Goal: Information Seeking & Learning: Learn about a topic

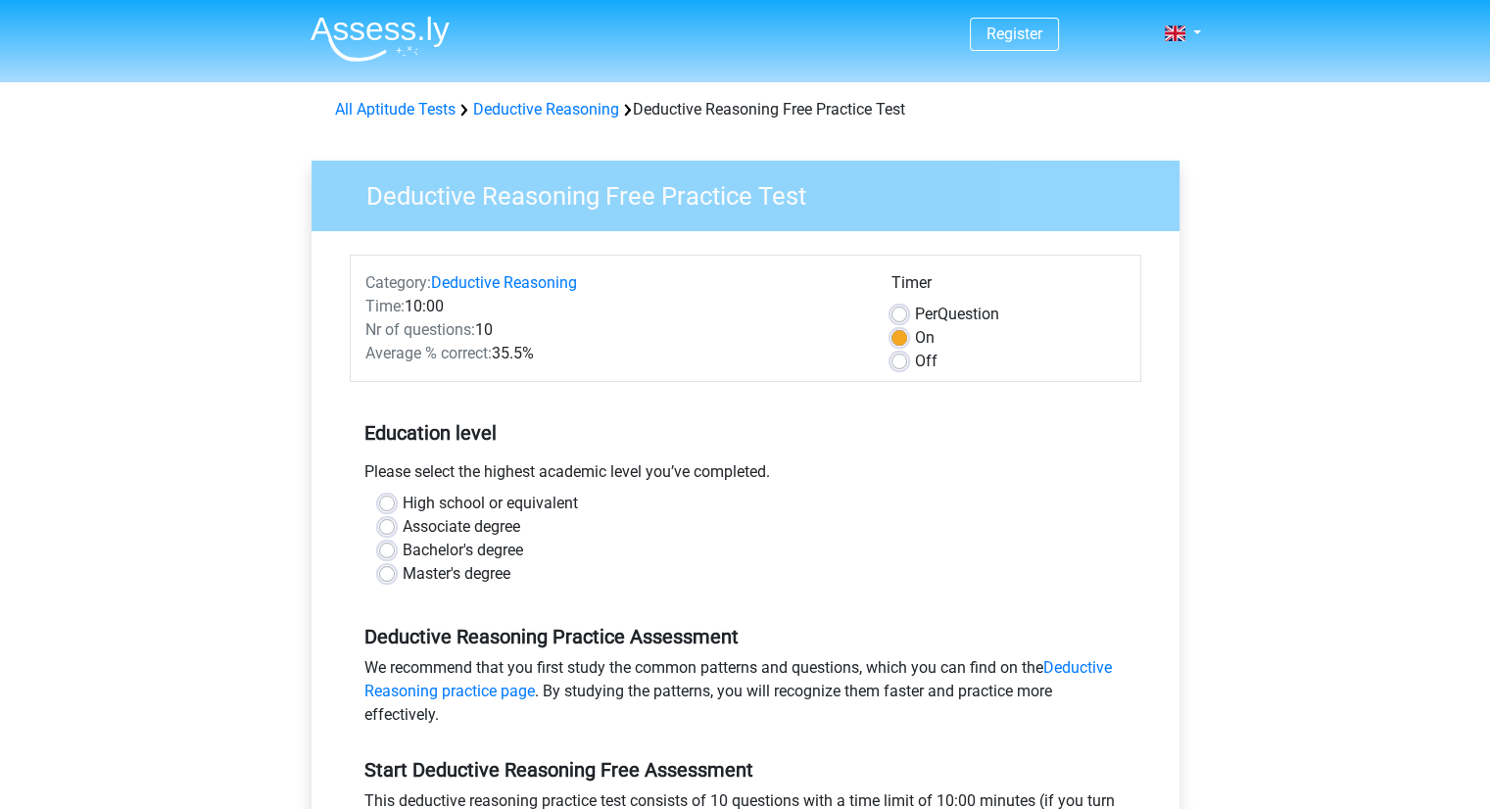
click at [549, 354] on div "Average % correct: 35.5%" at bounding box center [614, 354] width 526 height 24
drag, startPoint x: 405, startPoint y: 432, endPoint x: 444, endPoint y: 438, distance: 39.6
click at [442, 436] on h5 "Education level" at bounding box center [745, 432] width 762 height 39
drag, startPoint x: 575, startPoint y: 476, endPoint x: 667, endPoint y: 483, distance: 92.3
click at [630, 478] on div "Please select the highest academic level you’ve completed." at bounding box center [746, 475] width 792 height 31
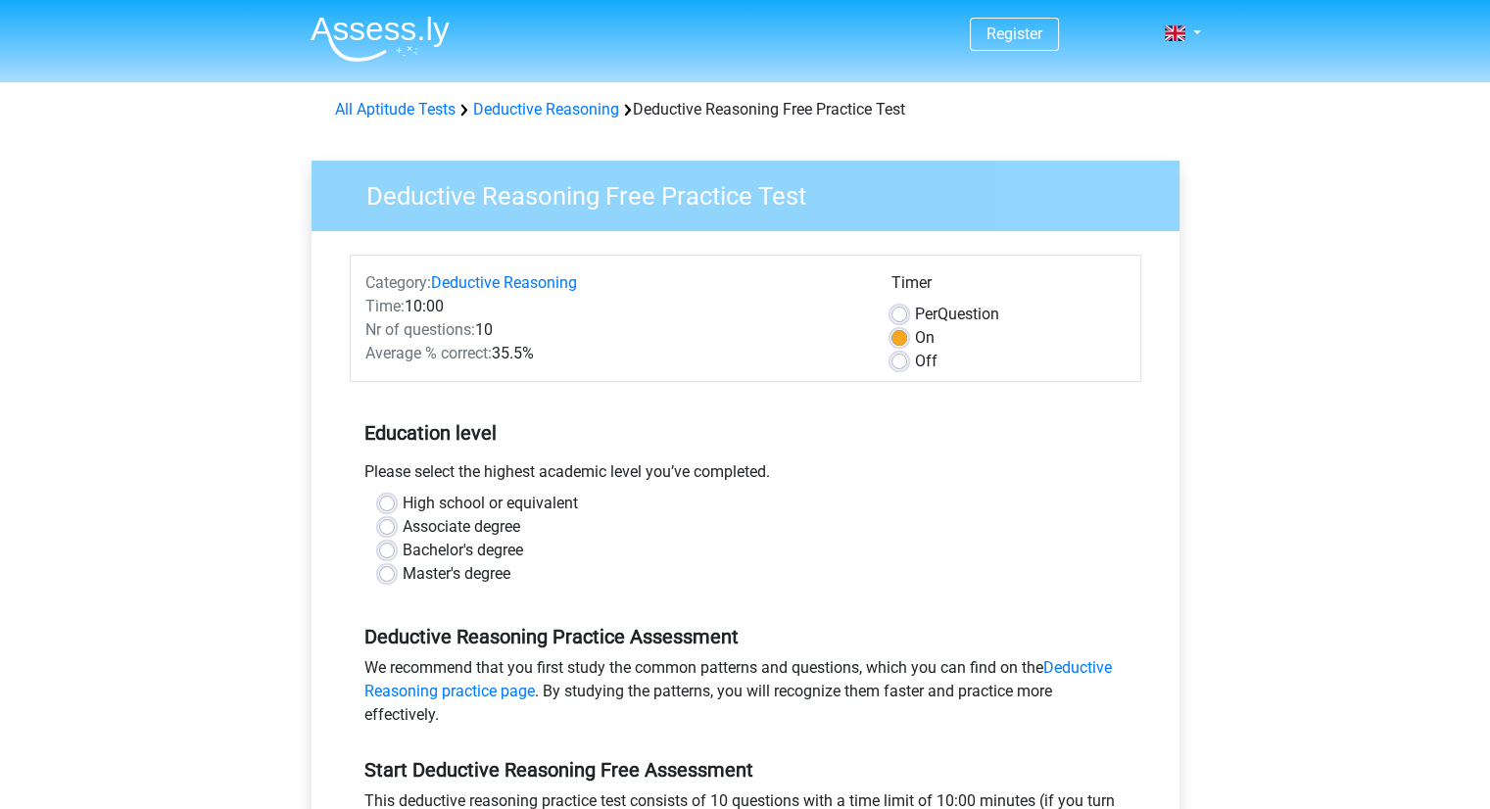
drag, startPoint x: 811, startPoint y: 524, endPoint x: 832, endPoint y: 524, distance: 20.6
click at [818, 524] on div "Associate degree" at bounding box center [745, 527] width 733 height 24
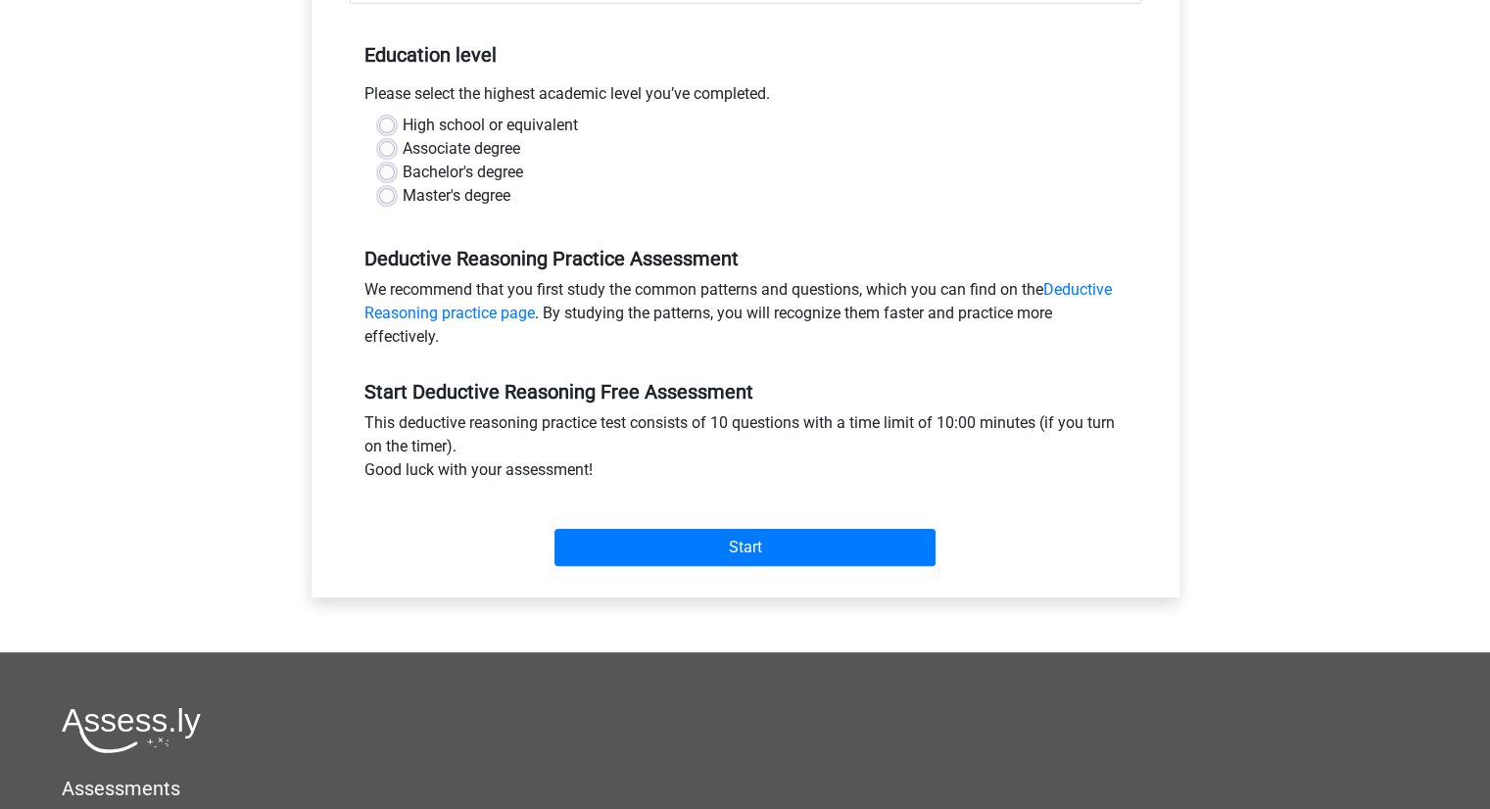
scroll to position [392, 0]
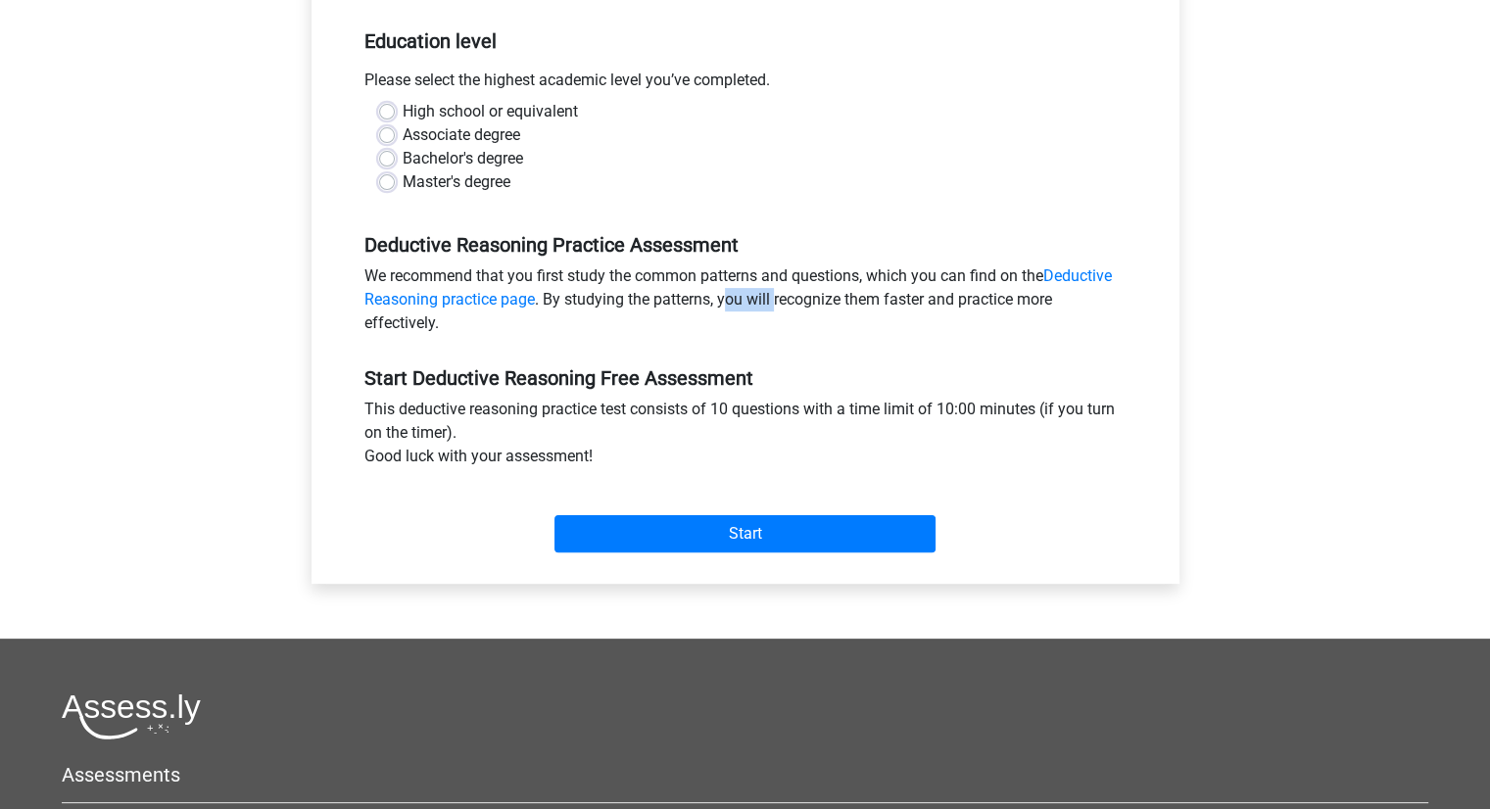
drag, startPoint x: 729, startPoint y: 304, endPoint x: 774, endPoint y: 307, distance: 45.2
click at [774, 307] on div "We recommend that you first study the common patterns and questions, which you …" at bounding box center [746, 304] width 792 height 78
click at [1200, 453] on div "Deductive Reasoning Free Practice Test Category: Deductive Reasoning Time: 10:0…" at bounding box center [745, 187] width 915 height 901
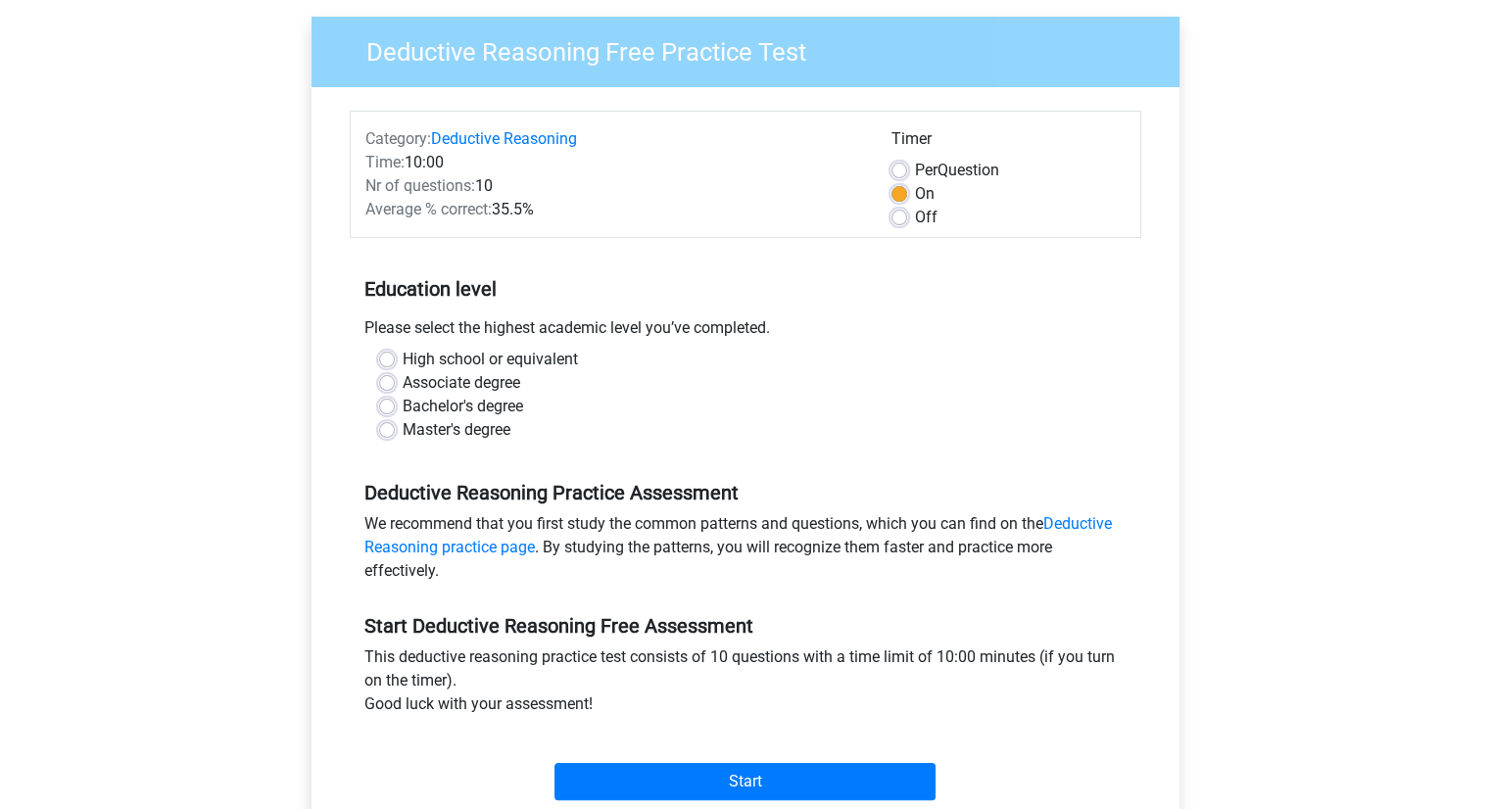
scroll to position [0, 0]
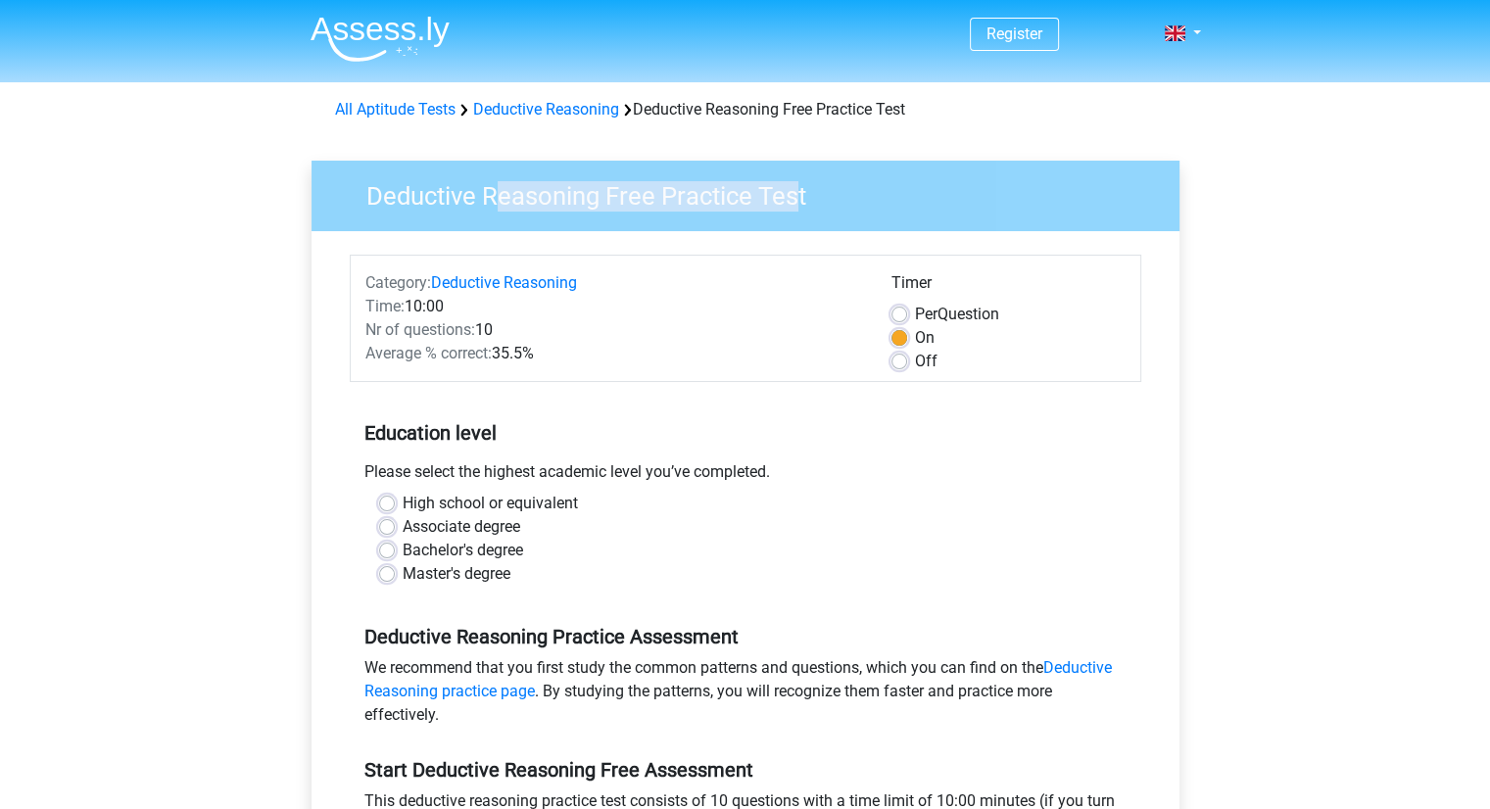
drag, startPoint x: 593, startPoint y: 200, endPoint x: 807, endPoint y: 197, distance: 214.6
click at [795, 197] on h3 "Deductive Reasoning Free Practice Test" at bounding box center [754, 192] width 822 height 38
click at [980, 196] on h3 "Deductive Reasoning Free Practice Test" at bounding box center [754, 192] width 822 height 38
drag, startPoint x: 506, startPoint y: 479, endPoint x: 544, endPoint y: 481, distance: 38.3
click at [542, 481] on div "Please select the highest academic level you’ve completed." at bounding box center [746, 475] width 792 height 31
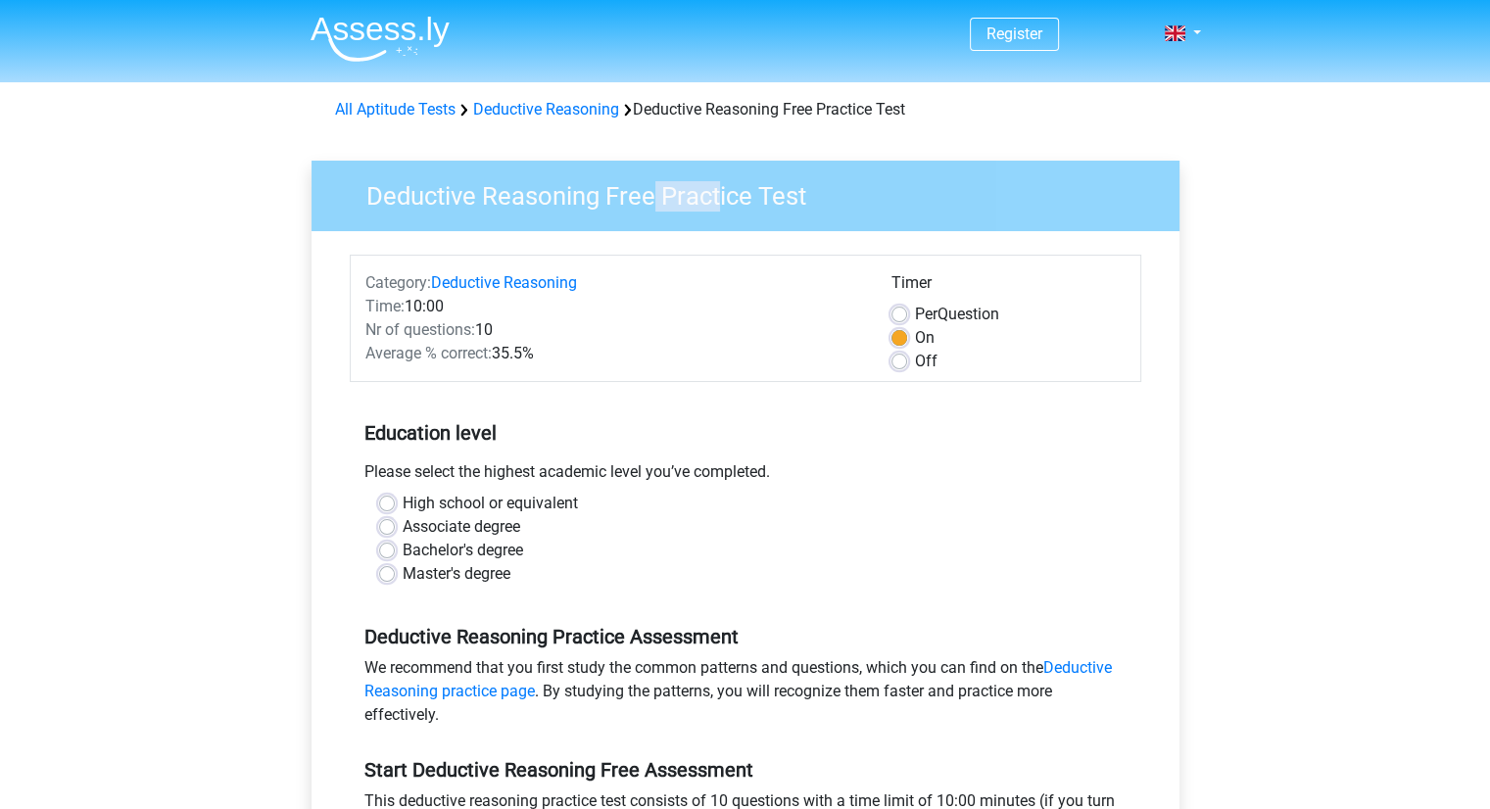
drag, startPoint x: 655, startPoint y: 199, endPoint x: 735, endPoint y: 199, distance: 79.4
click at [726, 199] on h3 "Deductive Reasoning Free Practice Test" at bounding box center [754, 192] width 822 height 38
click at [866, 431] on h5 "Education level" at bounding box center [745, 432] width 762 height 39
drag, startPoint x: 440, startPoint y: 334, endPoint x: 489, endPoint y: 334, distance: 49.0
click at [489, 334] on div "Nr of questions: 10" at bounding box center [614, 330] width 526 height 24
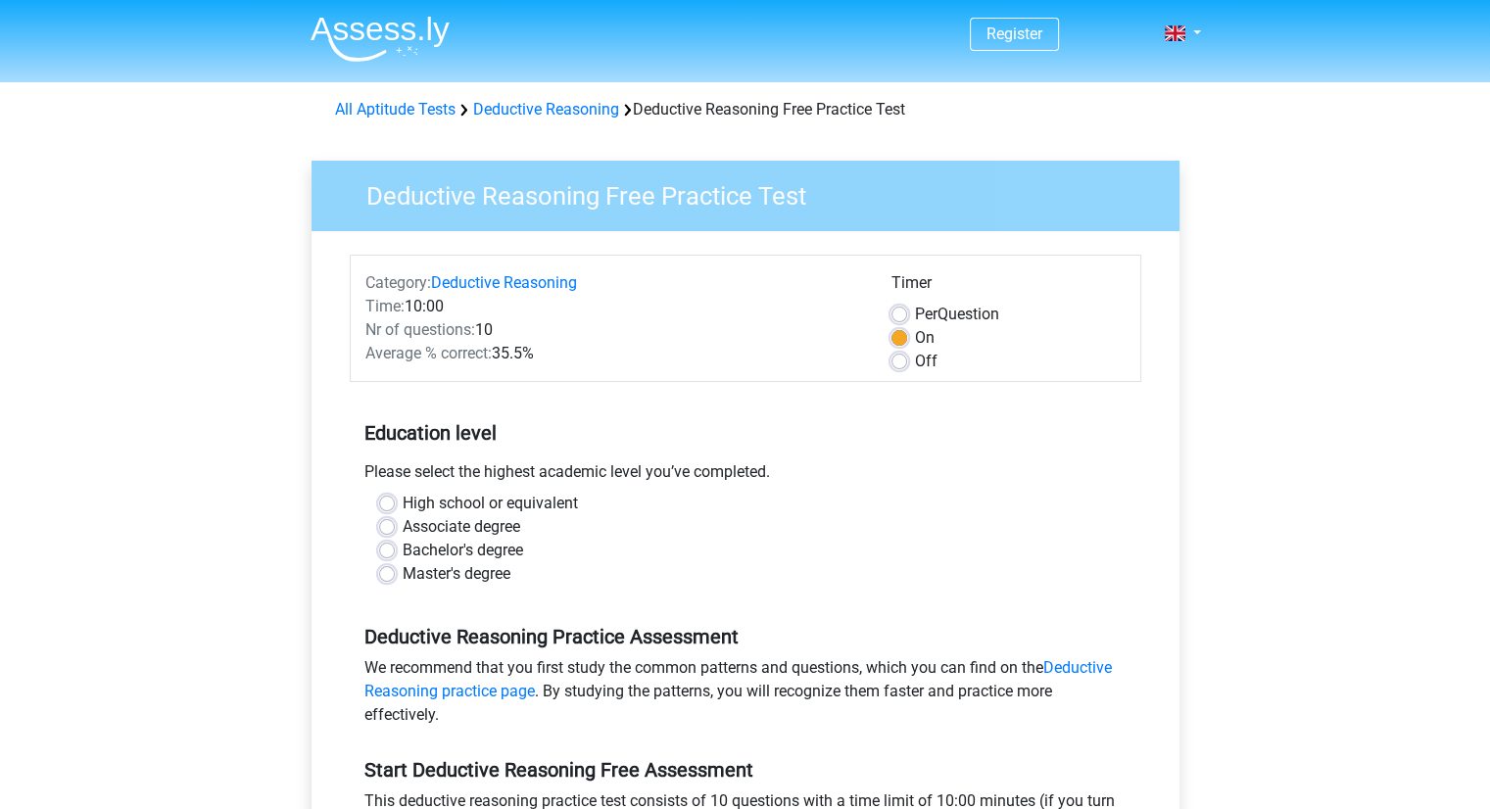
click at [606, 334] on div "Nr of questions: 10" at bounding box center [614, 330] width 526 height 24
click at [492, 355] on span "Average % correct:" at bounding box center [428, 353] width 126 height 19
click at [623, 355] on div "Average % correct: 35.5%" at bounding box center [614, 354] width 526 height 24
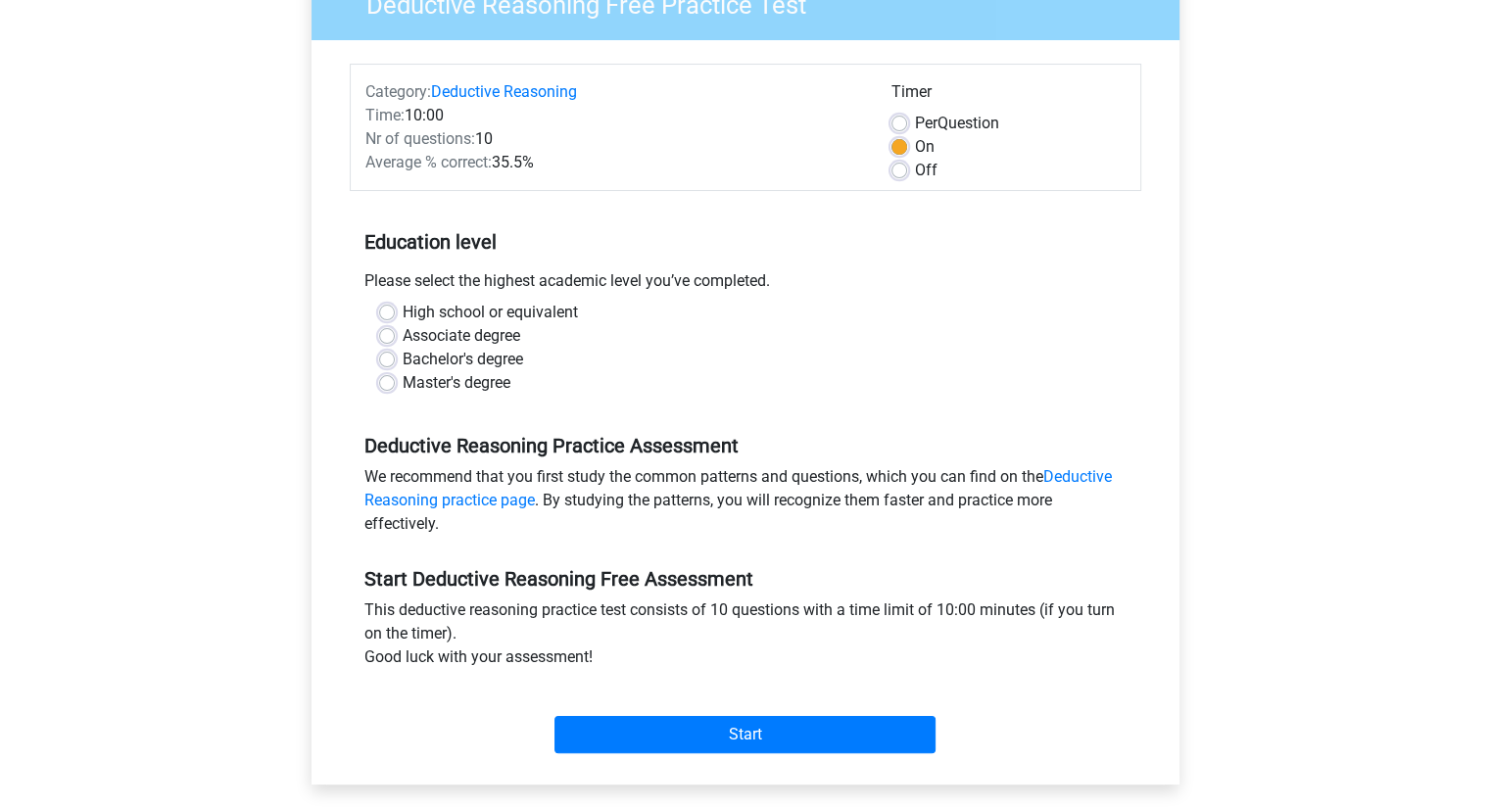
scroll to position [196, 0]
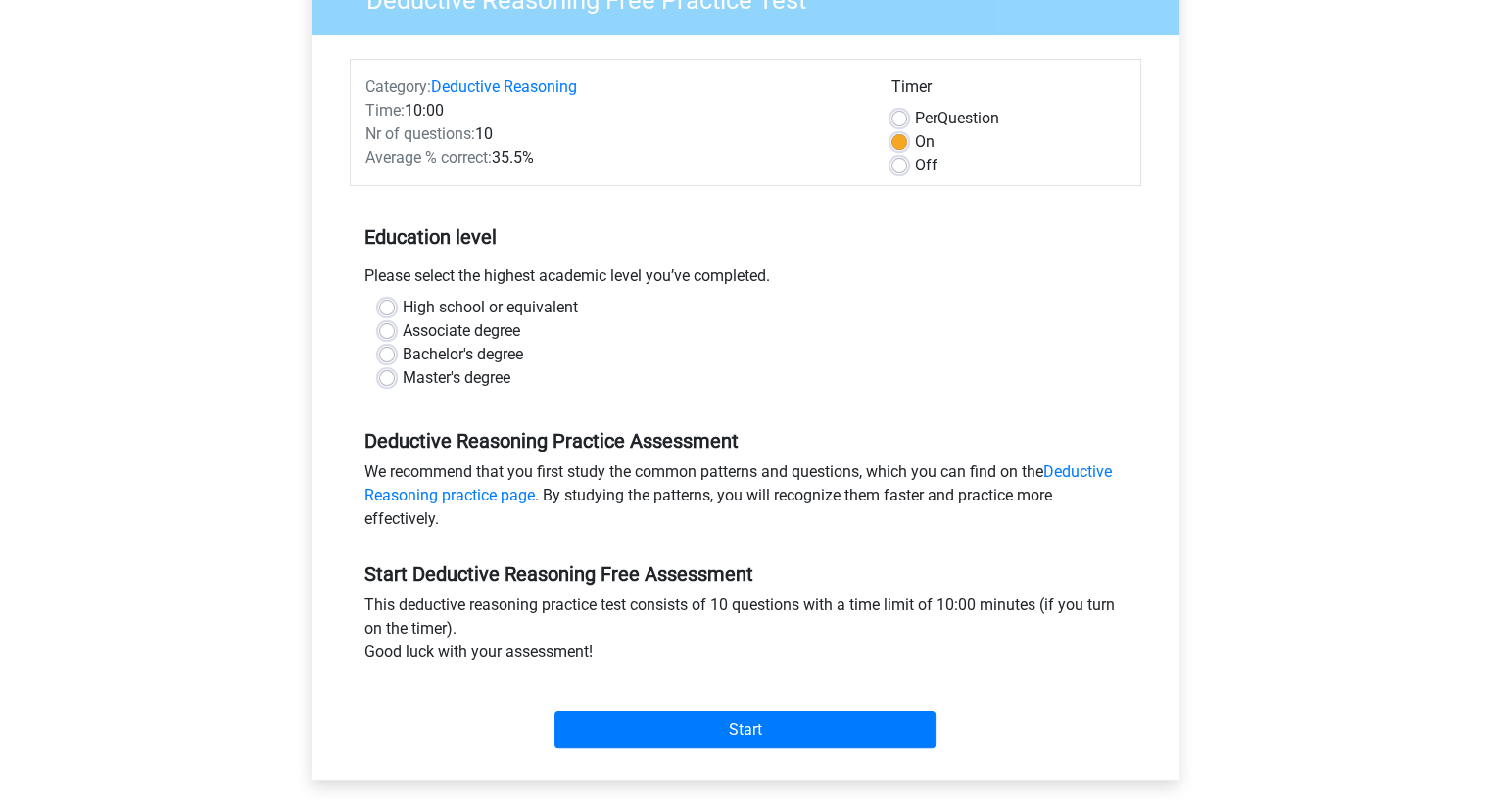
click at [403, 357] on label "Bachelor's degree" at bounding box center [463, 355] width 121 height 24
click at [388, 357] on input "Bachelor's degree" at bounding box center [387, 353] width 16 height 20
radio input "true"
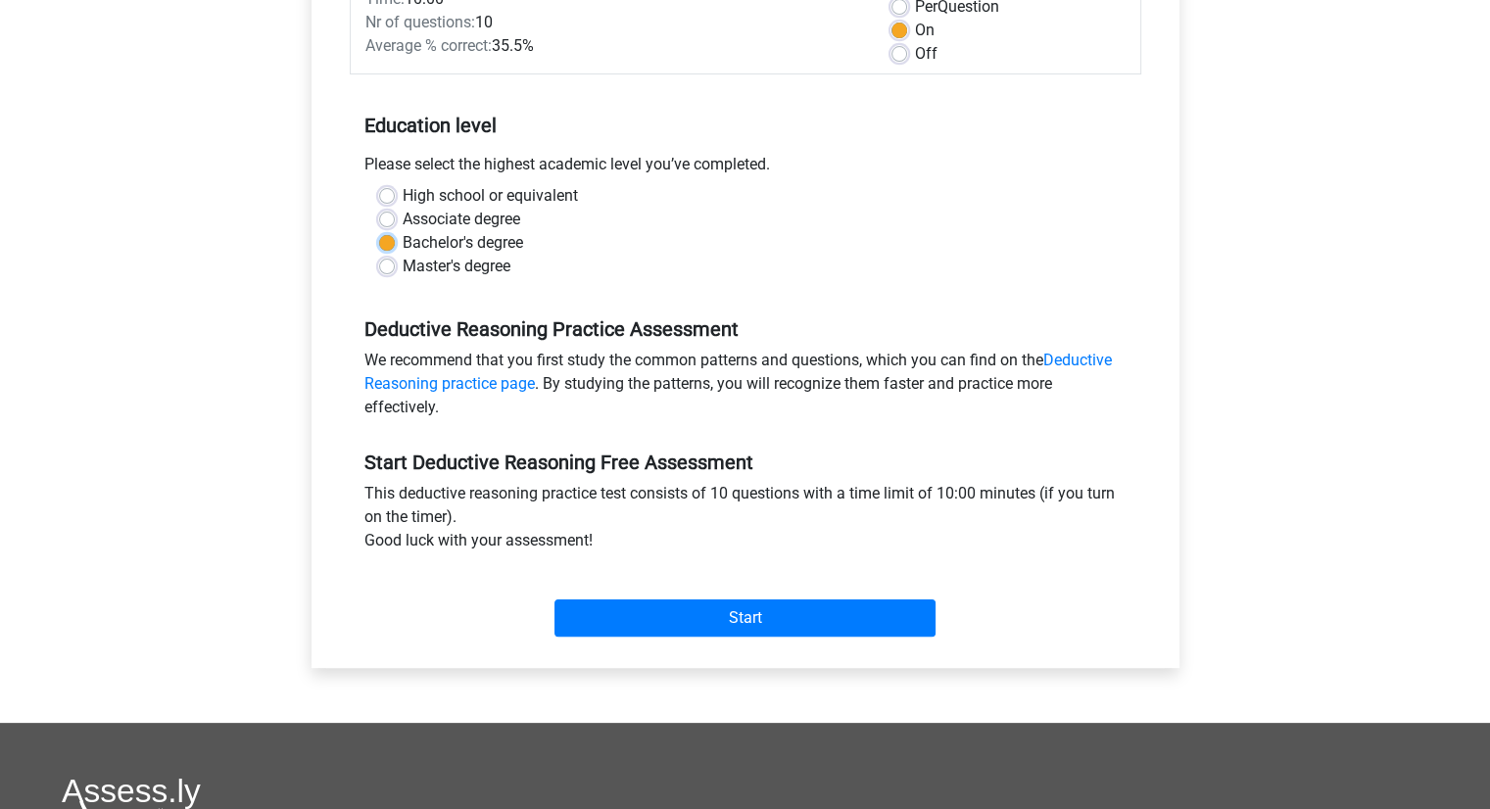
scroll to position [392, 0]
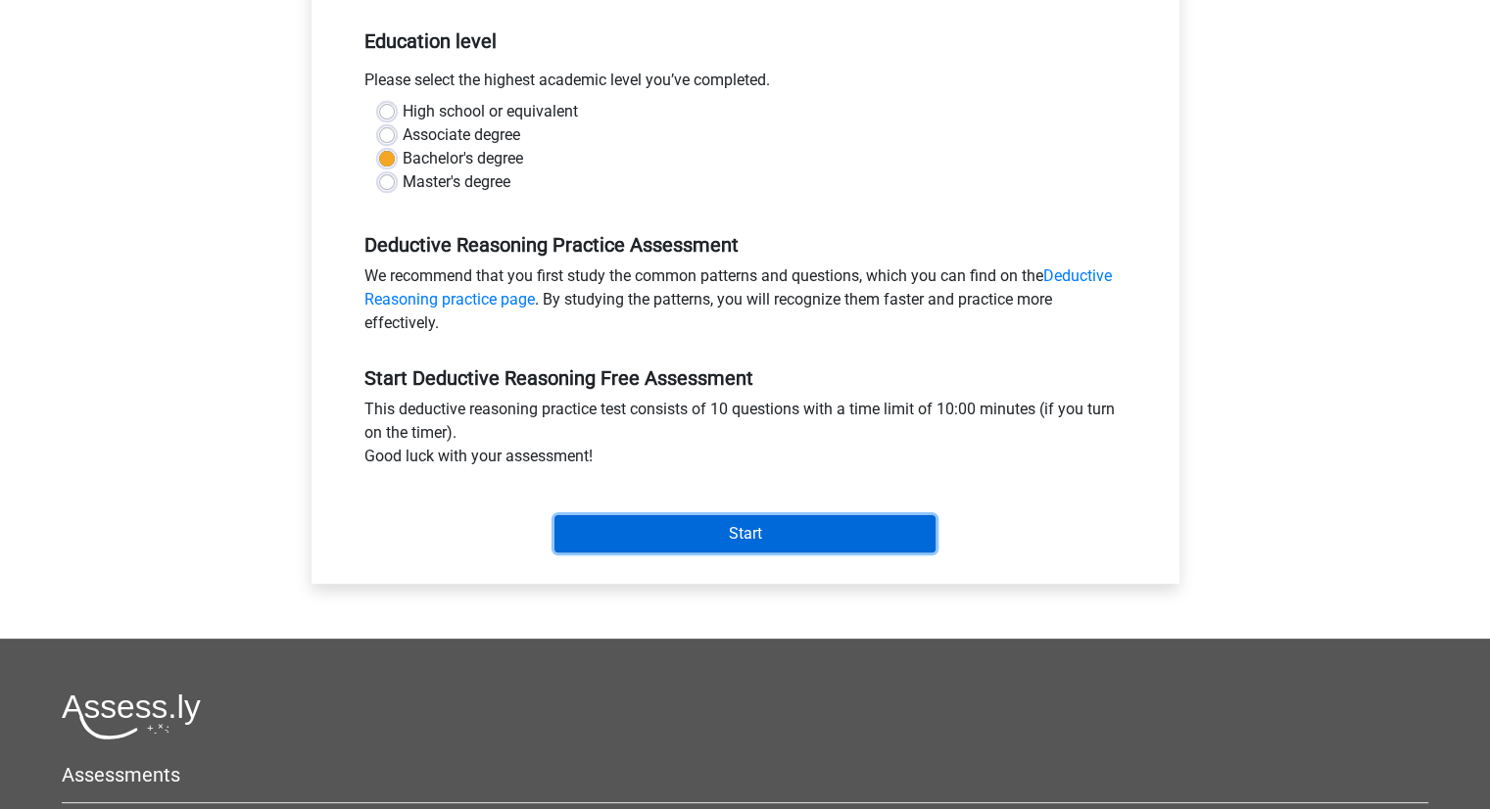
click at [667, 528] on input "Start" at bounding box center [745, 533] width 381 height 37
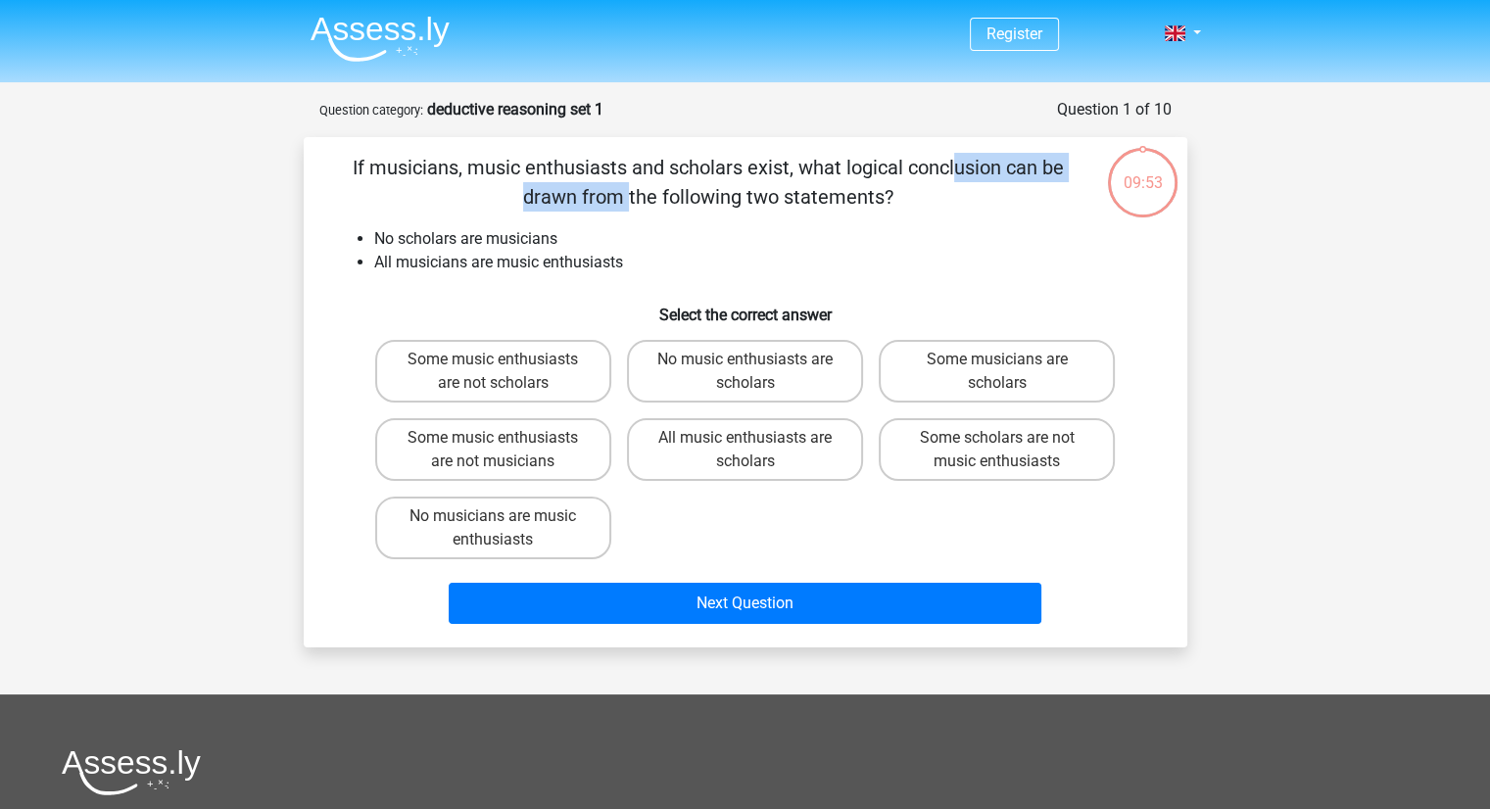
drag, startPoint x: 560, startPoint y: 166, endPoint x: 776, endPoint y: 164, distance: 215.5
click at [776, 164] on p "If musicians, music enthusiasts and scholars exist, what logical conclusion can…" at bounding box center [709, 182] width 748 height 59
drag, startPoint x: 871, startPoint y: 167, endPoint x: 1042, endPoint y: 165, distance: 171.5
click at [1042, 165] on p "If musicians, music enthusiasts and scholars exist, what logical conclusion can…" at bounding box center [709, 182] width 748 height 59
drag, startPoint x: 741, startPoint y: 193, endPoint x: 857, endPoint y: 193, distance: 116.6
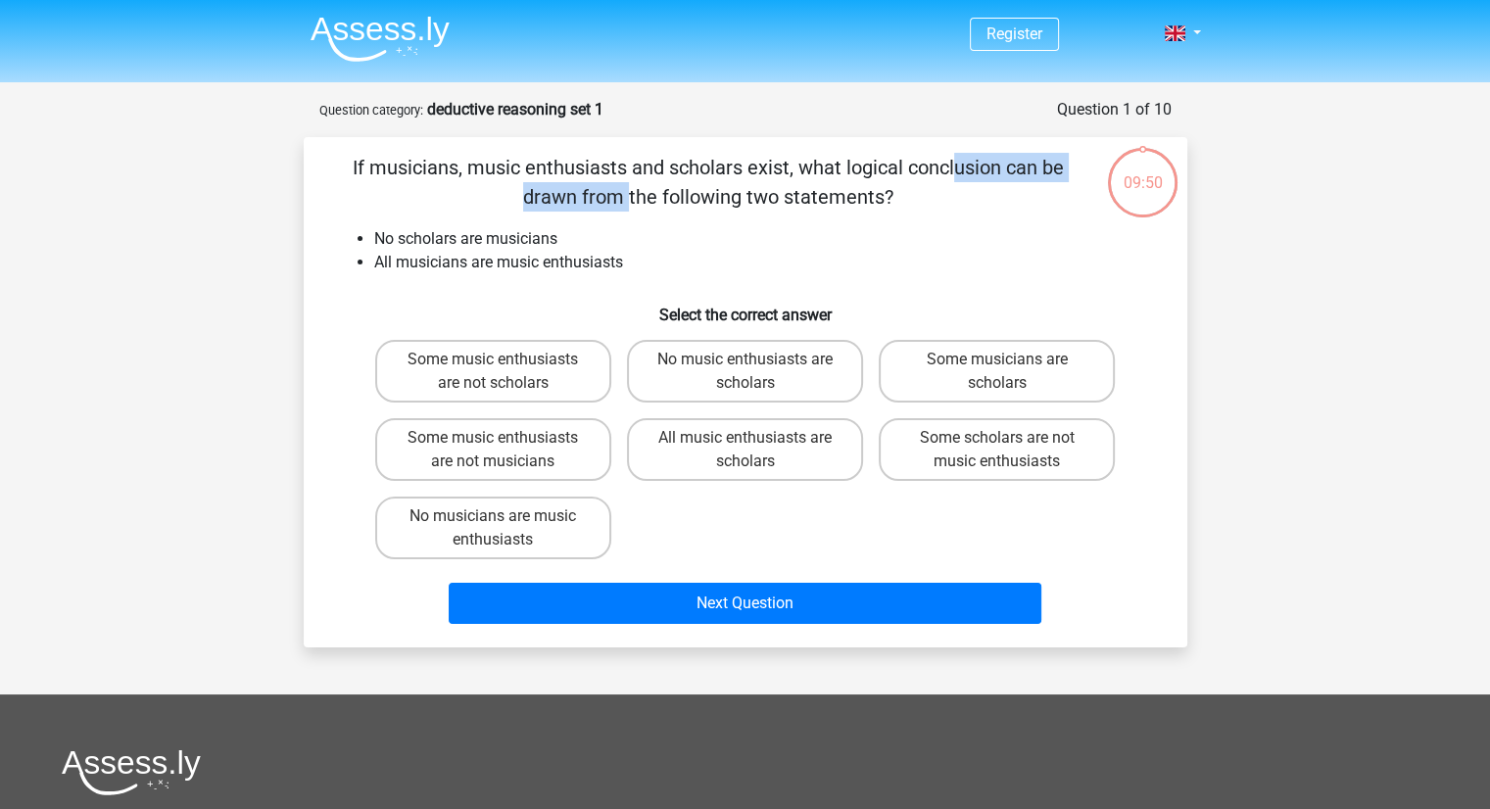
click at [857, 193] on p "If musicians, music enthusiasts and scholars exist, what logical conclusion can…" at bounding box center [709, 182] width 748 height 59
drag, startPoint x: 475, startPoint y: 236, endPoint x: 564, endPoint y: 235, distance: 89.2
click at [564, 235] on li "No scholars are musicians" at bounding box center [765, 239] width 782 height 24
drag, startPoint x: 460, startPoint y: 266, endPoint x: 618, endPoint y: 262, distance: 157.8
click at [618, 262] on li "All musicians are music enthusiasts" at bounding box center [765, 263] width 782 height 24
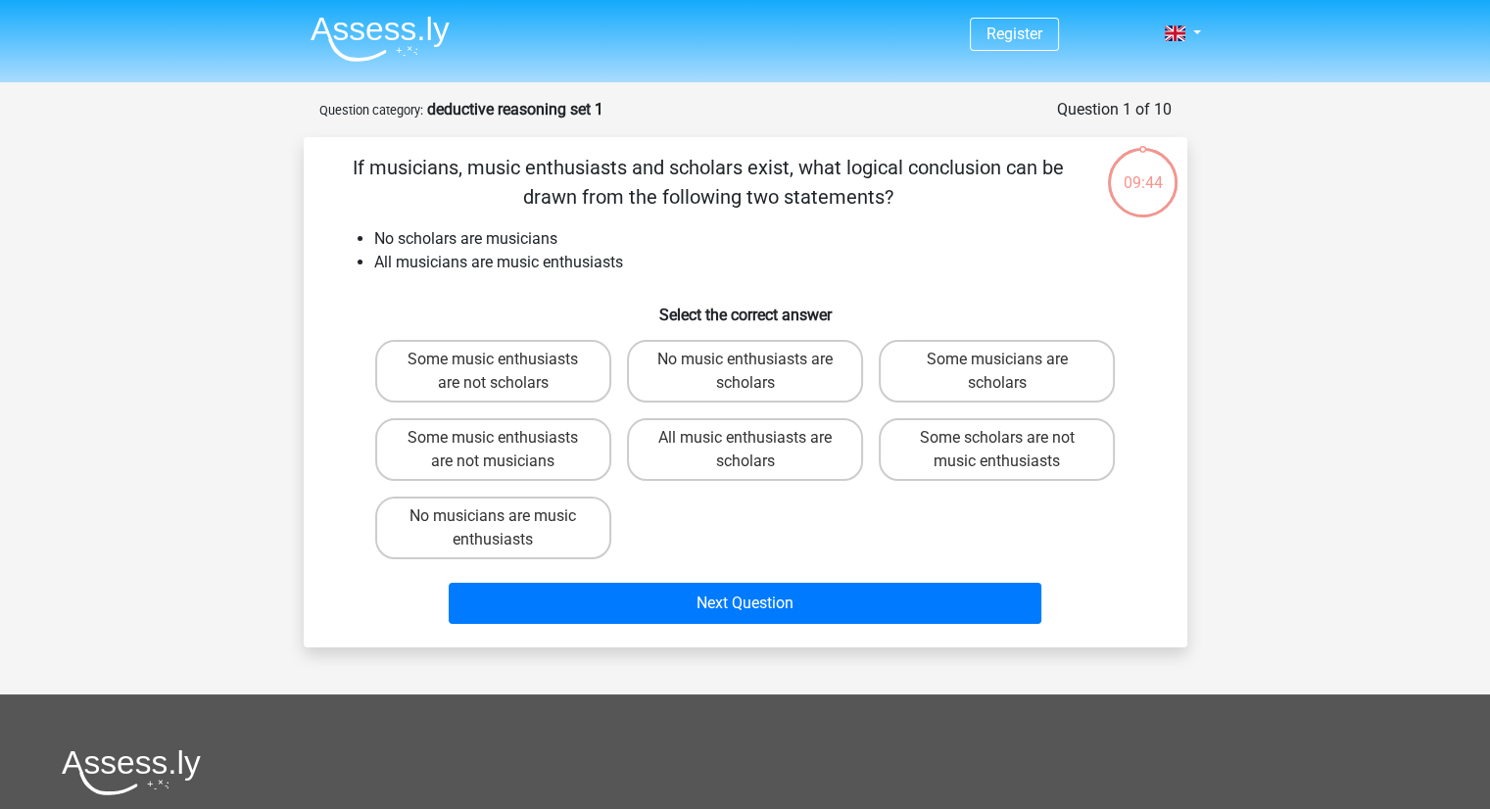
click at [715, 250] on li "No scholars are musicians" at bounding box center [765, 239] width 782 height 24
drag, startPoint x: 741, startPoint y: 166, endPoint x: 765, endPoint y: 169, distance: 24.8
click at [765, 169] on p "If musicians, music enthusiasts and scholars exist, what logical conclusion can…" at bounding box center [709, 182] width 748 height 59
drag, startPoint x: 894, startPoint y: 169, endPoint x: 1020, endPoint y: 169, distance: 125.4
click at [1020, 169] on p "If musicians, music enthusiasts and scholars exist, what logical conclusion can…" at bounding box center [709, 182] width 748 height 59
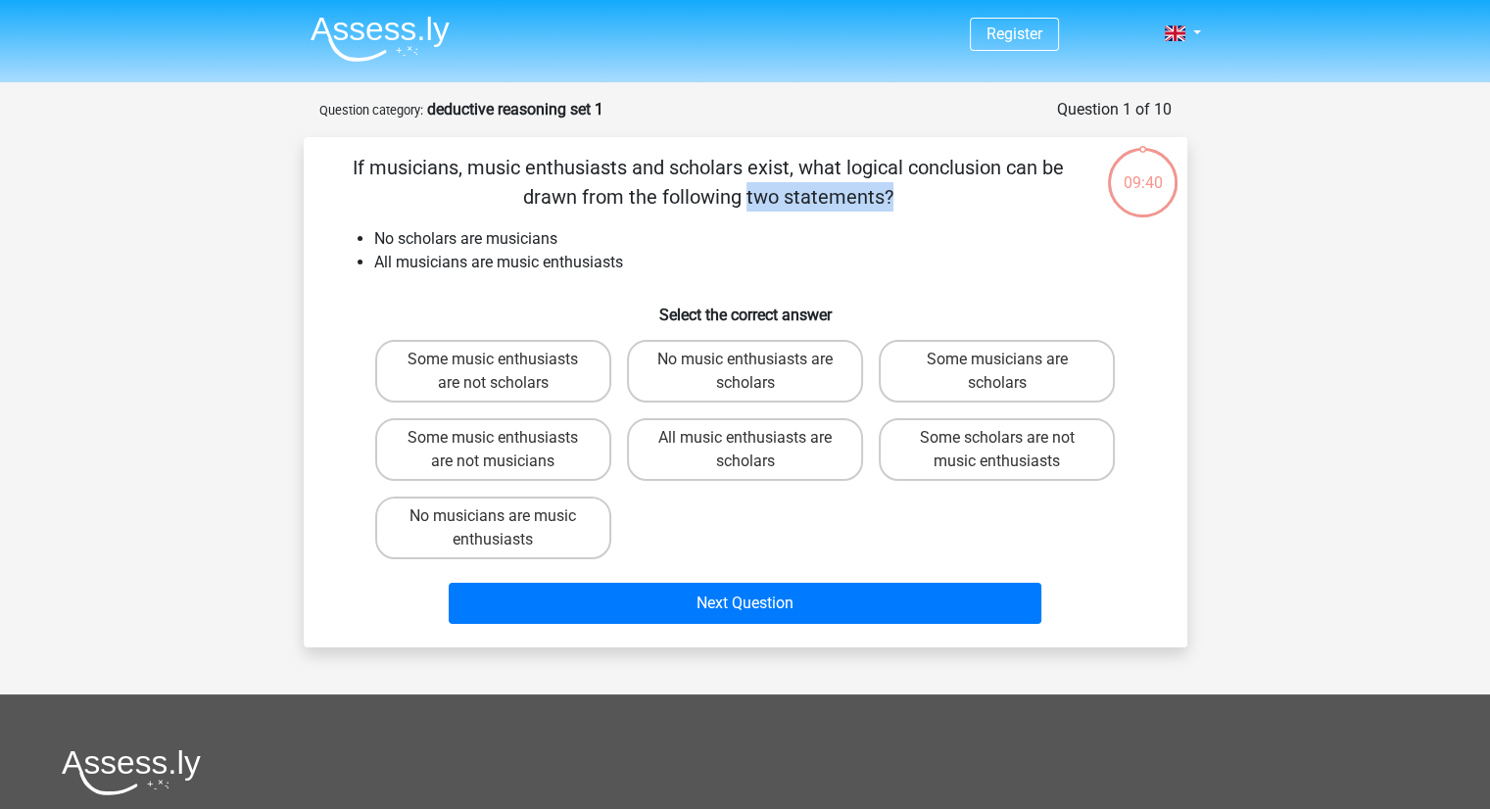
click at [698, 196] on p "If musicians, music enthusiasts and scholars exist, what logical conclusion can…" at bounding box center [709, 182] width 748 height 59
click at [797, 193] on p "If musicians, music enthusiasts and scholars exist, what logical conclusion can…" at bounding box center [709, 182] width 748 height 59
drag, startPoint x: 719, startPoint y: 174, endPoint x: 732, endPoint y: 172, distance: 12.9
click at [732, 172] on p "If musicians, music enthusiasts and scholars exist, what logical conclusion can…" at bounding box center [709, 182] width 748 height 59
drag, startPoint x: 600, startPoint y: 170, endPoint x: 650, endPoint y: 169, distance: 50.0
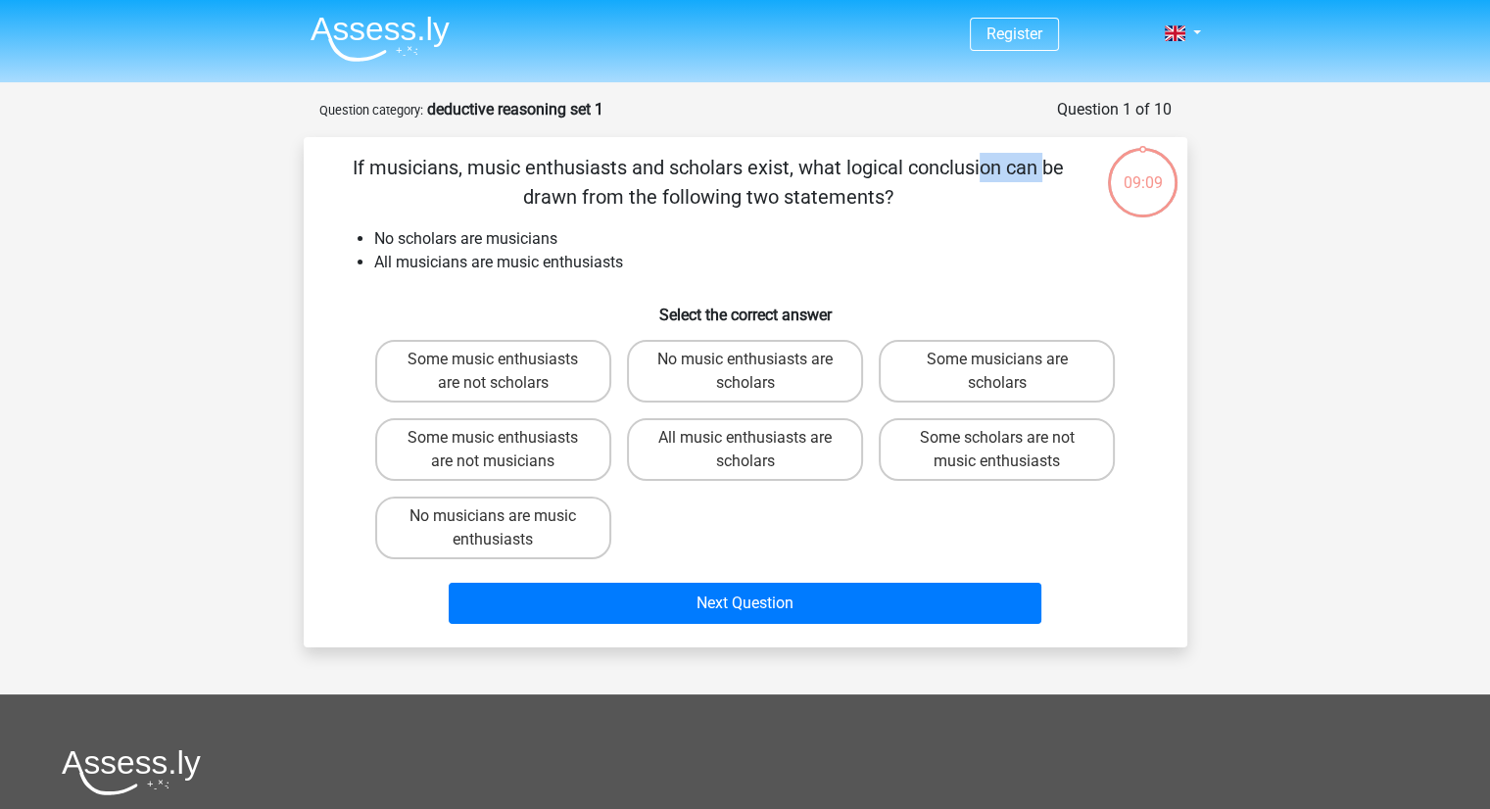
click at [650, 169] on p "If musicians, music enthusiasts and scholars exist, what logical conclusion can…" at bounding box center [709, 182] width 748 height 59
drag, startPoint x: 737, startPoint y: 166, endPoint x: 748, endPoint y: 166, distance: 10.8
click at [748, 166] on p "If musicians, music enthusiasts and scholars exist, what logical conclusion can…" at bounding box center [709, 182] width 748 height 59
click at [1009, 458] on label "Some scholars are not music enthusiasts" at bounding box center [997, 449] width 236 height 63
click at [1009, 451] on input "Some scholars are not music enthusiasts" at bounding box center [1003, 444] width 13 height 13
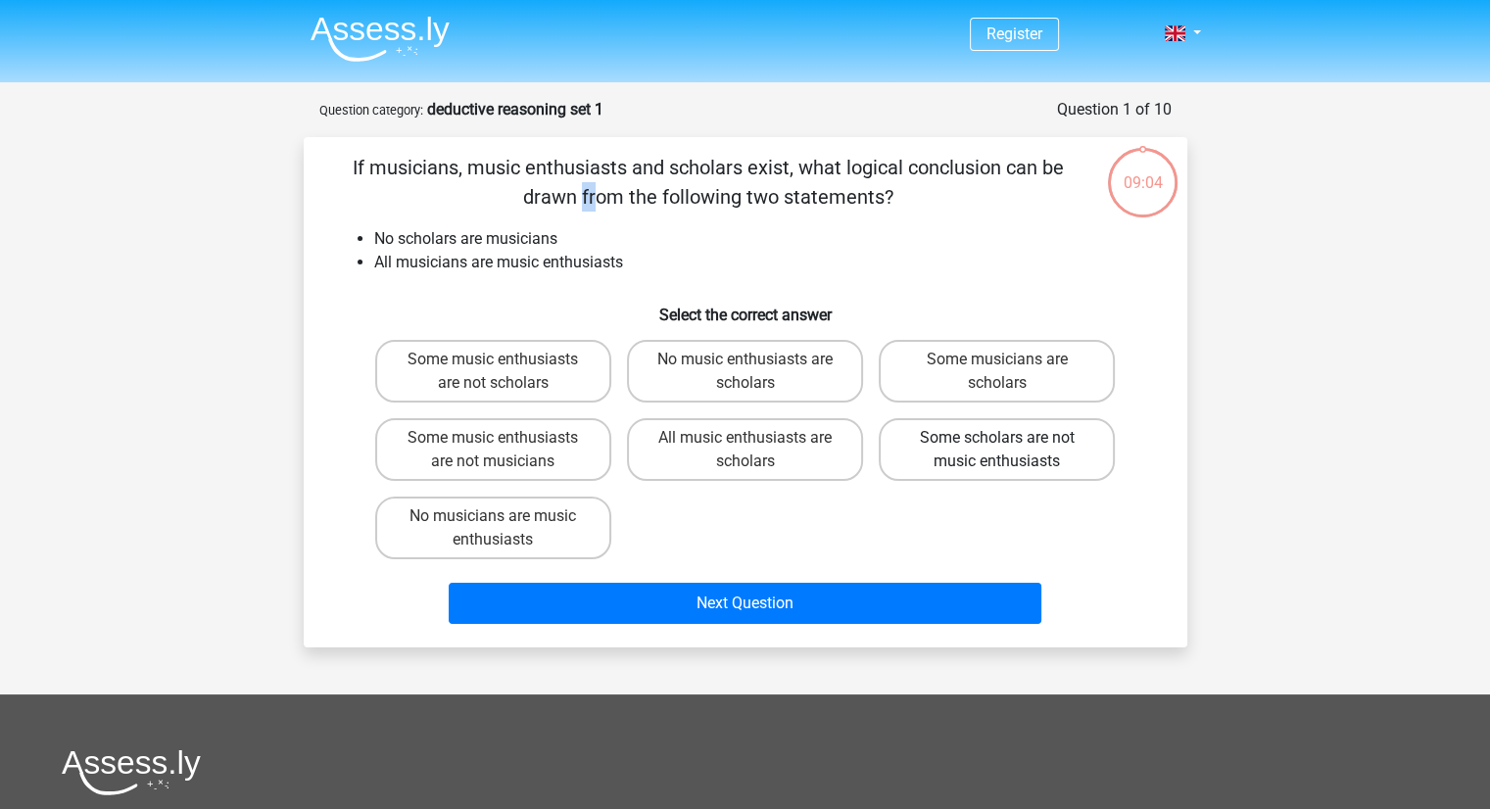
radio input "true"
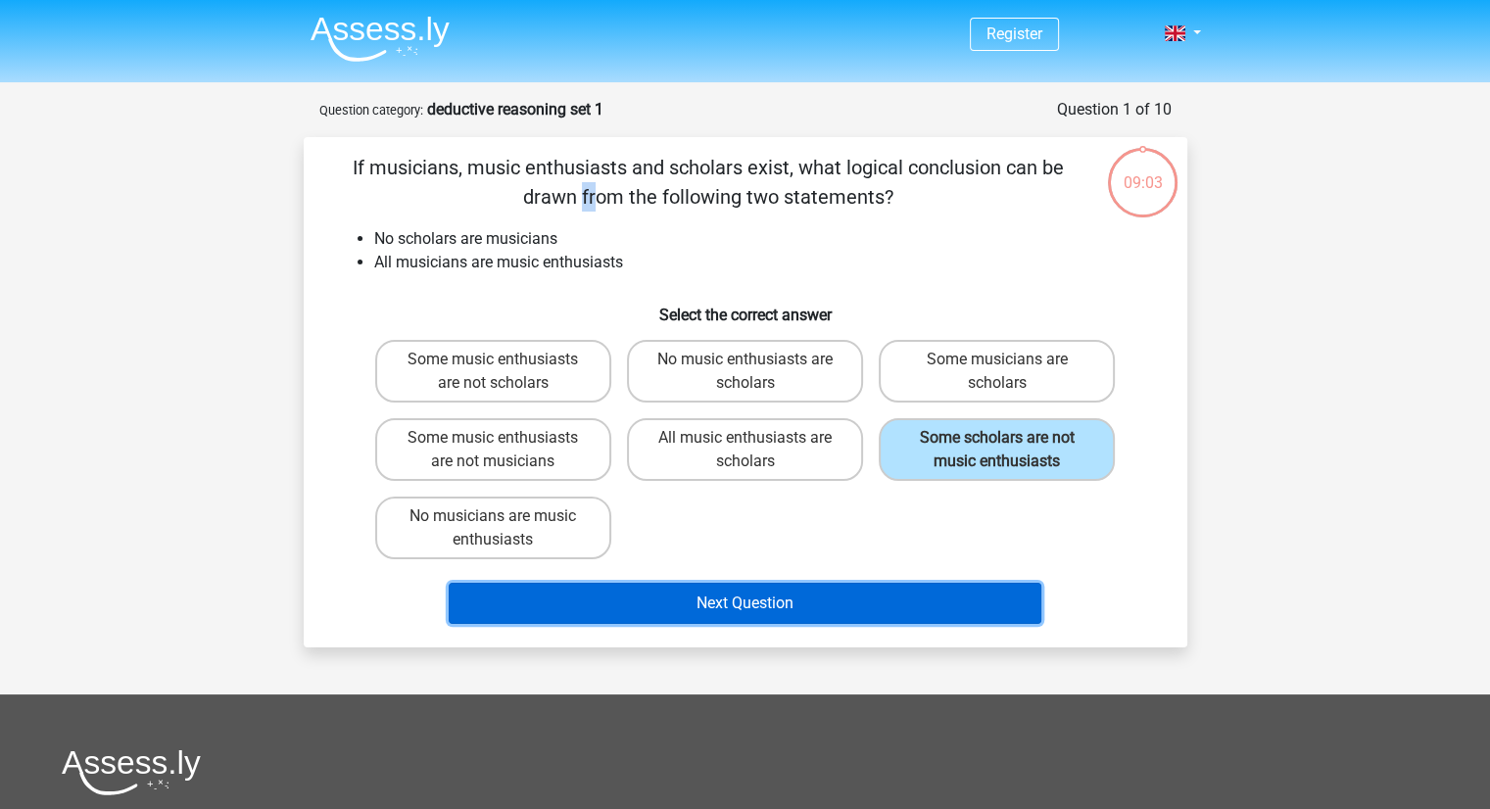
click at [807, 598] on button "Next Question" at bounding box center [745, 603] width 593 height 41
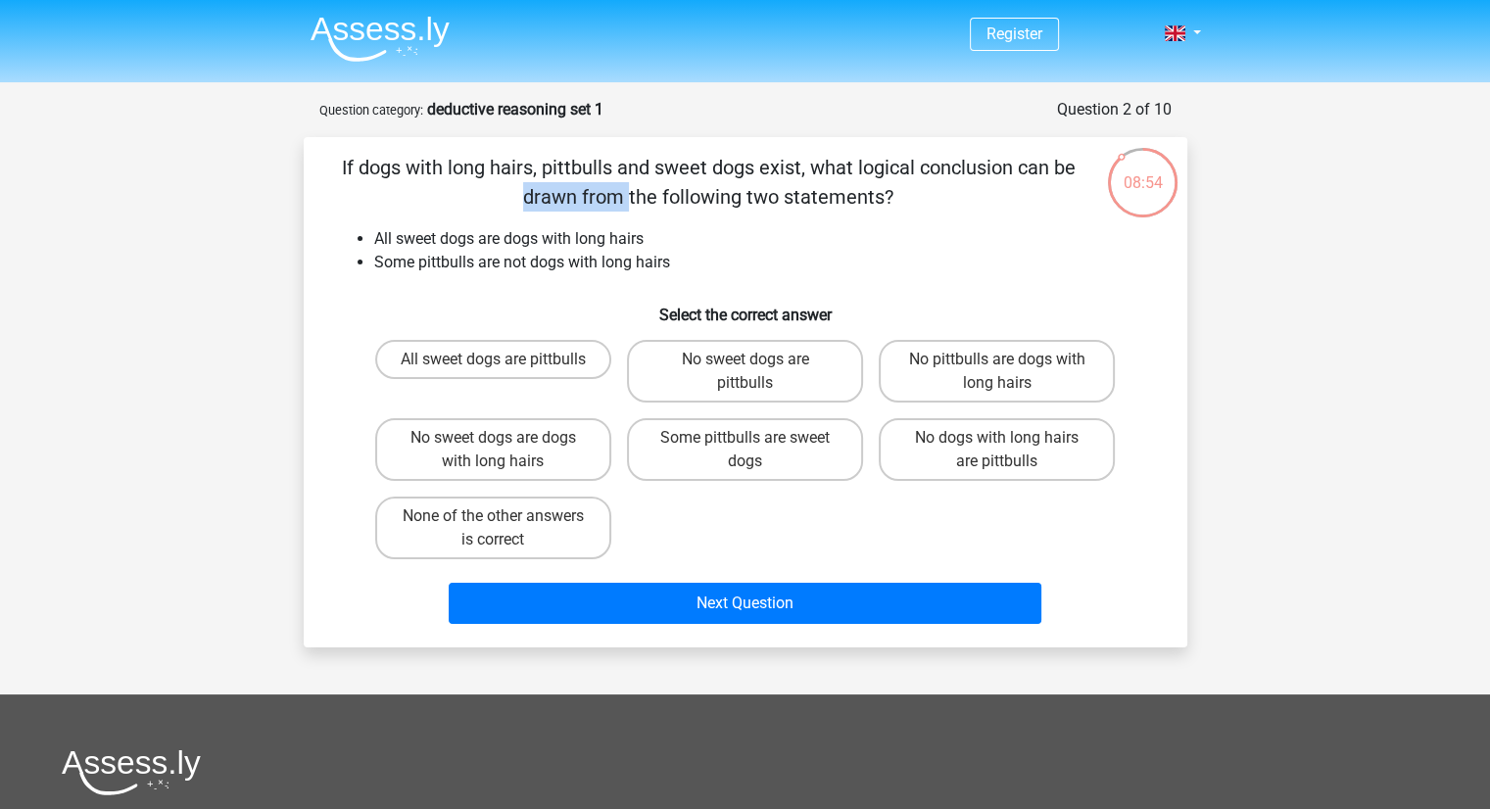
drag, startPoint x: 690, startPoint y: 169, endPoint x: 787, endPoint y: 169, distance: 97.0
click at [787, 169] on p "If dogs with long hairs, pittbulls and sweet dogs exist, what logical conclusio…" at bounding box center [709, 182] width 748 height 59
drag, startPoint x: 885, startPoint y: 165, endPoint x: 919, endPoint y: 165, distance: 34.3
click at [919, 165] on p "If dogs with long hairs, pittbulls and sweet dogs exist, what logical conclusio…" at bounding box center [709, 182] width 748 height 59
drag, startPoint x: 980, startPoint y: 167, endPoint x: 1070, endPoint y: 167, distance: 90.1
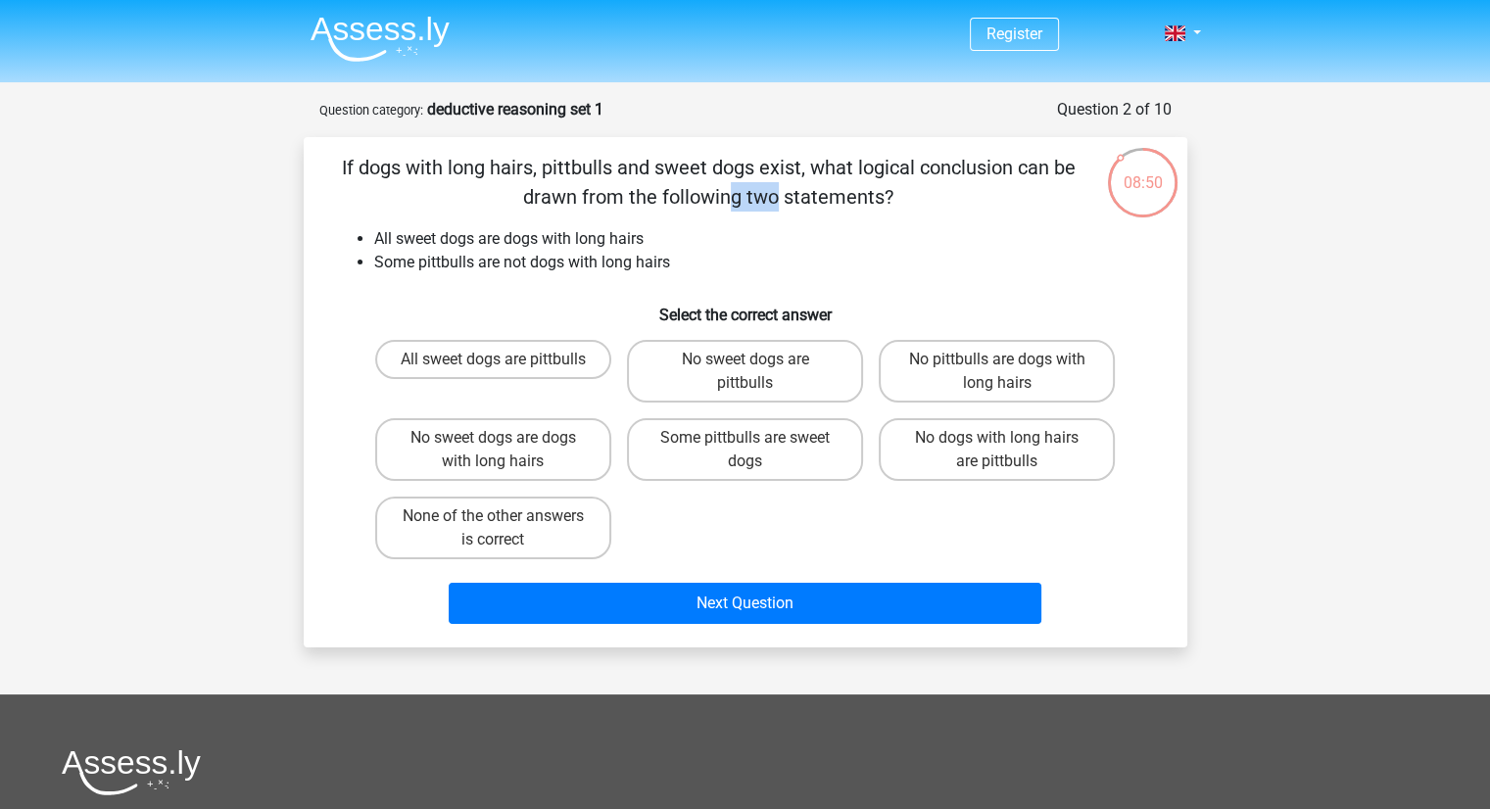
click at [1070, 167] on p "If dogs with long hairs, pittbulls and sweet dogs exist, what logical conclusio…" at bounding box center [709, 182] width 748 height 59
drag, startPoint x: 746, startPoint y: 203, endPoint x: 821, endPoint y: 211, distance: 75.8
click at [829, 203] on p "If dogs with long hairs, pittbulls and sweet dogs exist, what logical conclusio…" at bounding box center [709, 182] width 748 height 59
drag, startPoint x: 496, startPoint y: 240, endPoint x: 635, endPoint y: 240, distance: 139.1
click at [635, 240] on li "All sweet dogs are dogs with long hairs" at bounding box center [765, 239] width 782 height 24
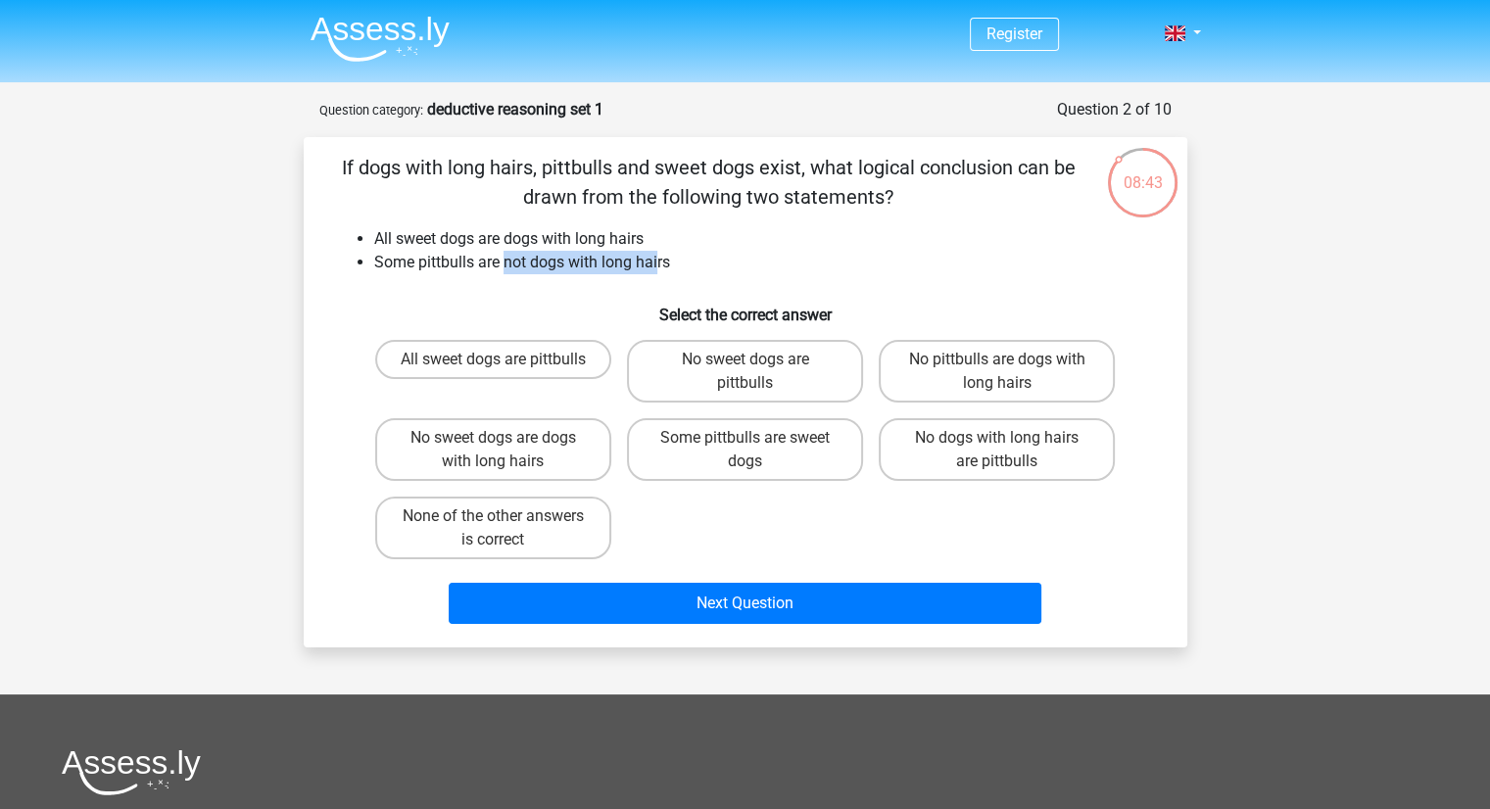
drag, startPoint x: 504, startPoint y: 261, endPoint x: 658, endPoint y: 261, distance: 154.8
click at [658, 261] on li "Some pittbulls are not dogs with long hairs" at bounding box center [765, 263] width 782 height 24
drag, startPoint x: 738, startPoint y: 267, endPoint x: 753, endPoint y: 267, distance: 15.7
click at [740, 267] on li "Some pittbulls are not dogs with long hairs" at bounding box center [765, 263] width 782 height 24
click at [960, 452] on label "No dogs with long hairs are pittbulls" at bounding box center [997, 449] width 236 height 63
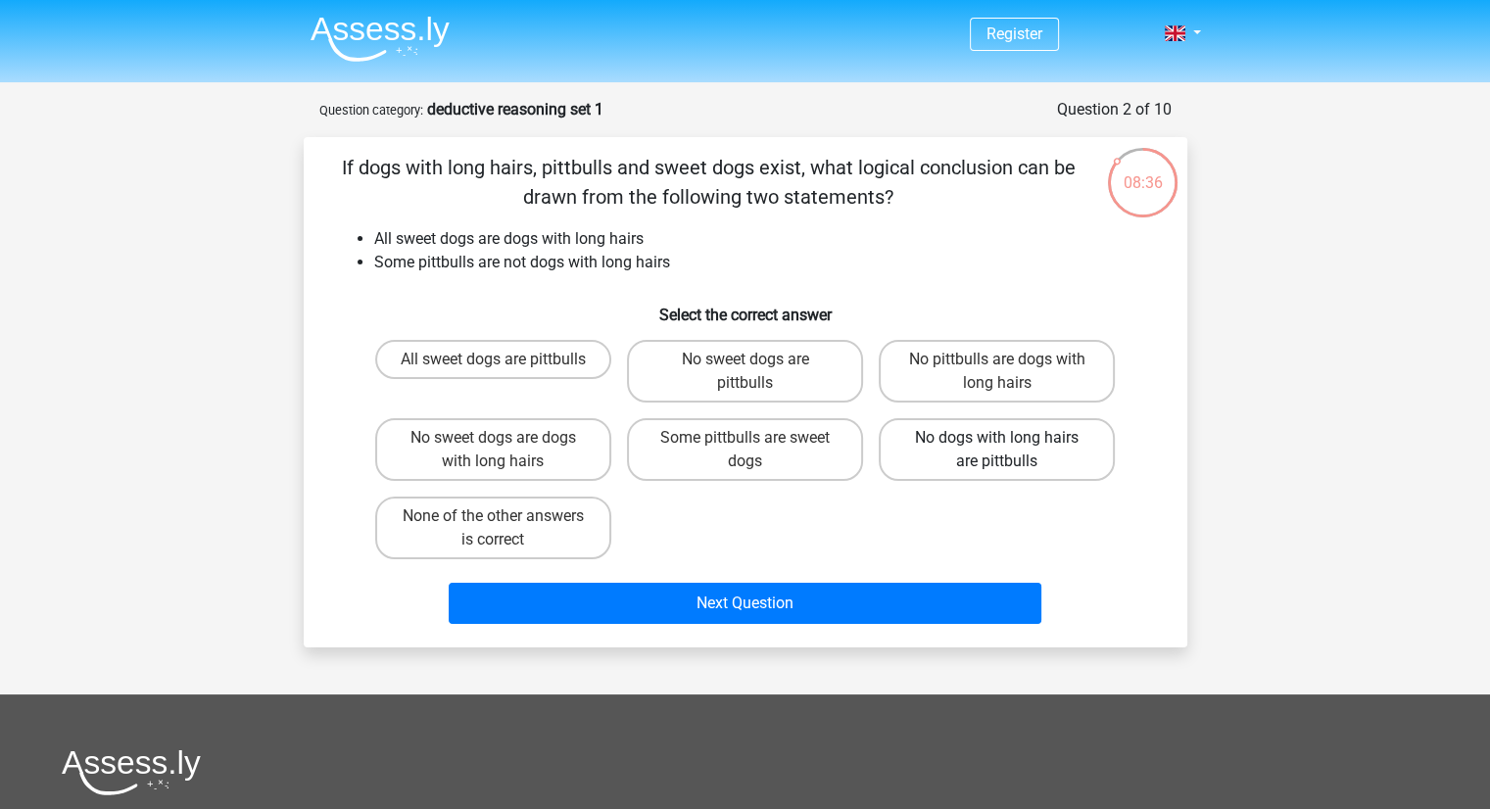
click at [997, 451] on input "No dogs with long hairs are pittbulls" at bounding box center [1003, 444] width 13 height 13
radio input "true"
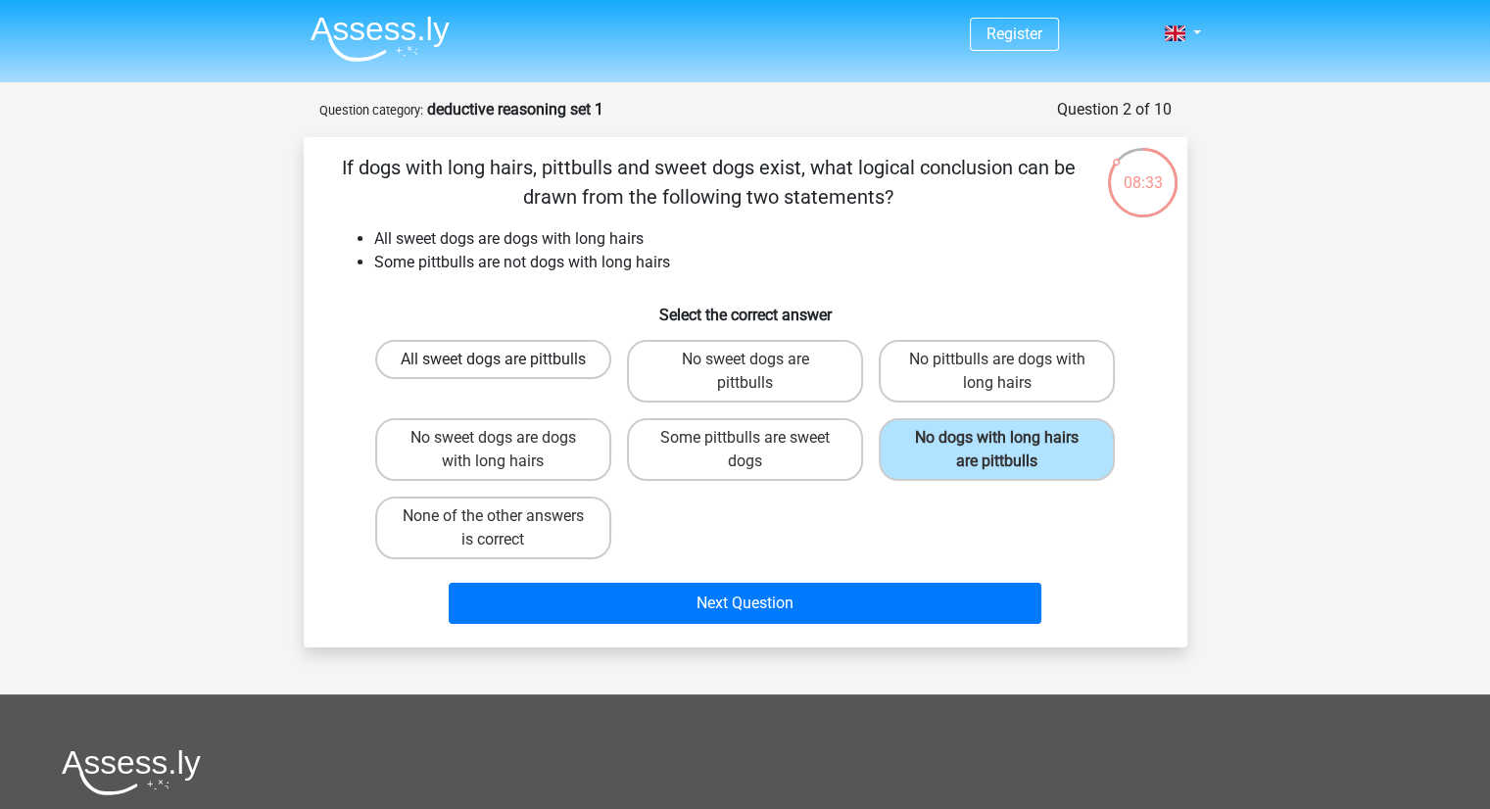
click at [517, 379] on label "All sweet dogs are pittbulls" at bounding box center [493, 359] width 236 height 39
click at [506, 372] on input "All sweet dogs are pittbulls" at bounding box center [499, 366] width 13 height 13
radio input "true"
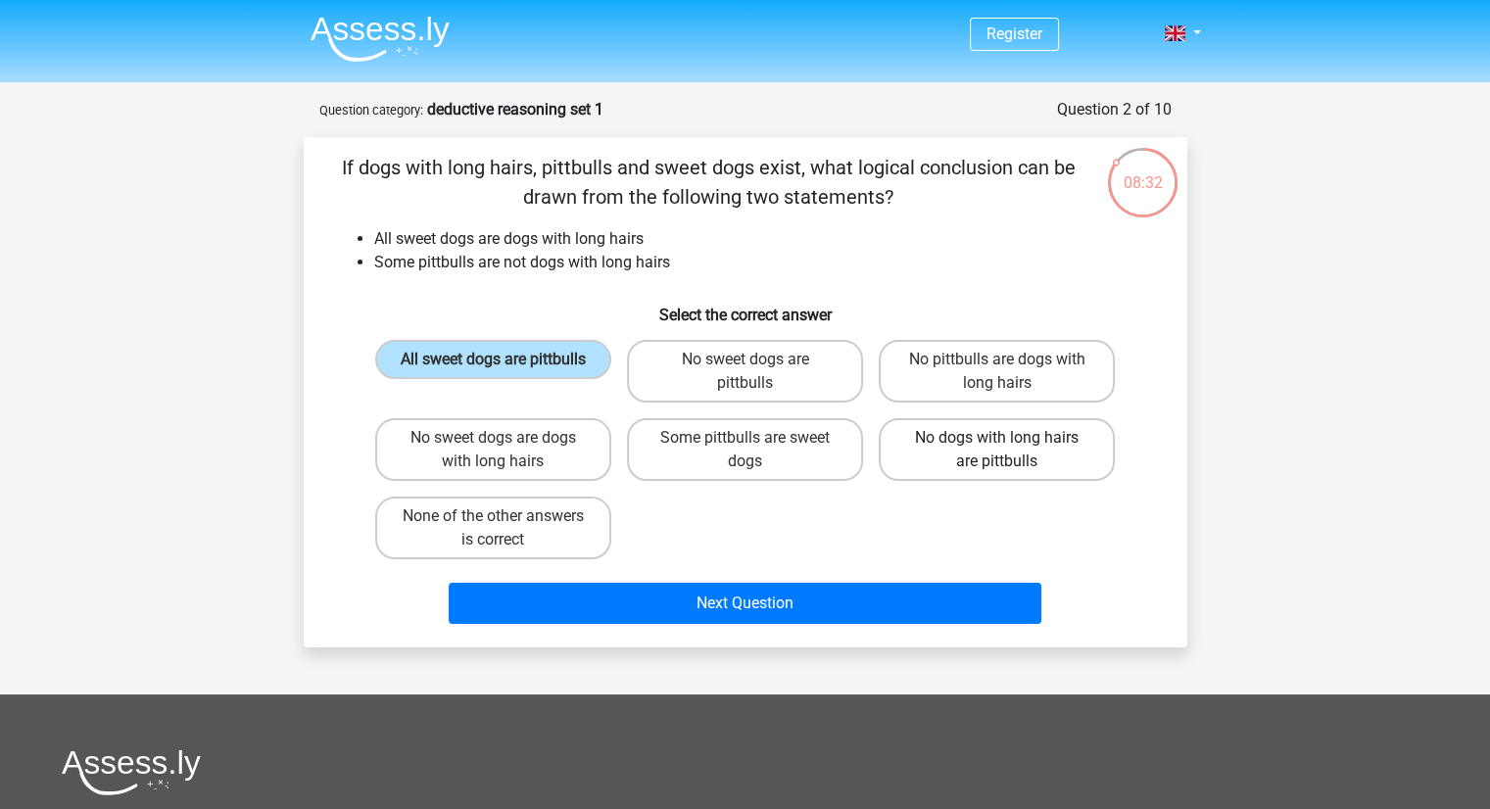
click at [943, 441] on label "No dogs with long hairs are pittbulls" at bounding box center [997, 449] width 236 height 63
click at [997, 441] on input "No dogs with long hairs are pittbulls" at bounding box center [1003, 444] width 13 height 13
radio input "true"
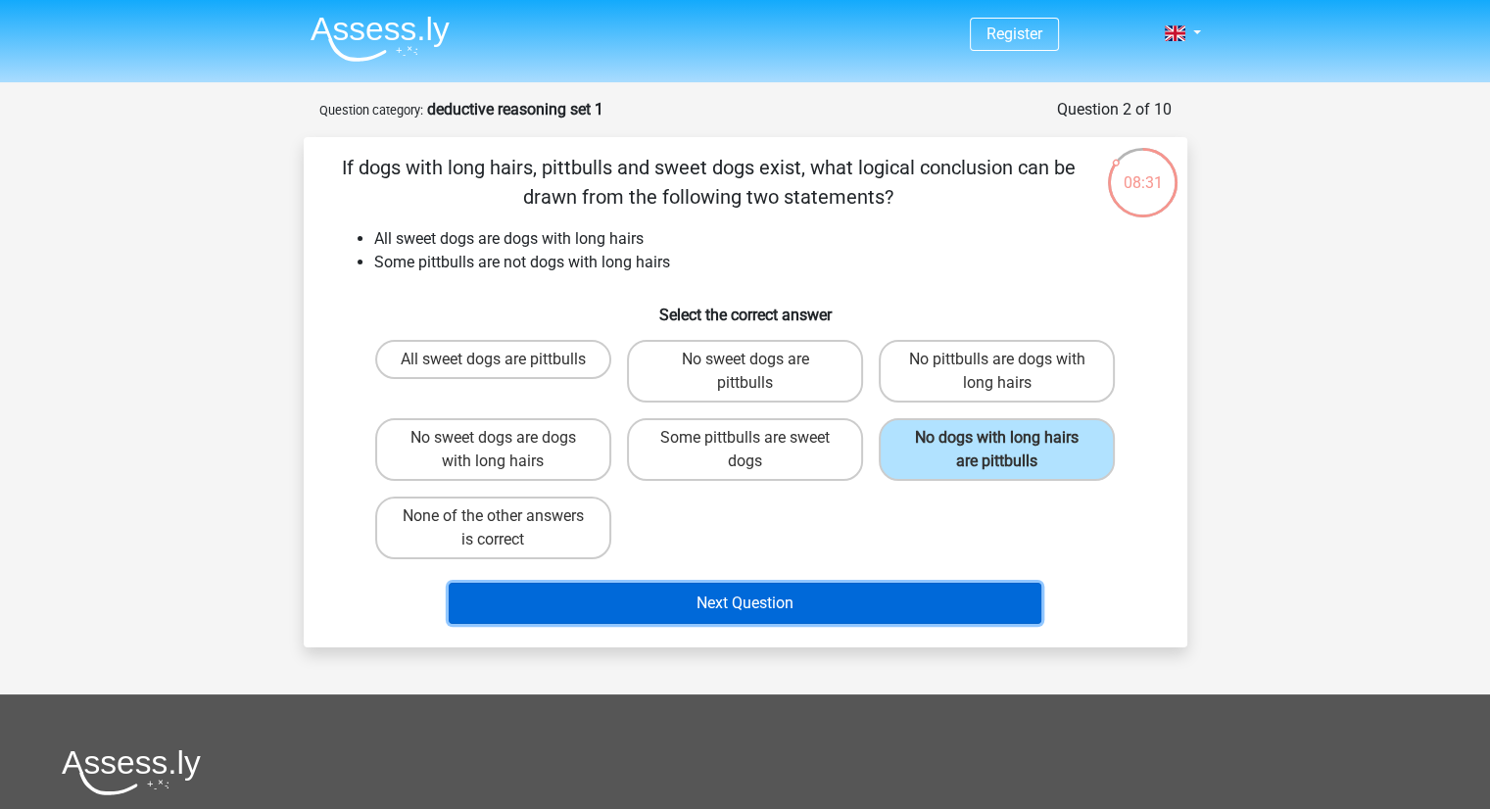
click at [834, 592] on button "Next Question" at bounding box center [745, 603] width 593 height 41
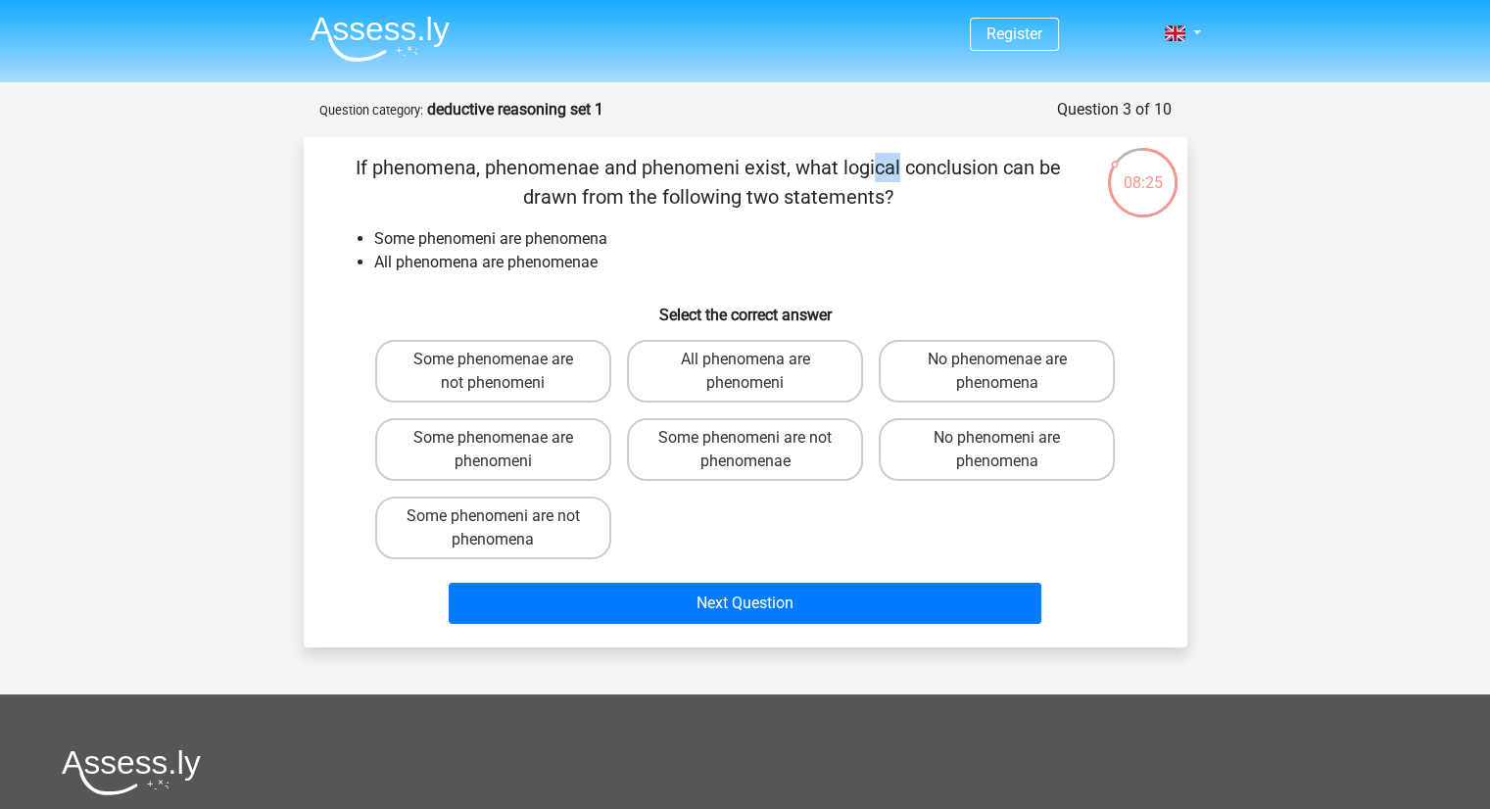
drag, startPoint x: 452, startPoint y: 169, endPoint x: 502, endPoint y: 169, distance: 50.0
click at [475, 169] on p "If phenomena, phenomenae and phenomeni exist, what logical conclusion can be dr…" at bounding box center [709, 182] width 748 height 59
drag, startPoint x: 595, startPoint y: 166, endPoint x: 779, endPoint y: 165, distance: 184.2
click at [779, 165] on p "If phenomena, phenomenae and phenomeni exist, what logical conclusion can be dr…" at bounding box center [709, 182] width 748 height 59
drag, startPoint x: 913, startPoint y: 168, endPoint x: 1048, endPoint y: 168, distance: 135.2
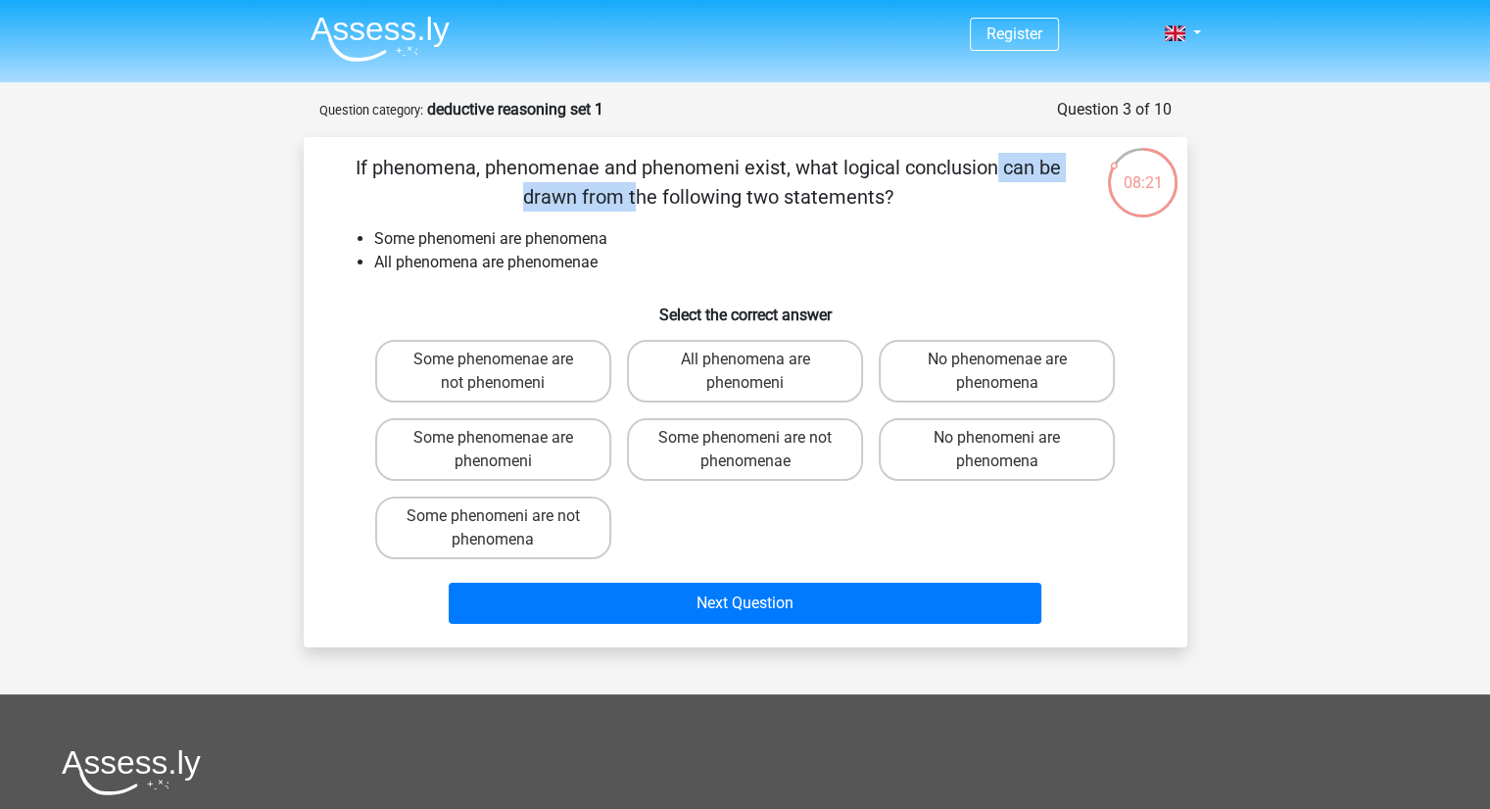
click at [1048, 168] on p "If phenomena, phenomenae and phenomeni exist, what logical conclusion can be dr…" at bounding box center [709, 182] width 748 height 59
drag, startPoint x: 769, startPoint y: 199, endPoint x: 854, endPoint y: 199, distance: 85.2
click at [854, 199] on p "If phenomena, phenomenae and phenomeni exist, what logical conclusion can be dr…" at bounding box center [709, 182] width 748 height 59
drag, startPoint x: 484, startPoint y: 232, endPoint x: 611, endPoint y: 232, distance: 127.4
click at [611, 232] on li "Some phenomeni are phenomena" at bounding box center [765, 239] width 782 height 24
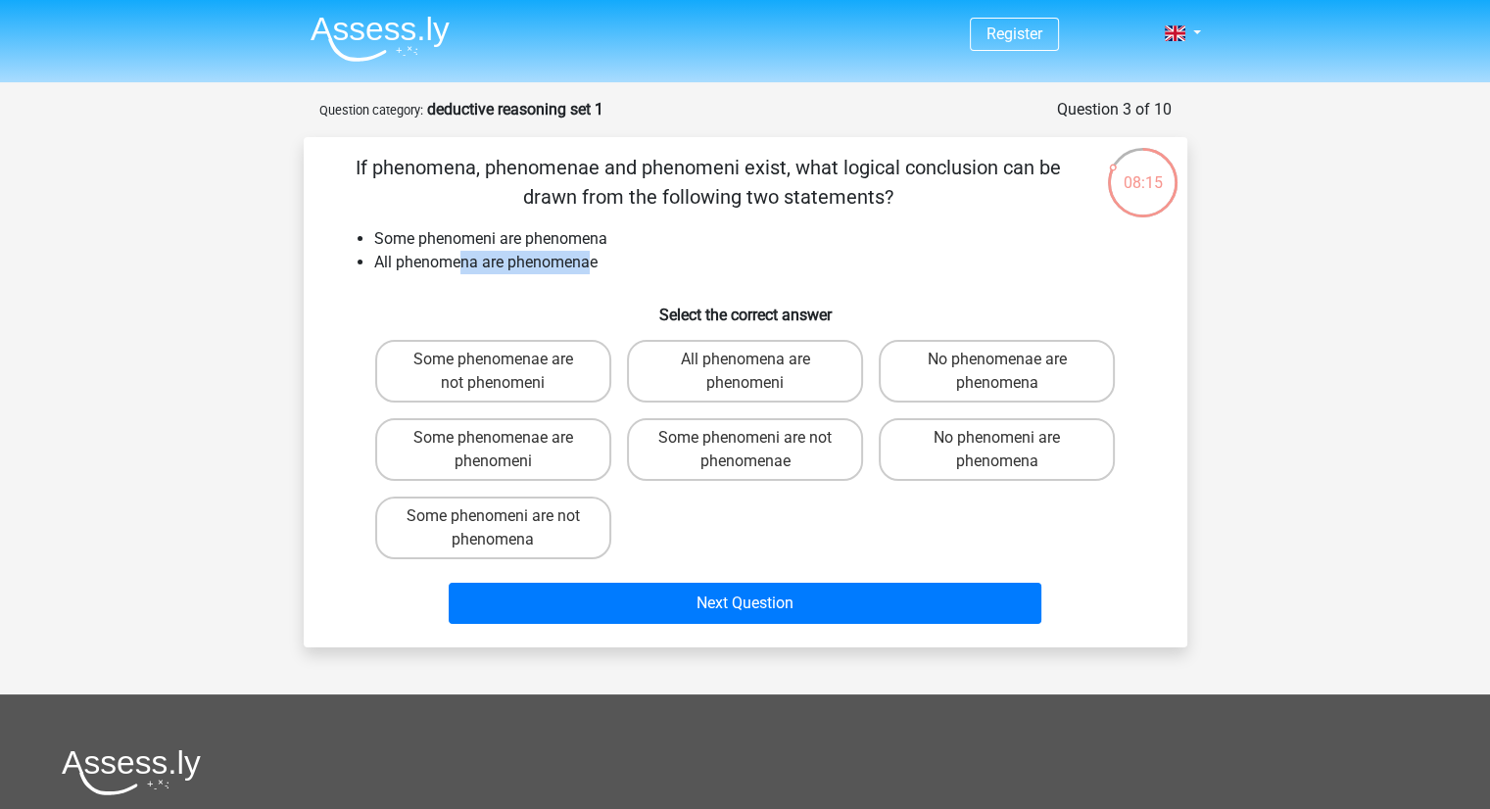
drag, startPoint x: 480, startPoint y: 267, endPoint x: 592, endPoint y: 267, distance: 111.7
click at [592, 267] on li "All phenomena are phenomenae" at bounding box center [765, 263] width 782 height 24
click at [769, 264] on li "All phenomena are phenomenae" at bounding box center [765, 263] width 782 height 24
click at [772, 448] on label "Some phenomeni are not phenomenae" at bounding box center [745, 449] width 236 height 63
click at [757, 448] on input "Some phenomeni are not phenomenae" at bounding box center [751, 444] width 13 height 13
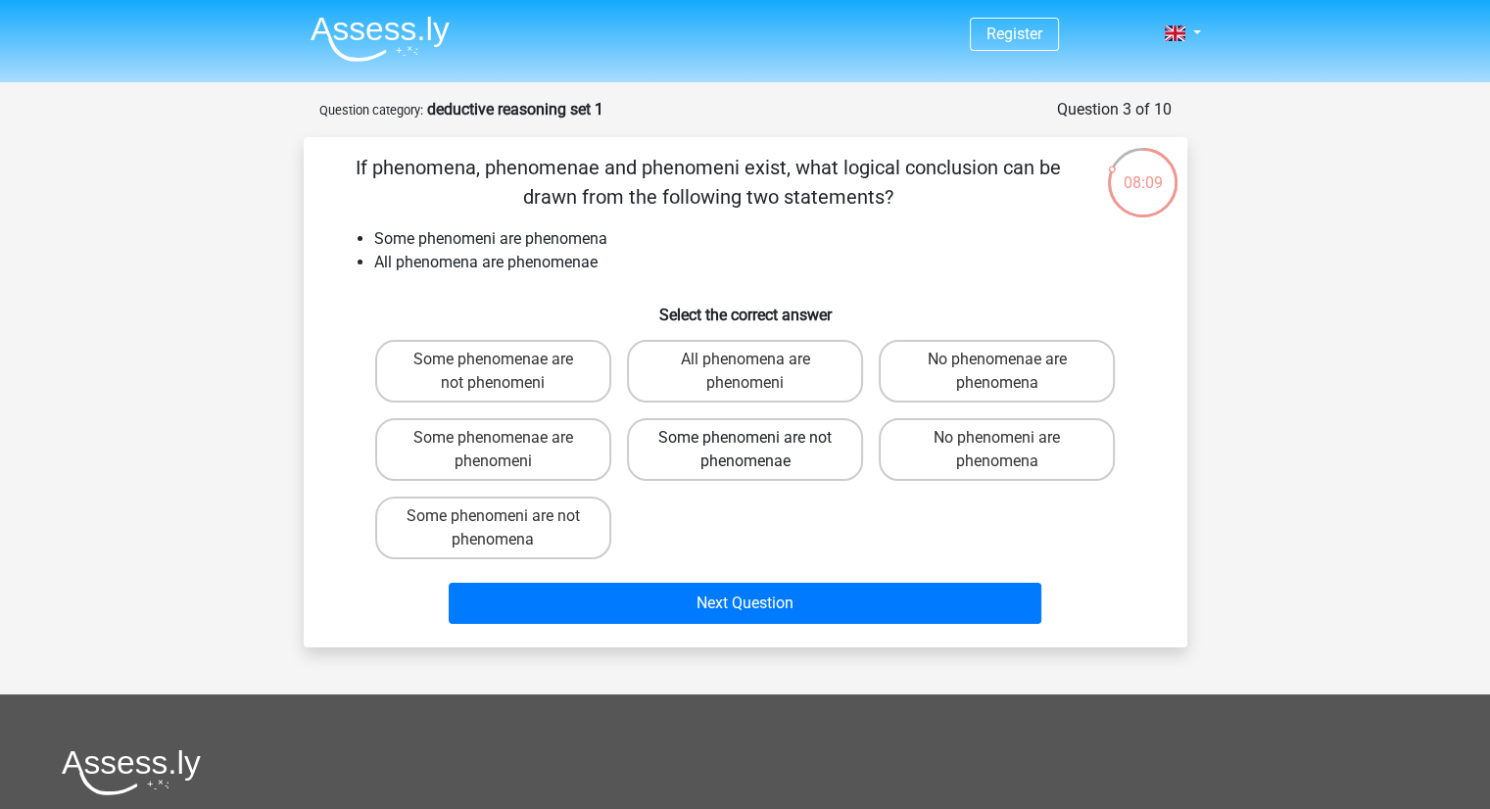
radio input "true"
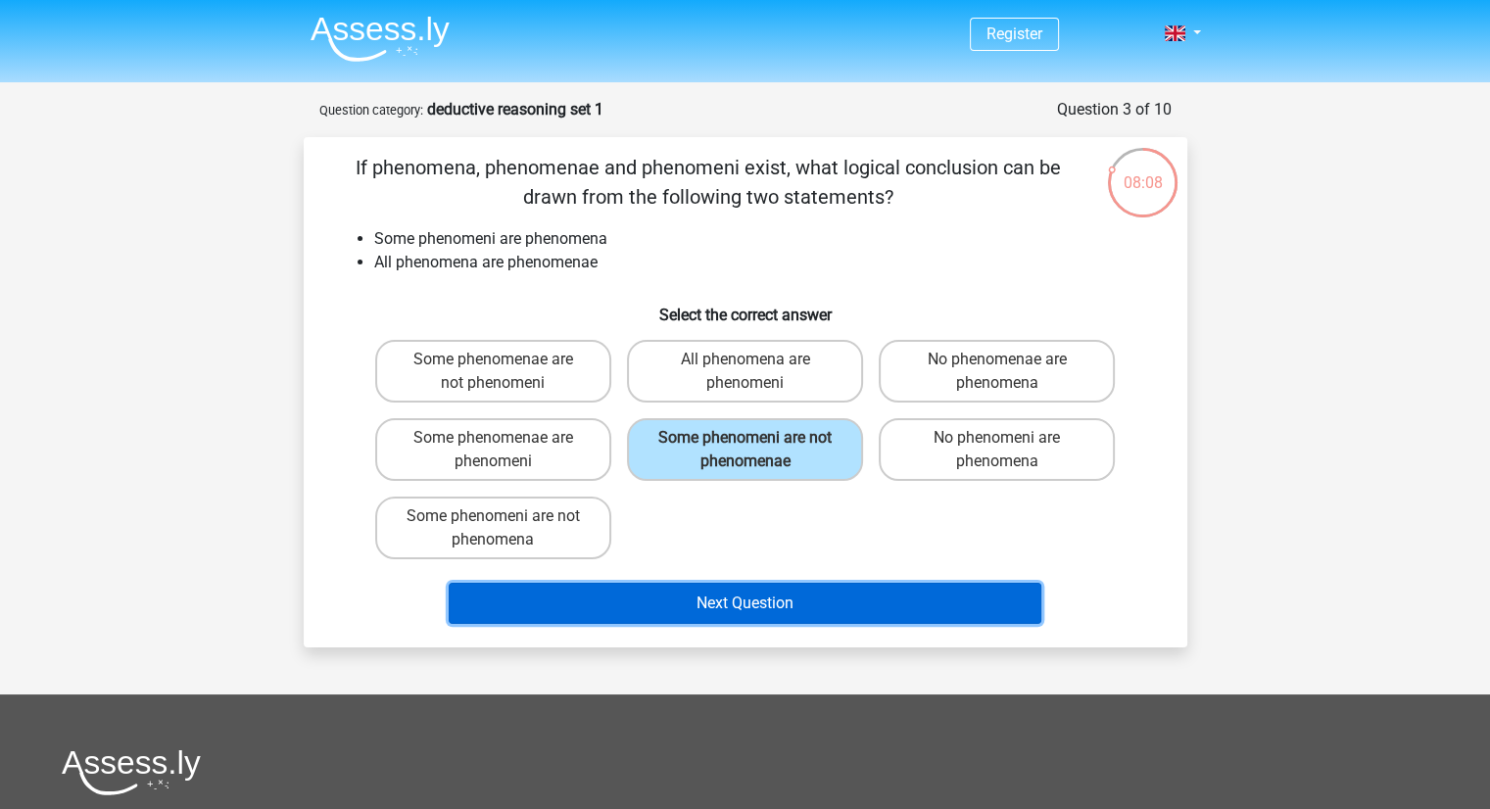
click at [749, 599] on button "Next Question" at bounding box center [745, 603] width 593 height 41
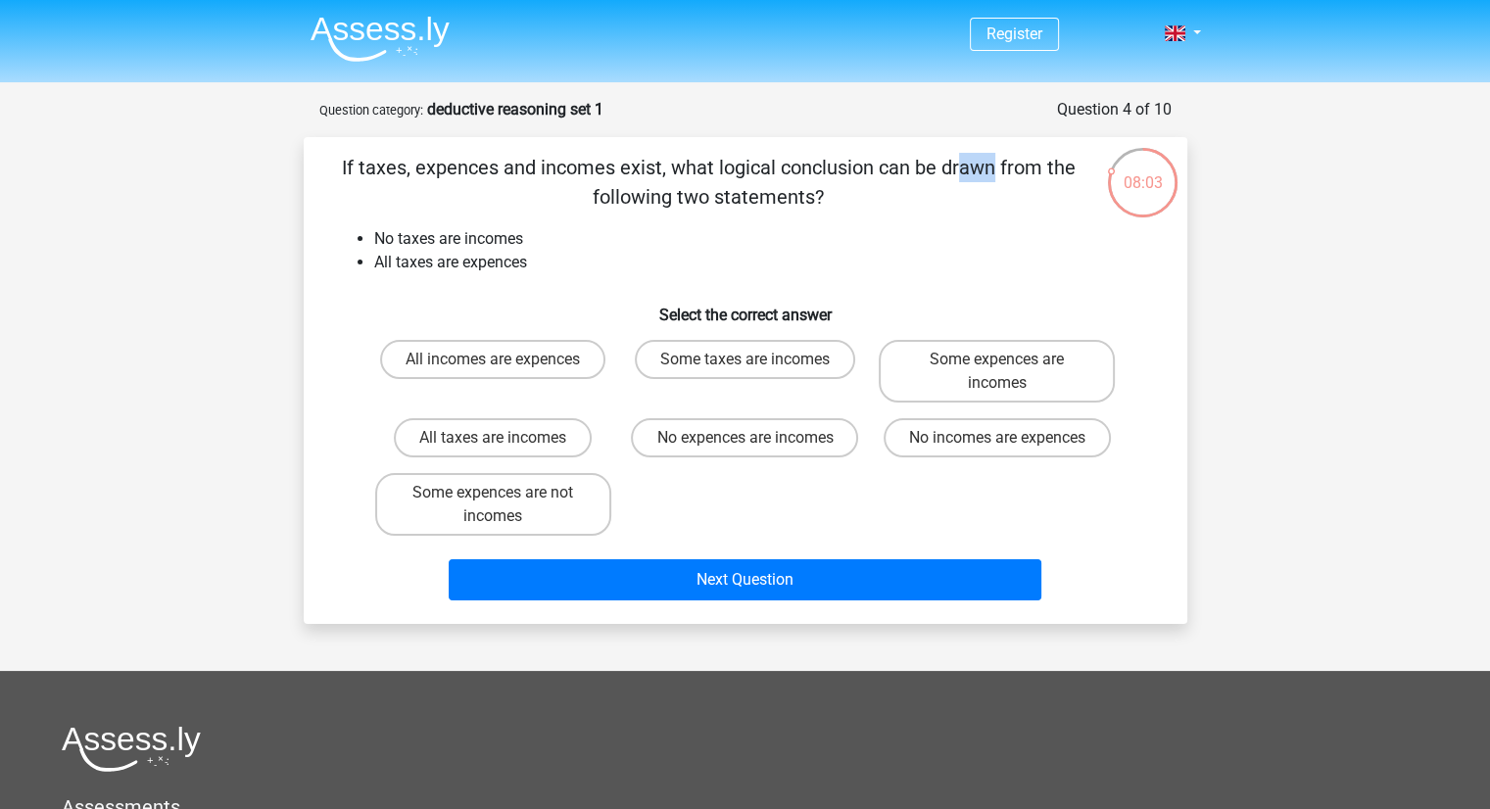
drag, startPoint x: 564, startPoint y: 172, endPoint x: 595, endPoint y: 172, distance: 30.4
click at [595, 172] on p "If taxes, expences and incomes exist, what logical conclusion can be drawn from…" at bounding box center [709, 182] width 748 height 59
drag, startPoint x: 372, startPoint y: 169, endPoint x: 386, endPoint y: 169, distance: 13.7
click at [382, 169] on p "If taxes, expences and incomes exist, what logical conclusion can be drawn from…" at bounding box center [709, 182] width 748 height 59
click at [656, 165] on p "If taxes, expences and incomes exist, what logical conclusion can be drawn from…" at bounding box center [709, 182] width 748 height 59
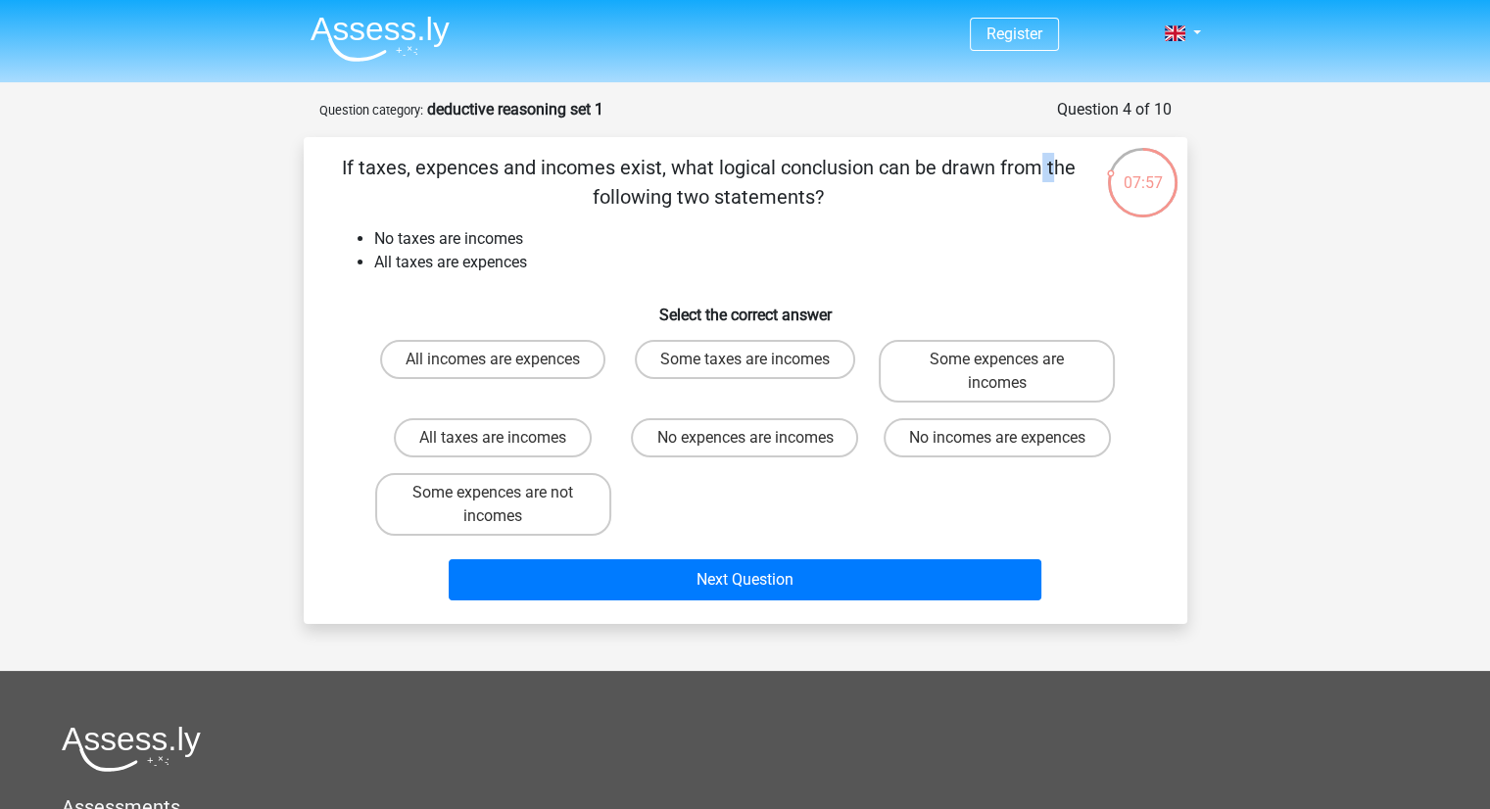
drag, startPoint x: 788, startPoint y: 163, endPoint x: 1000, endPoint y: 191, distance: 214.5
click at [1000, 191] on p "If taxes, expences and incomes exist, what logical conclusion can be drawn from…" at bounding box center [709, 182] width 748 height 59
drag, startPoint x: 446, startPoint y: 240, endPoint x: 533, endPoint y: 239, distance: 87.2
click at [533, 239] on li "No taxes are incomes" at bounding box center [765, 239] width 782 height 24
click at [631, 239] on li "No taxes are incomes" at bounding box center [765, 239] width 782 height 24
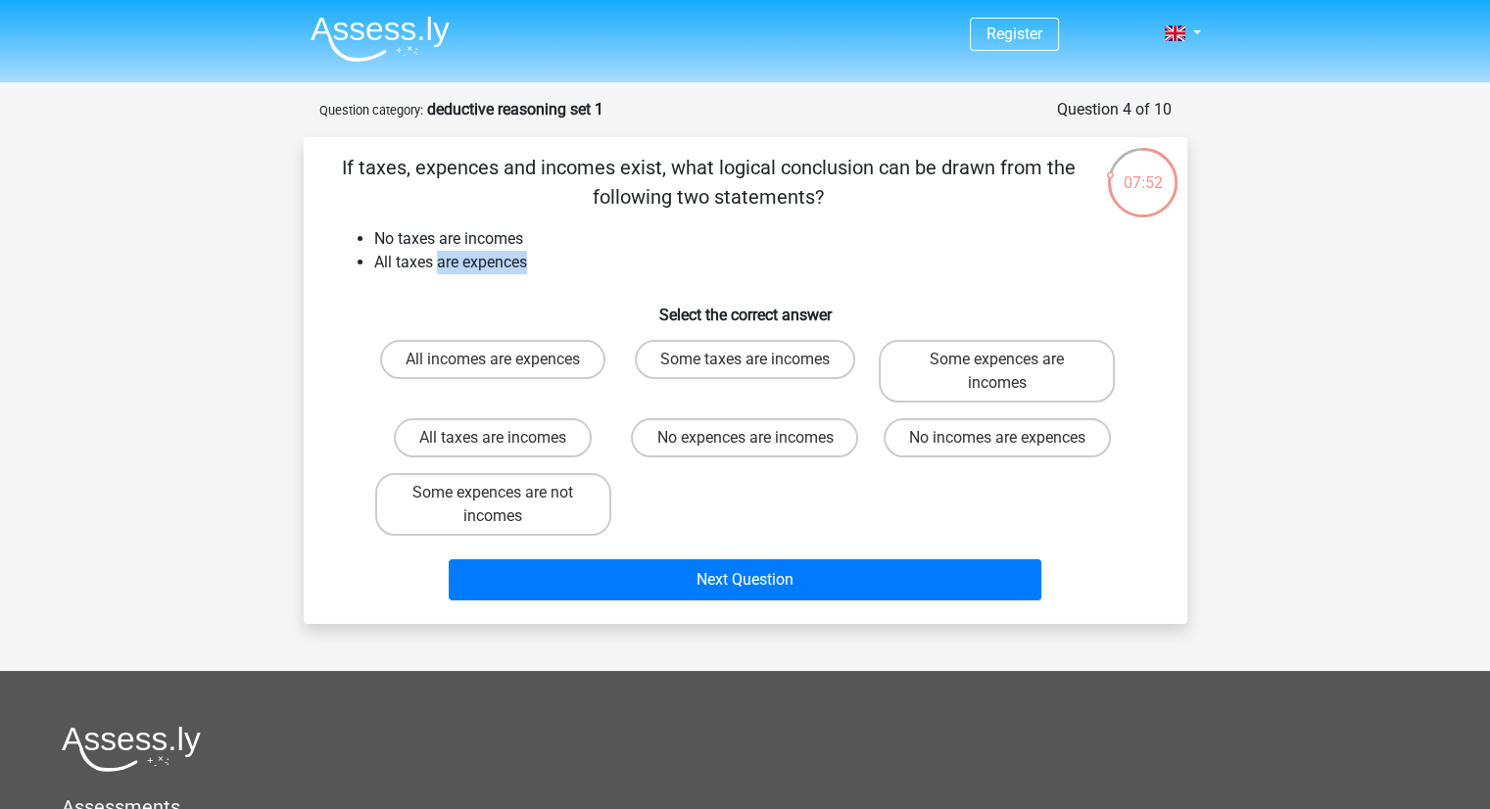
drag, startPoint x: 478, startPoint y: 267, endPoint x: 528, endPoint y: 267, distance: 50.0
click at [528, 267] on li "All taxes are expences" at bounding box center [765, 263] width 782 height 24
click at [615, 267] on li "All taxes are expences" at bounding box center [765, 263] width 782 height 24
click at [781, 441] on label "No expences are incomes" at bounding box center [744, 437] width 227 height 39
click at [757, 441] on input "No expences are incomes" at bounding box center [751, 444] width 13 height 13
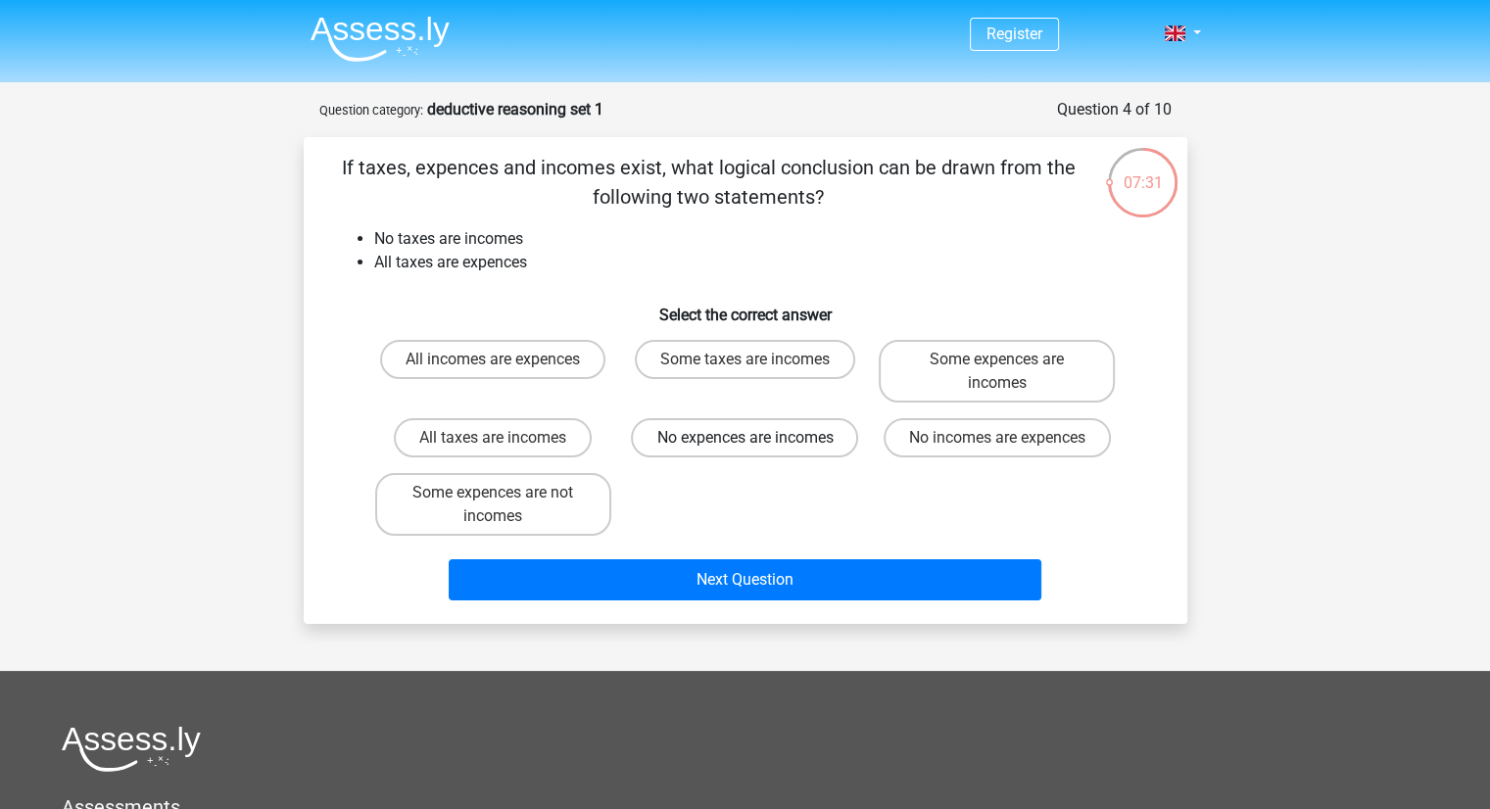
radio input "true"
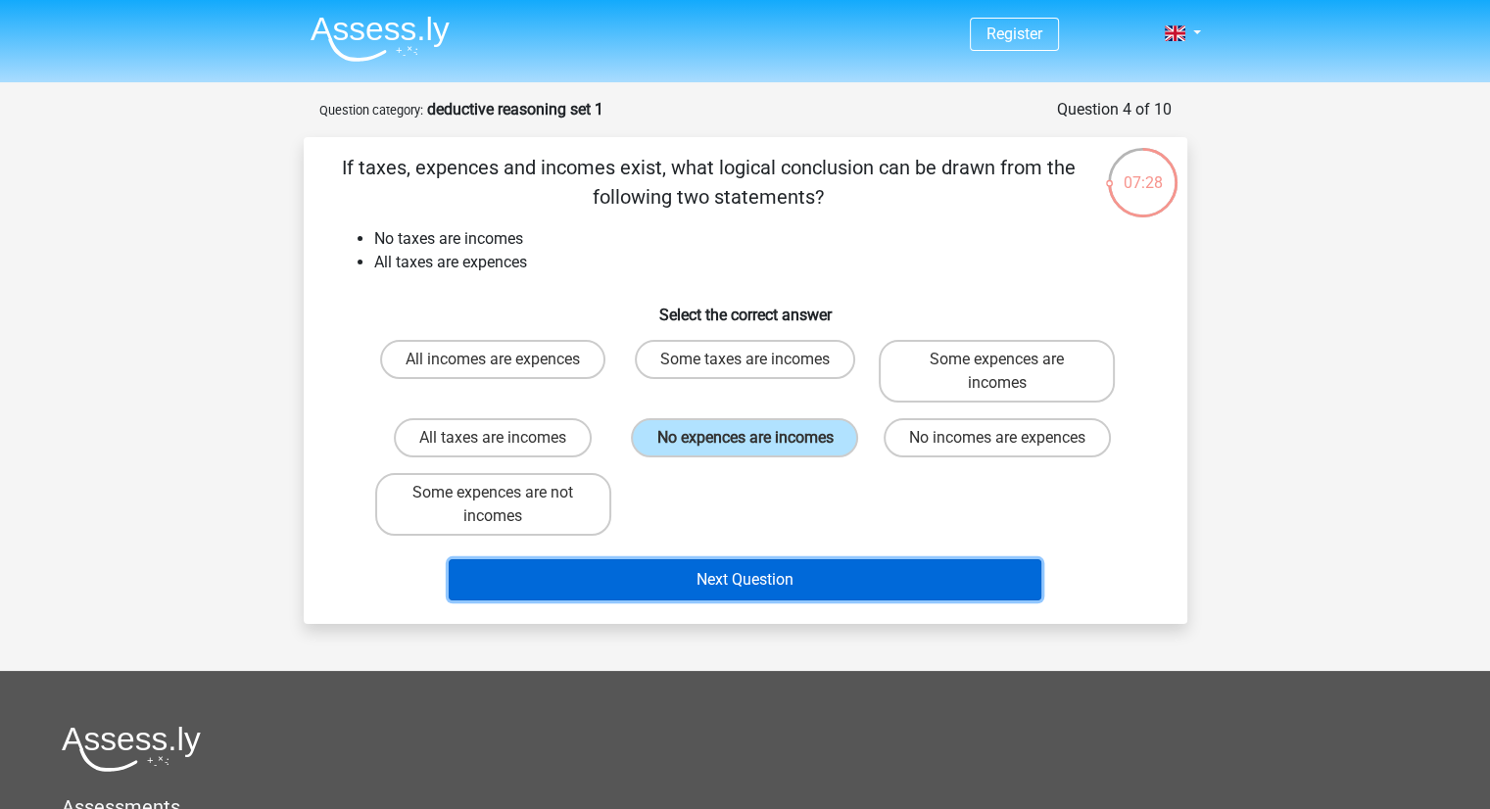
click at [801, 572] on button "Next Question" at bounding box center [745, 579] width 593 height 41
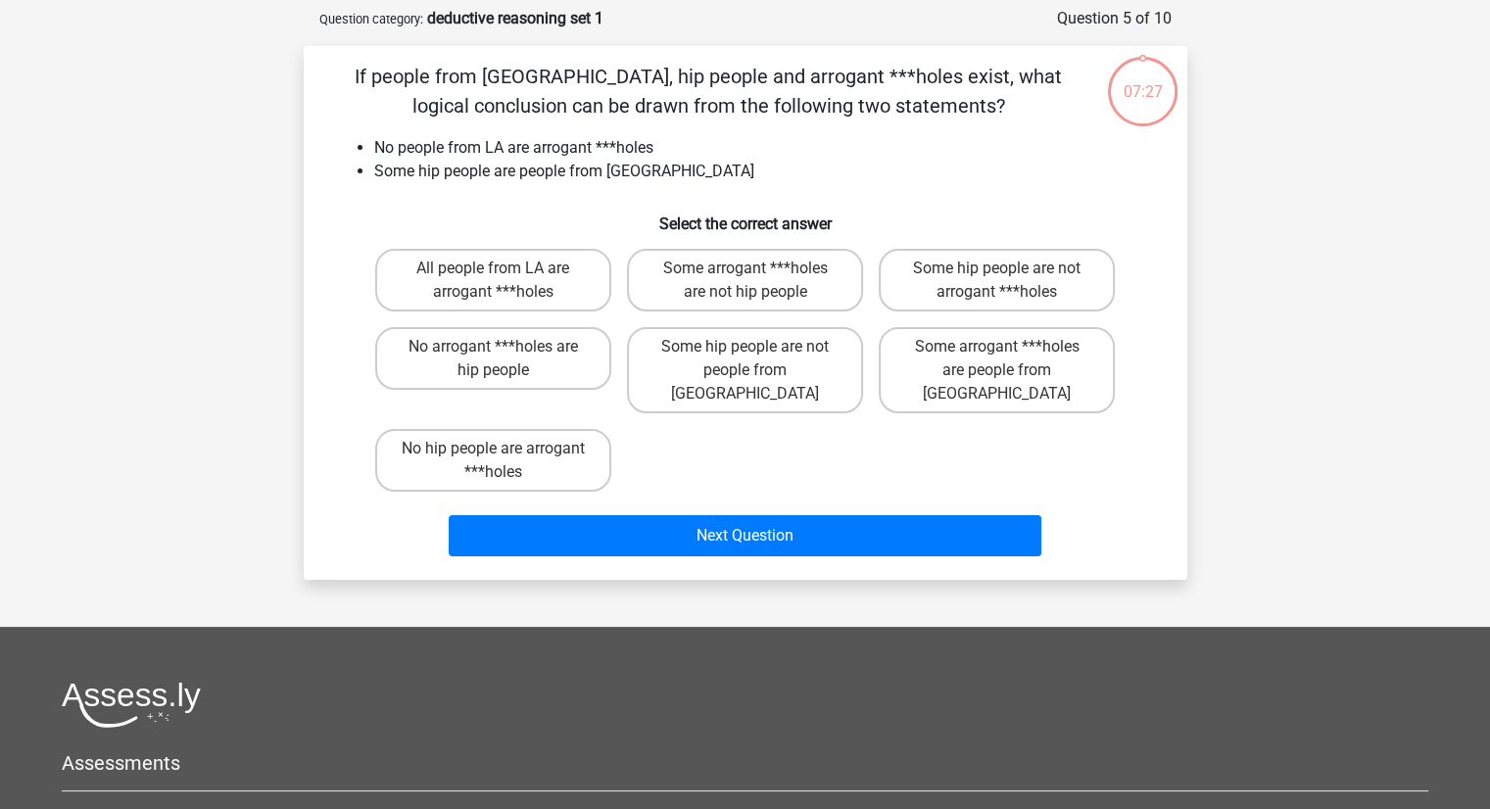
scroll to position [98, 0]
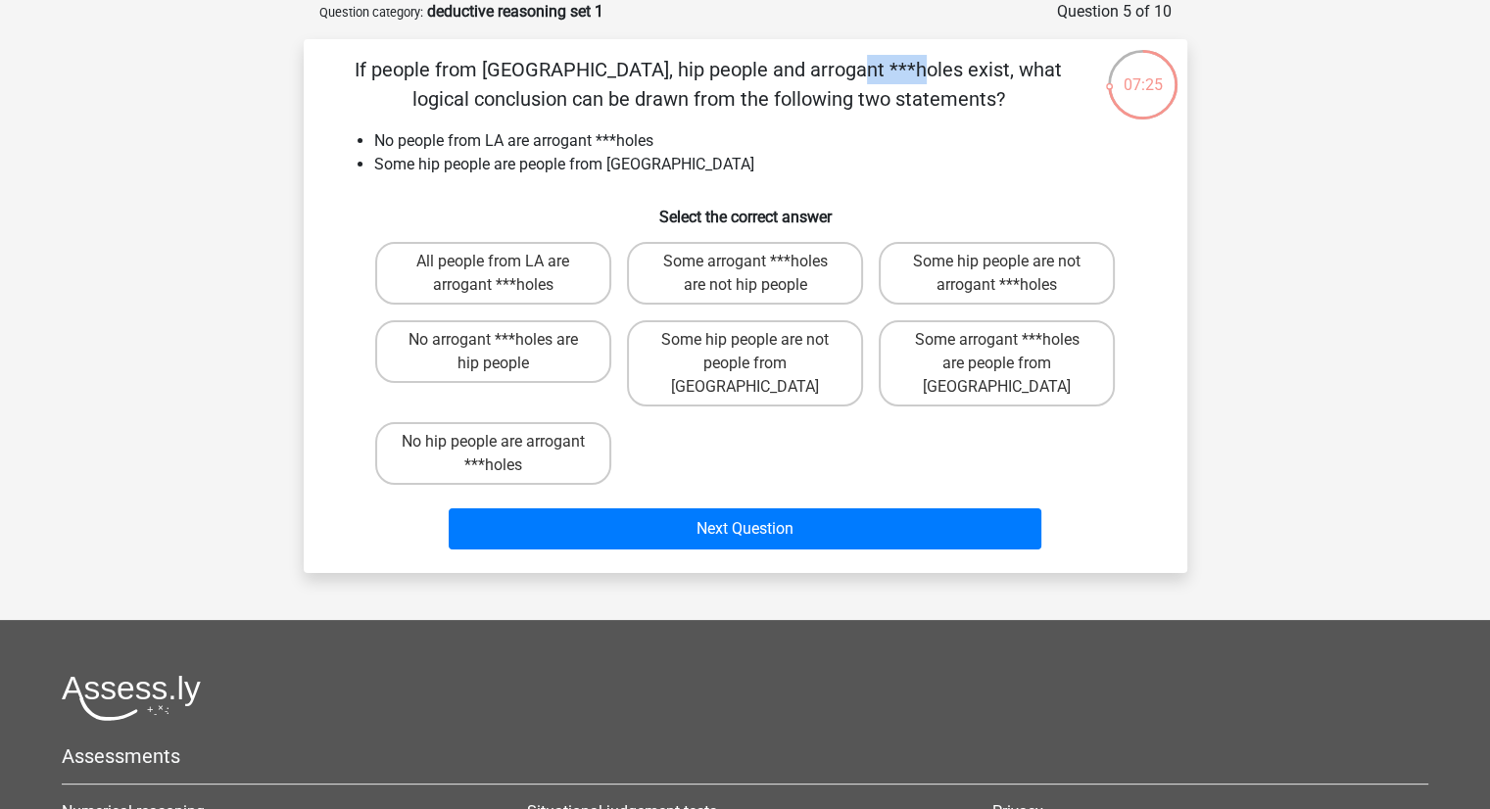
drag, startPoint x: 415, startPoint y: 75, endPoint x: 474, endPoint y: 78, distance: 58.9
click at [474, 78] on p "If people from LA, hip people and arrogant ***holes exist, what logical conclus…" at bounding box center [709, 84] width 748 height 59
drag, startPoint x: 603, startPoint y: 71, endPoint x: 821, endPoint y: 63, distance: 217.6
click at [821, 63] on p "If people from LA, hip people and arrogant ***holes exist, what logical conclus…" at bounding box center [709, 84] width 748 height 59
drag, startPoint x: 937, startPoint y: 69, endPoint x: 989, endPoint y: 72, distance: 53.0
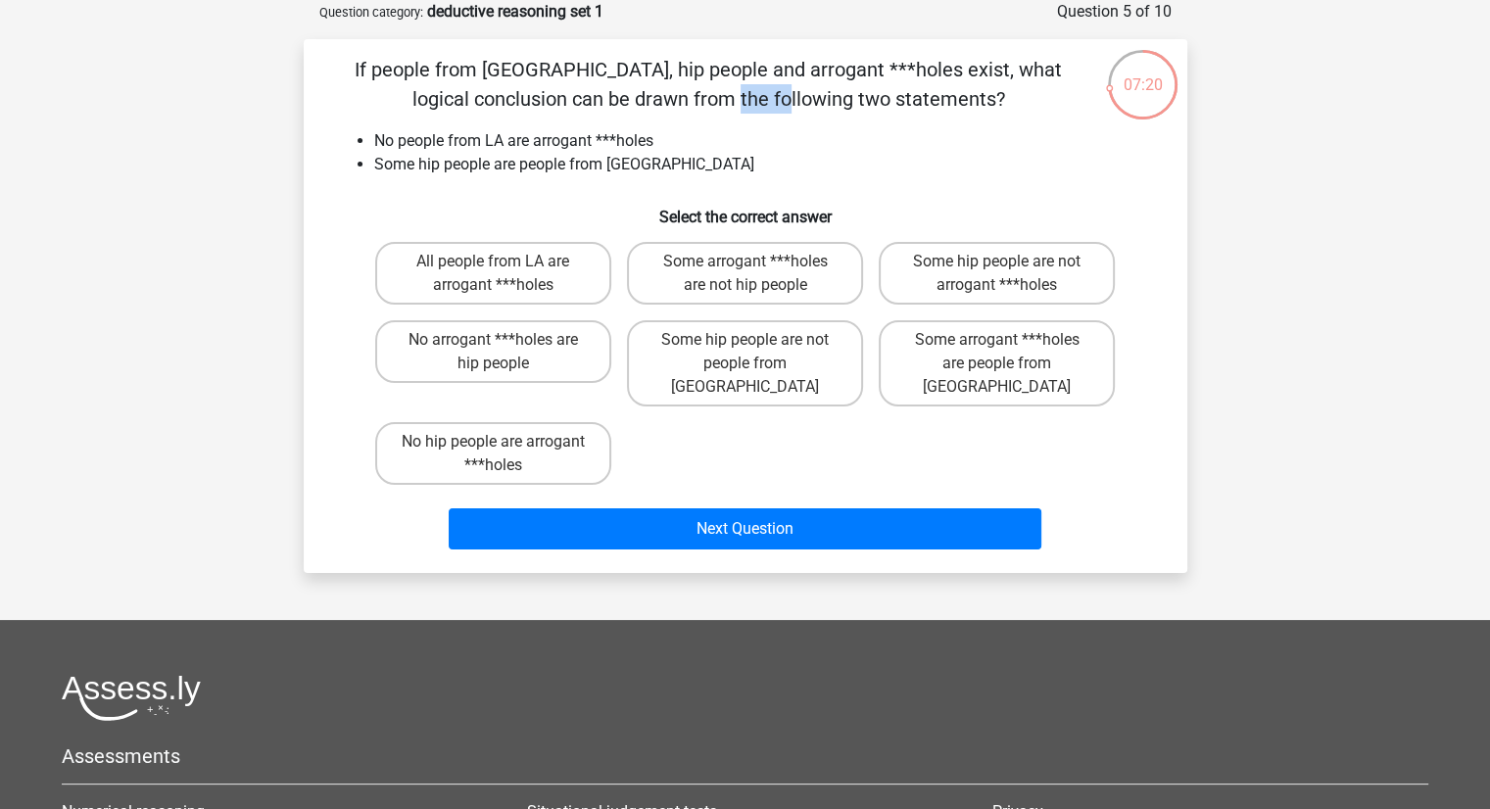
click at [989, 72] on p "If people from LA, hip people and arrogant ***holes exist, what logical conclus…" at bounding box center [709, 84] width 748 height 59
drag, startPoint x: 598, startPoint y: 137, endPoint x: 666, endPoint y: 137, distance: 68.6
click at [666, 137] on li "No people from LA are arrogant ***holes" at bounding box center [765, 141] width 782 height 24
drag, startPoint x: 508, startPoint y: 168, endPoint x: 588, endPoint y: 168, distance: 79.4
click at [588, 168] on li "Some hip people are people from LA" at bounding box center [765, 165] width 782 height 24
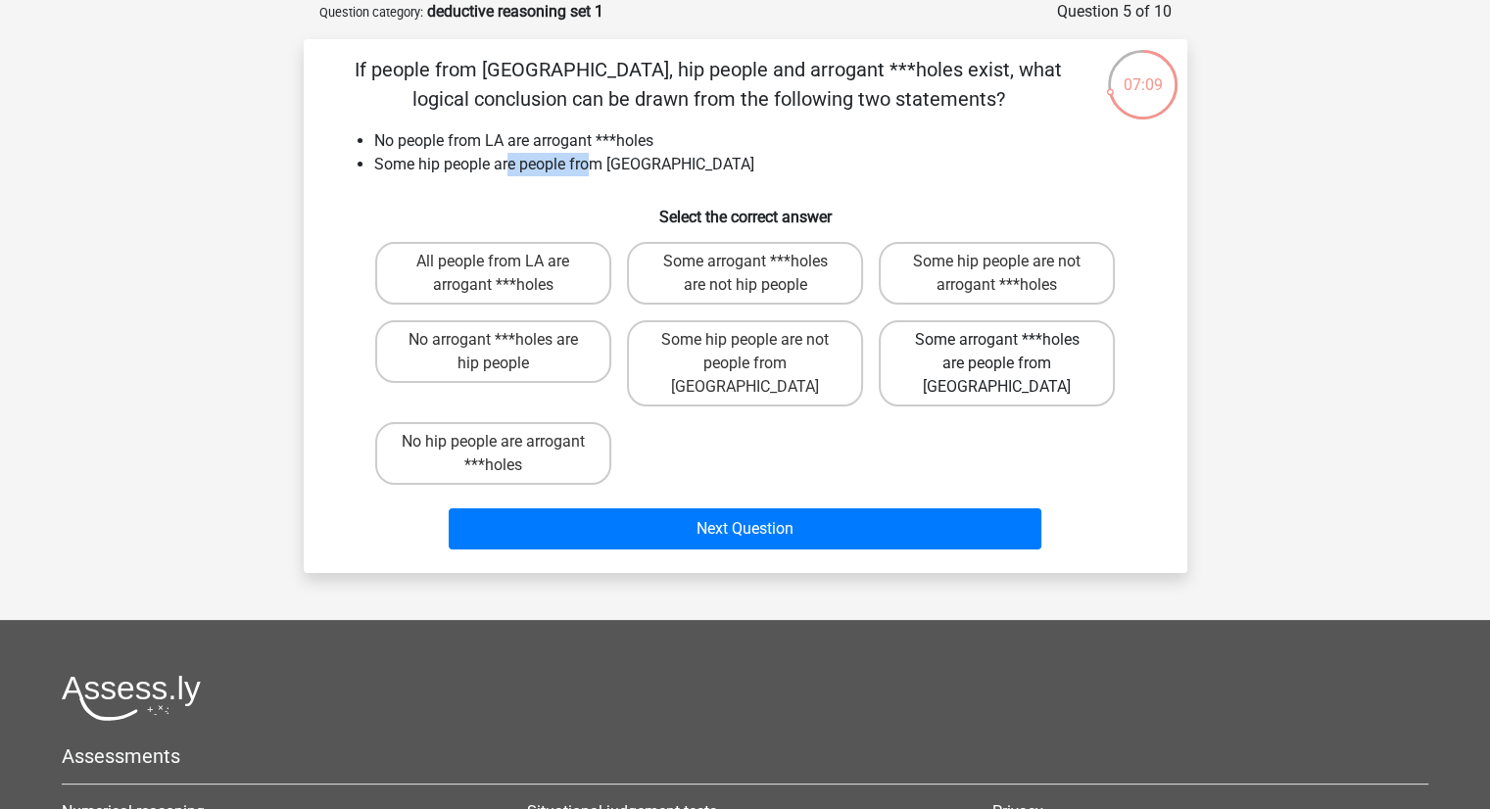
click at [974, 369] on label "Some arrogant ***holes are people from LA" at bounding box center [997, 363] width 236 height 86
click at [997, 353] on input "Some arrogant ***holes are people from LA" at bounding box center [1003, 346] width 13 height 13
radio input "true"
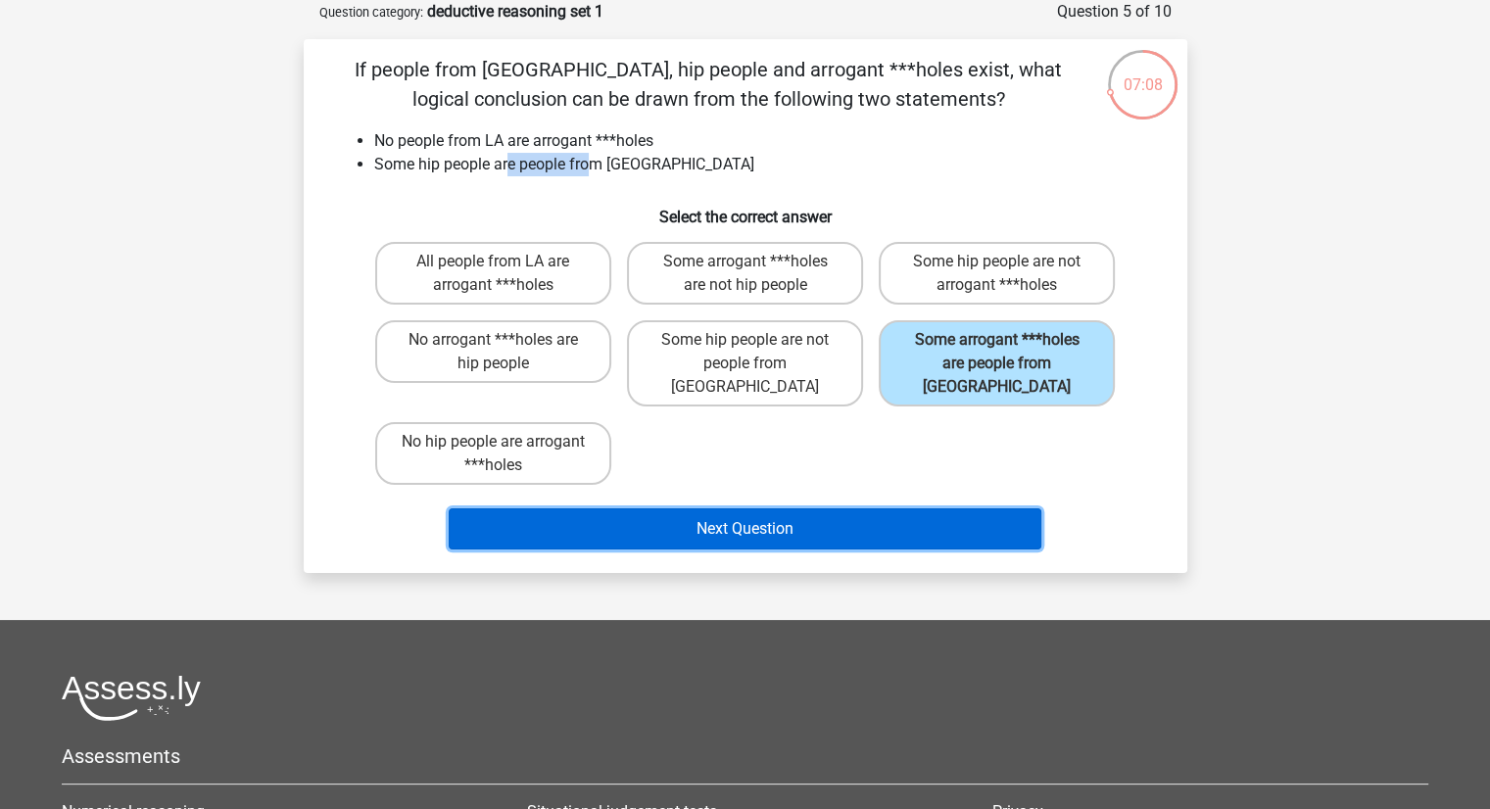
click at [827, 508] on button "Next Question" at bounding box center [745, 528] width 593 height 41
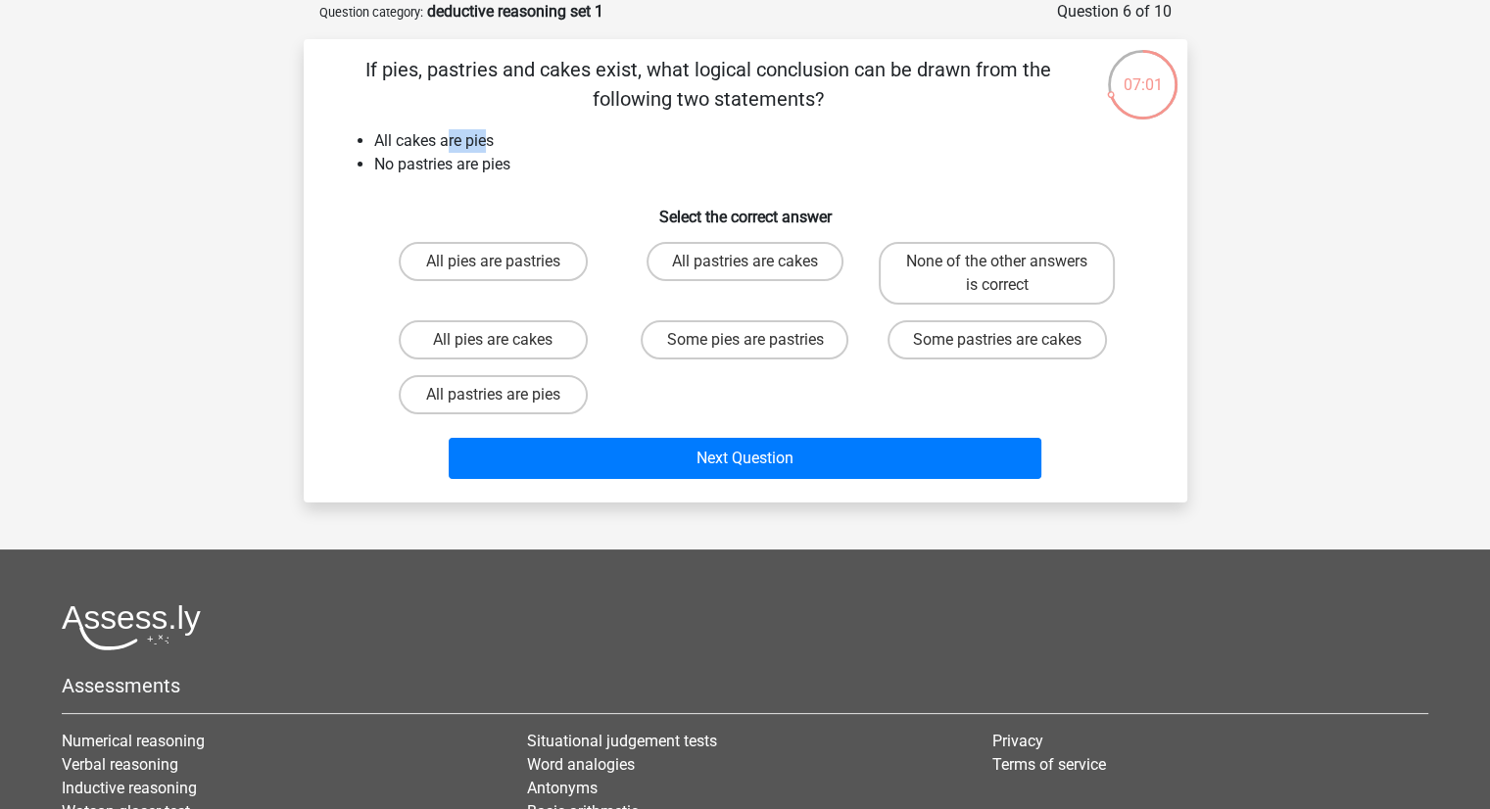
drag, startPoint x: 445, startPoint y: 145, endPoint x: 486, endPoint y: 141, distance: 41.3
click at [486, 141] on li "All cakes are pies" at bounding box center [765, 141] width 782 height 24
drag, startPoint x: 484, startPoint y: 163, endPoint x: 556, endPoint y: 163, distance: 72.5
click at [506, 163] on li "No pastries are pies" at bounding box center [765, 165] width 782 height 24
click at [652, 163] on li "No pastries are pies" at bounding box center [765, 165] width 782 height 24
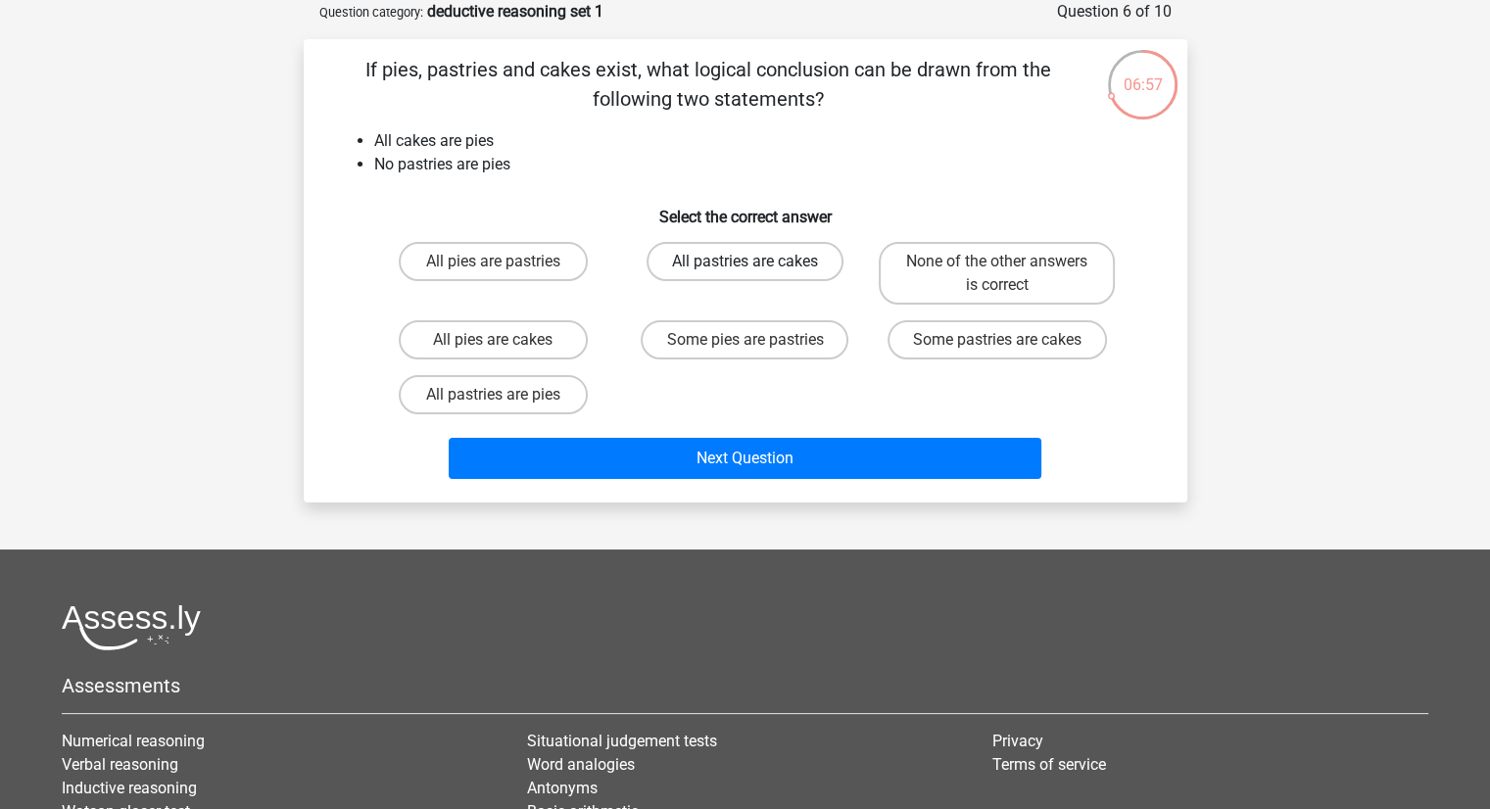
click at [773, 266] on label "All pastries are cakes" at bounding box center [745, 261] width 197 height 39
click at [757, 266] on input "All pastries are cakes" at bounding box center [751, 268] width 13 height 13
radio input "true"
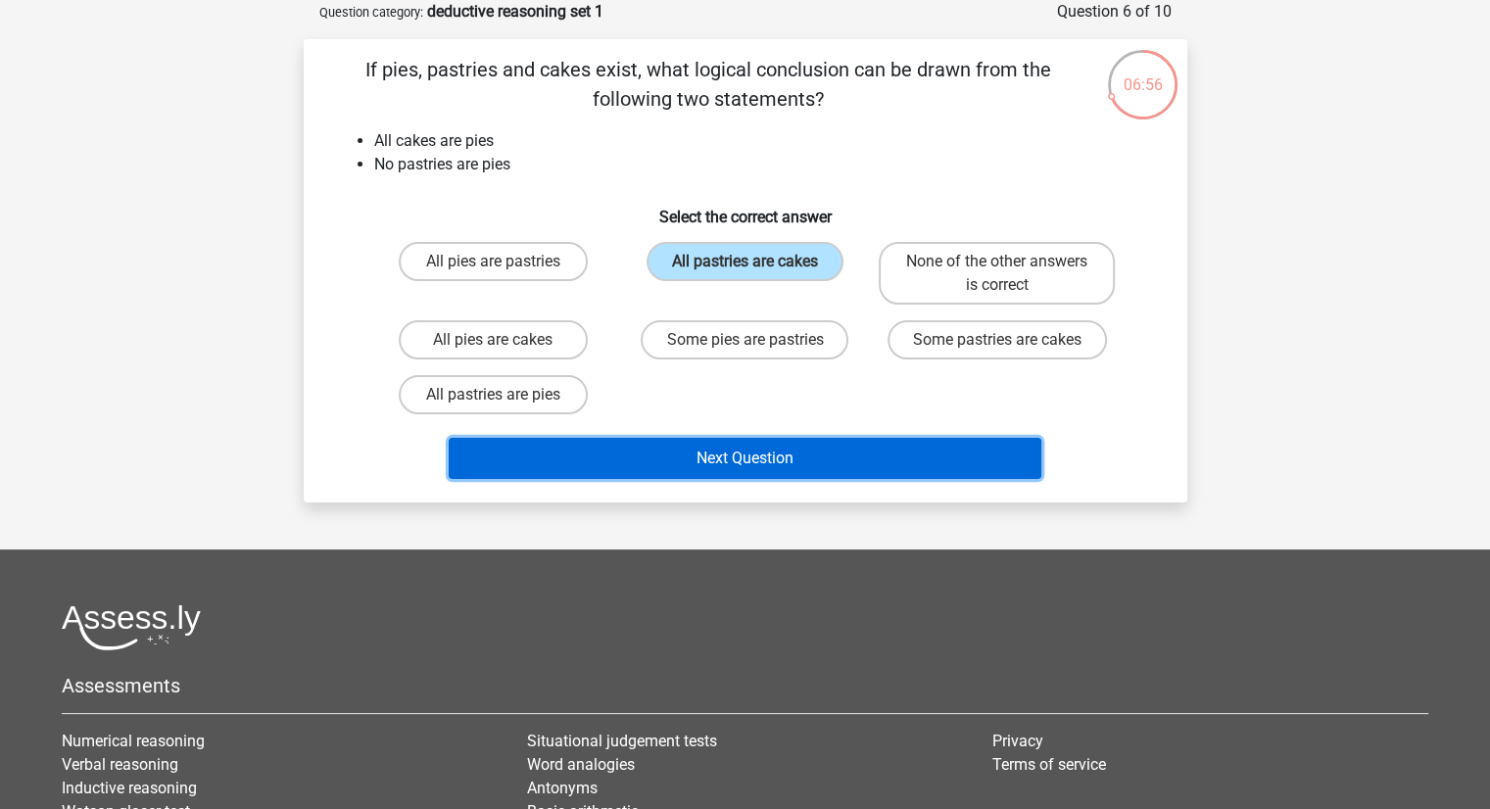
click at [766, 452] on button "Next Question" at bounding box center [745, 458] width 593 height 41
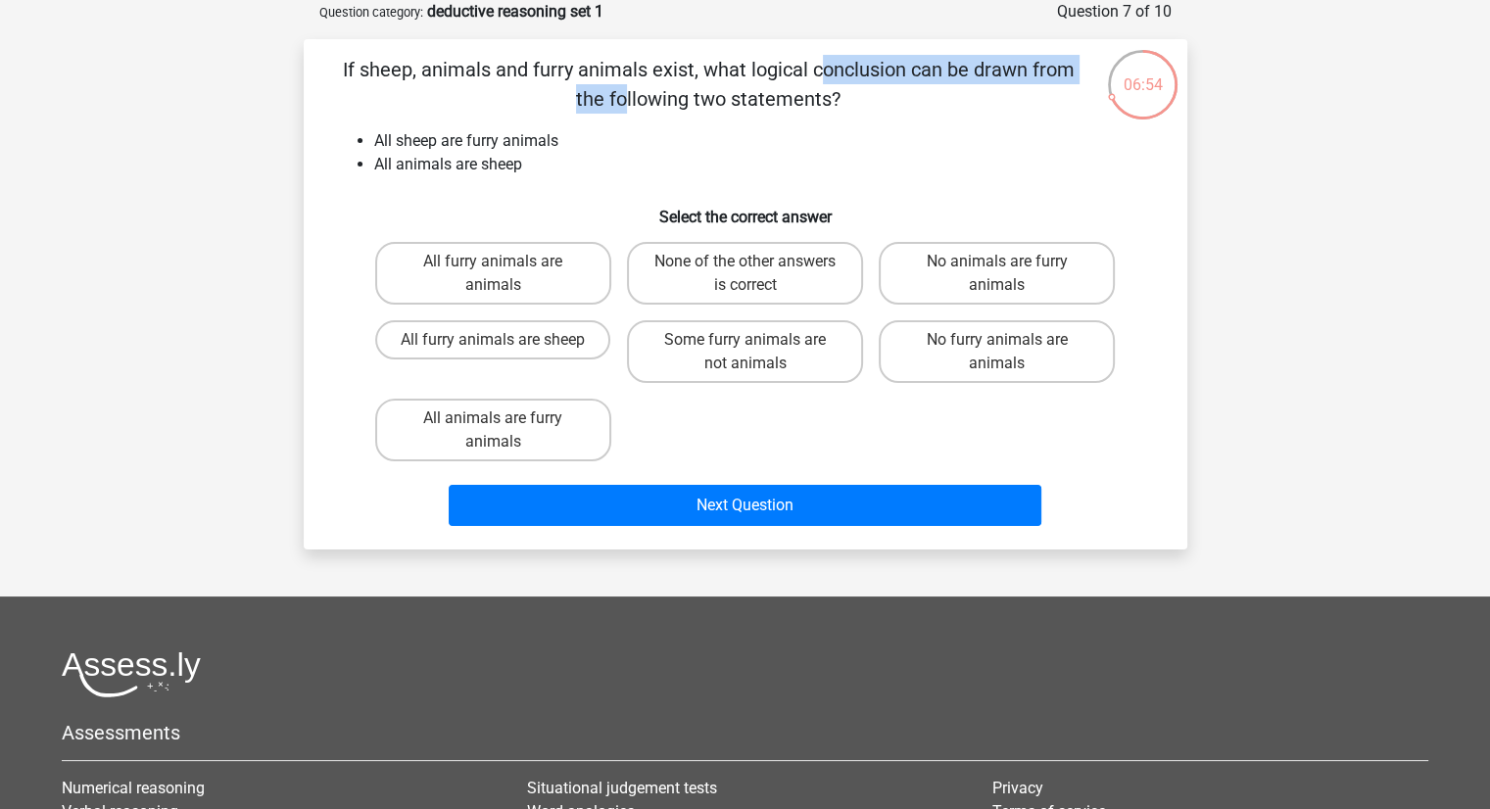
drag, startPoint x: 441, startPoint y: 70, endPoint x: 724, endPoint y: 71, distance: 283.1
click at [724, 71] on p "If sheep, animals and furry animals exist, what logical conclusion can be drawn…" at bounding box center [709, 84] width 748 height 59
drag, startPoint x: 825, startPoint y: 71, endPoint x: 984, endPoint y: 78, distance: 158.9
click at [984, 78] on p "If sheep, animals and furry animals exist, what logical conclusion can be drawn…" at bounding box center [709, 84] width 748 height 59
drag, startPoint x: 776, startPoint y: 100, endPoint x: 830, endPoint y: 100, distance: 53.9
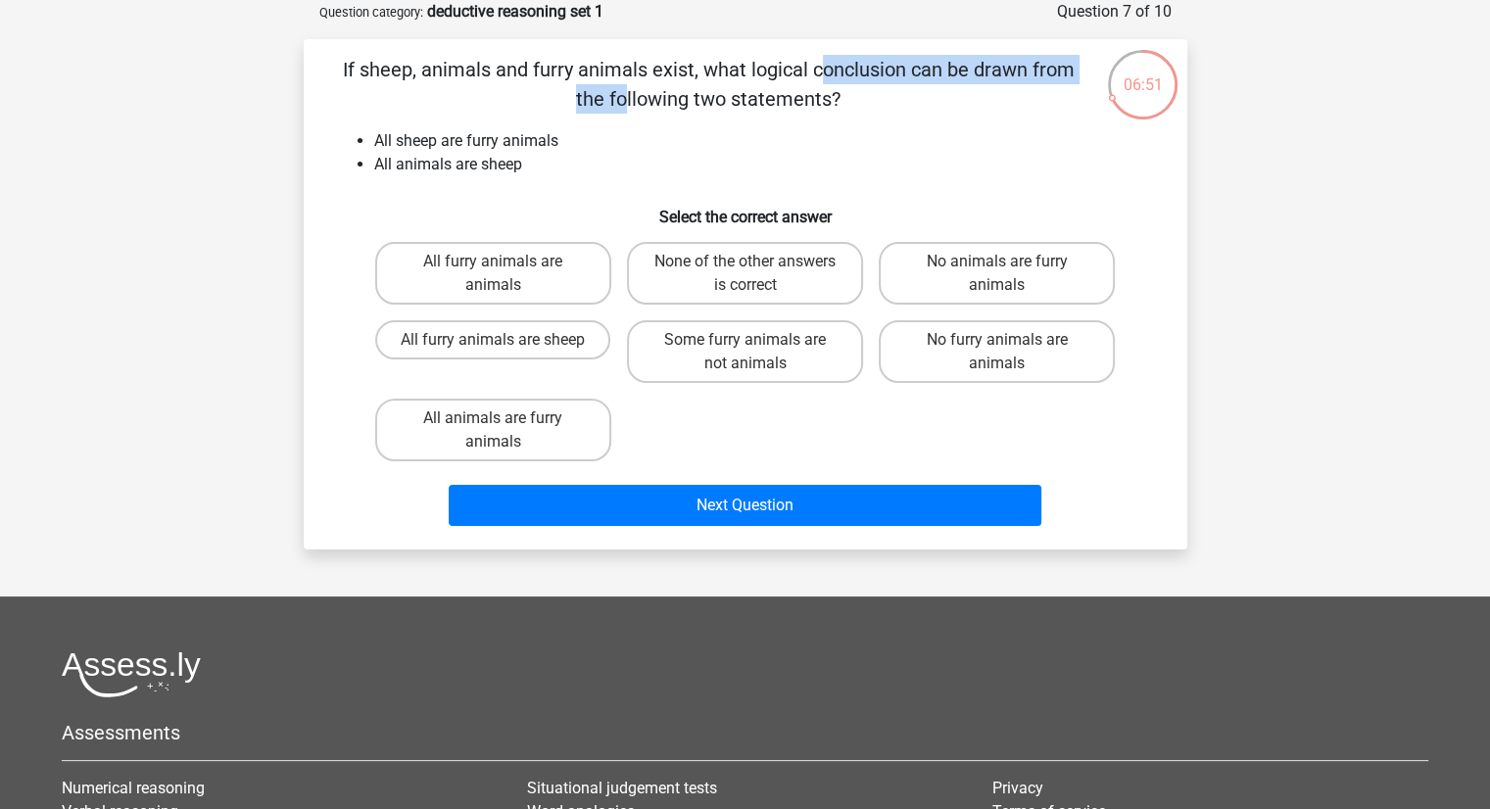
click at [830, 100] on p "If sheep, animals and furry animals exist, what logical conclusion can be drawn…" at bounding box center [709, 84] width 748 height 59
drag, startPoint x: 498, startPoint y: 142, endPoint x: 554, endPoint y: 145, distance: 55.9
click at [554, 145] on li "All sheep are furry animals" at bounding box center [765, 141] width 782 height 24
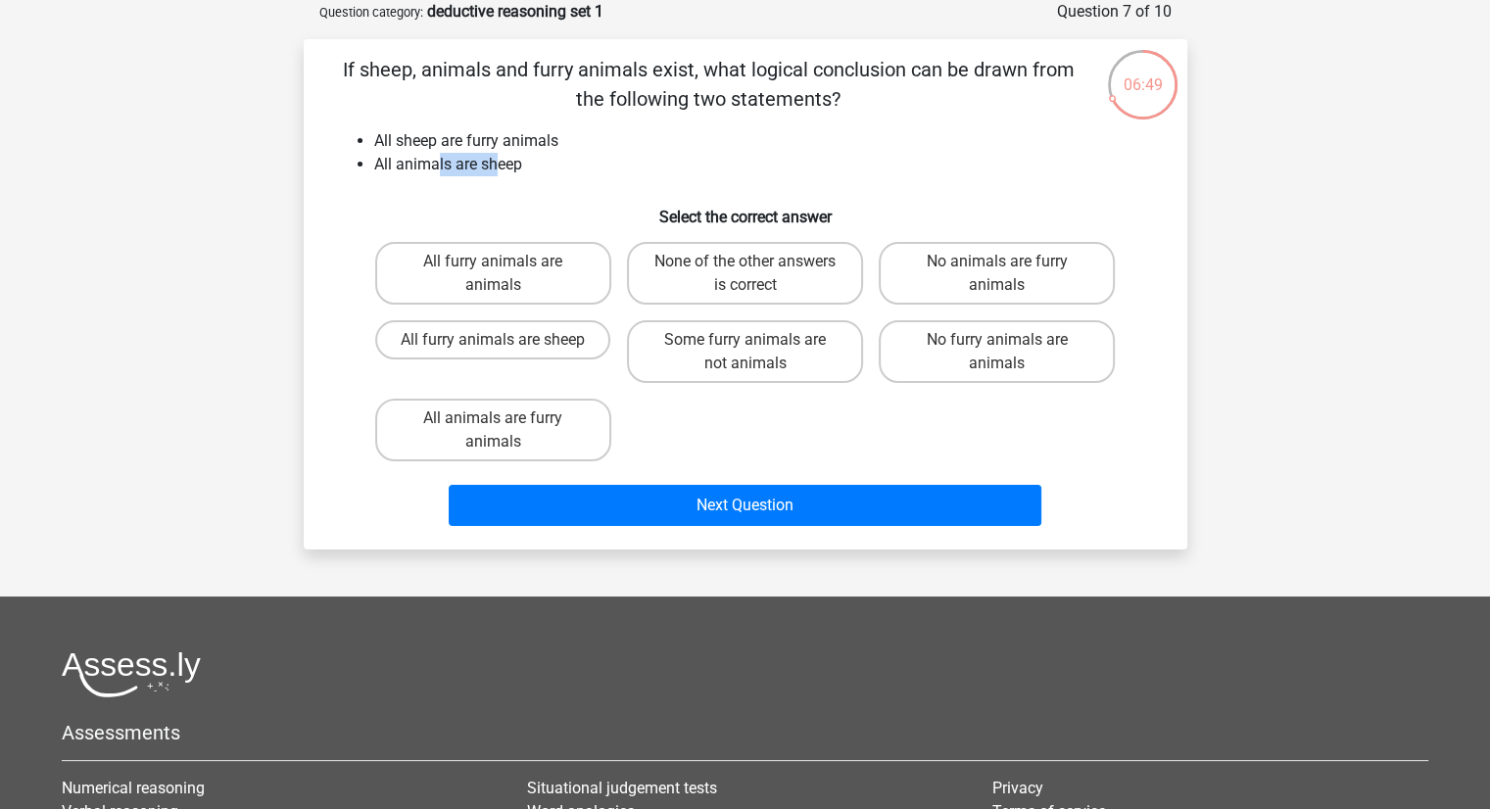
drag, startPoint x: 476, startPoint y: 166, endPoint x: 500, endPoint y: 166, distance: 23.5
click at [500, 166] on li "All animals are sheep" at bounding box center [765, 165] width 782 height 24
click at [612, 184] on div "If sheep, animals and furry animals exist, what logical conclusion can be drawn…" at bounding box center [746, 294] width 868 height 479
click at [796, 284] on label "None of the other answers is correct" at bounding box center [745, 273] width 236 height 63
click at [757, 274] on input "None of the other answers is correct" at bounding box center [751, 268] width 13 height 13
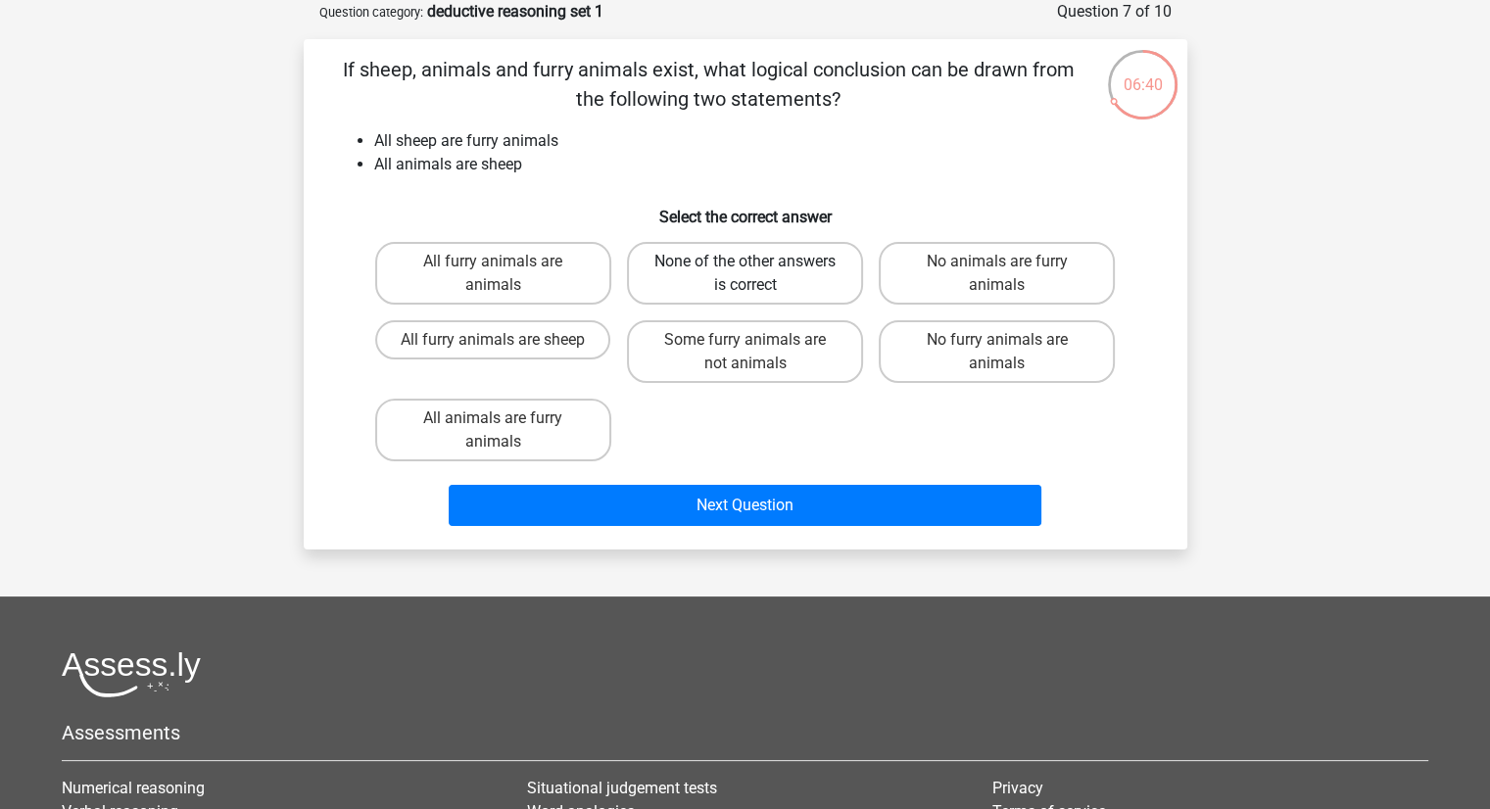
radio input "true"
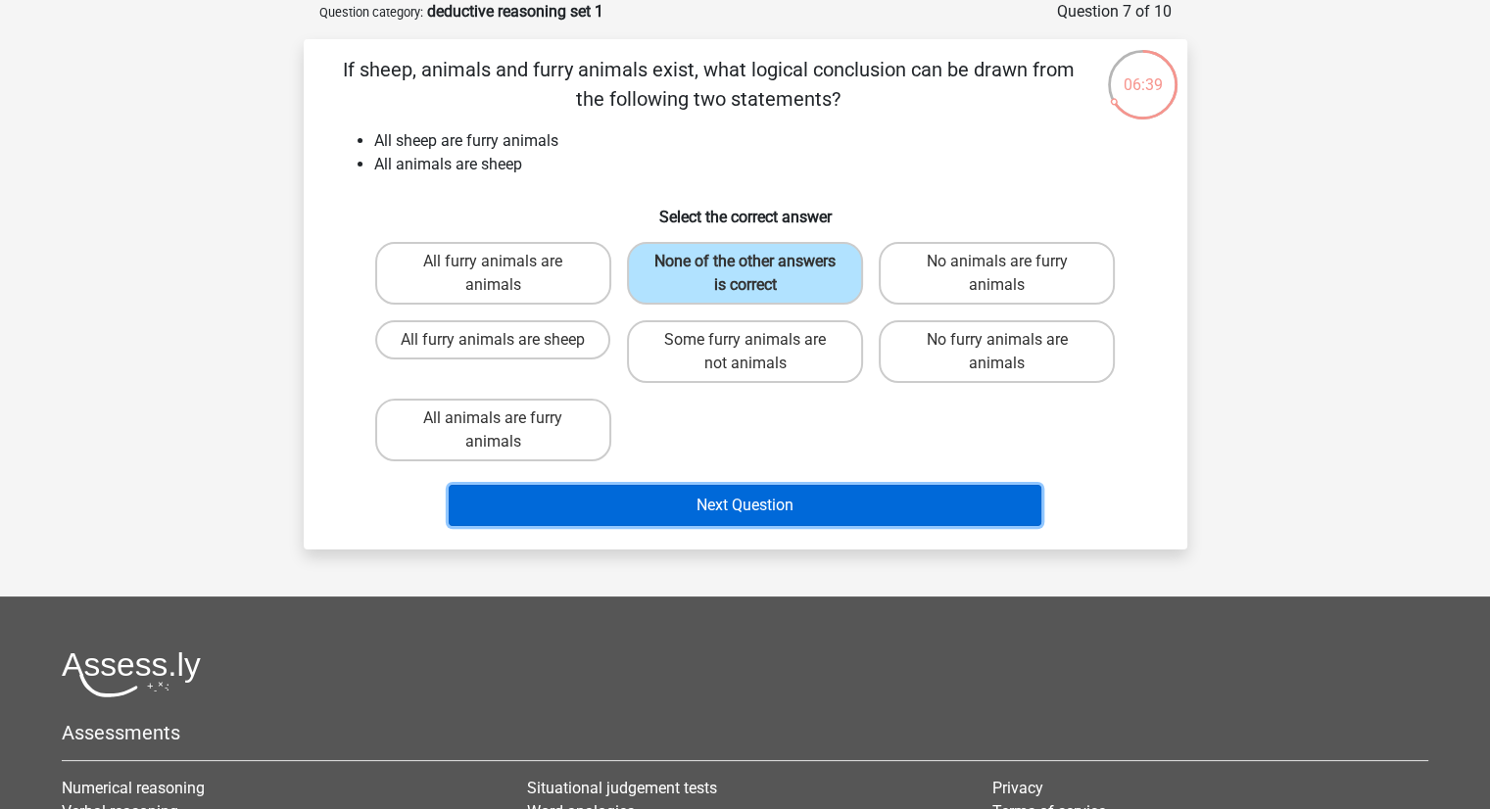
click at [748, 507] on button "Next Question" at bounding box center [745, 505] width 593 height 41
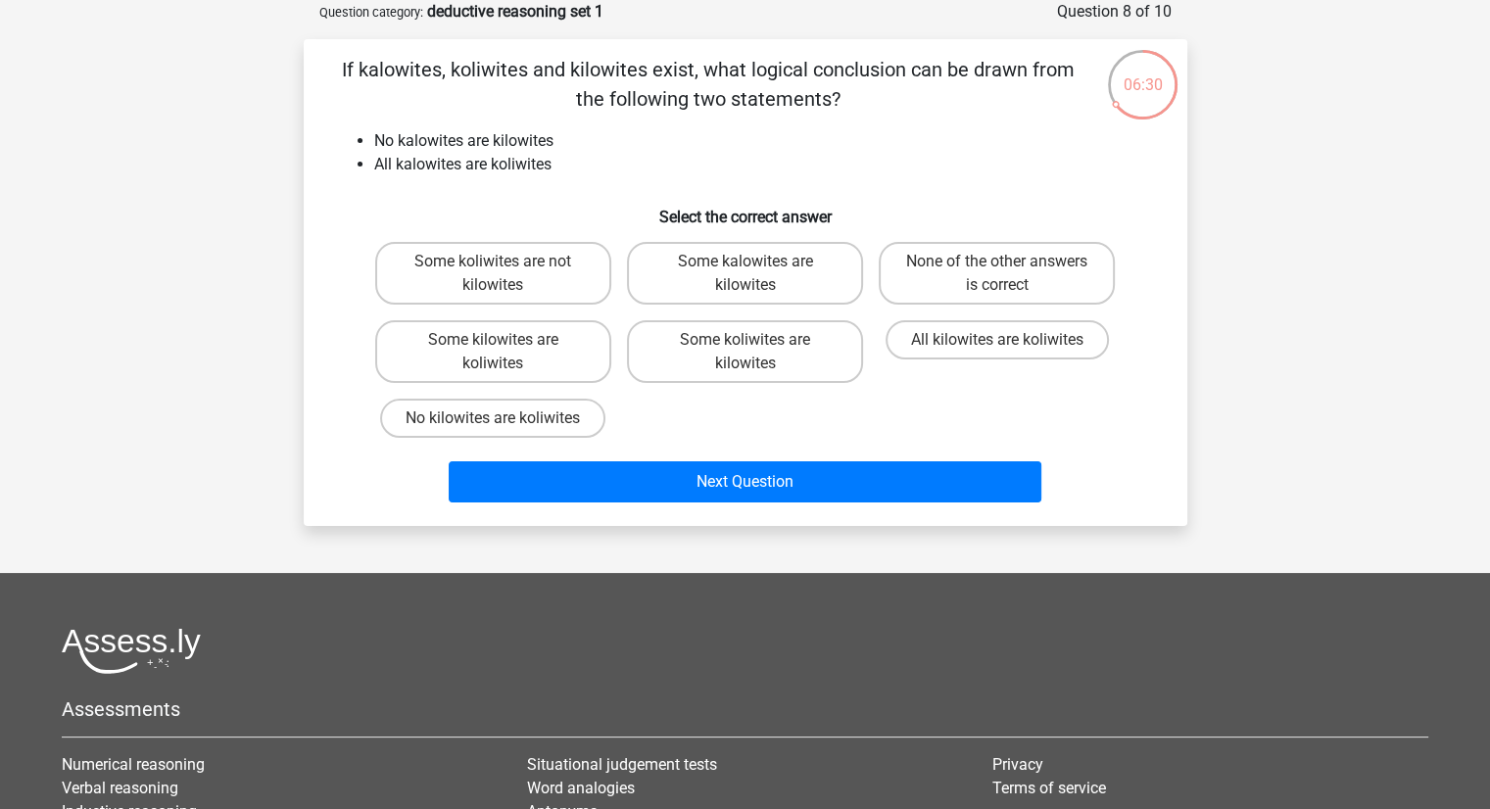
drag, startPoint x: 555, startPoint y: 72, endPoint x: 1047, endPoint y: 69, distance: 491.8
click at [1047, 69] on p "If kalowites, koliwites and kilowites exist, what logical conclusion can be dra…" at bounding box center [709, 84] width 748 height 59
drag, startPoint x: 730, startPoint y: 97, endPoint x: 818, endPoint y: 101, distance: 88.3
click at [818, 101] on p "If kalowites, koliwites and kilowites exist, what logical conclusion can be dra…" at bounding box center [709, 84] width 748 height 59
drag, startPoint x: 455, startPoint y: 145, endPoint x: 537, endPoint y: 142, distance: 82.3
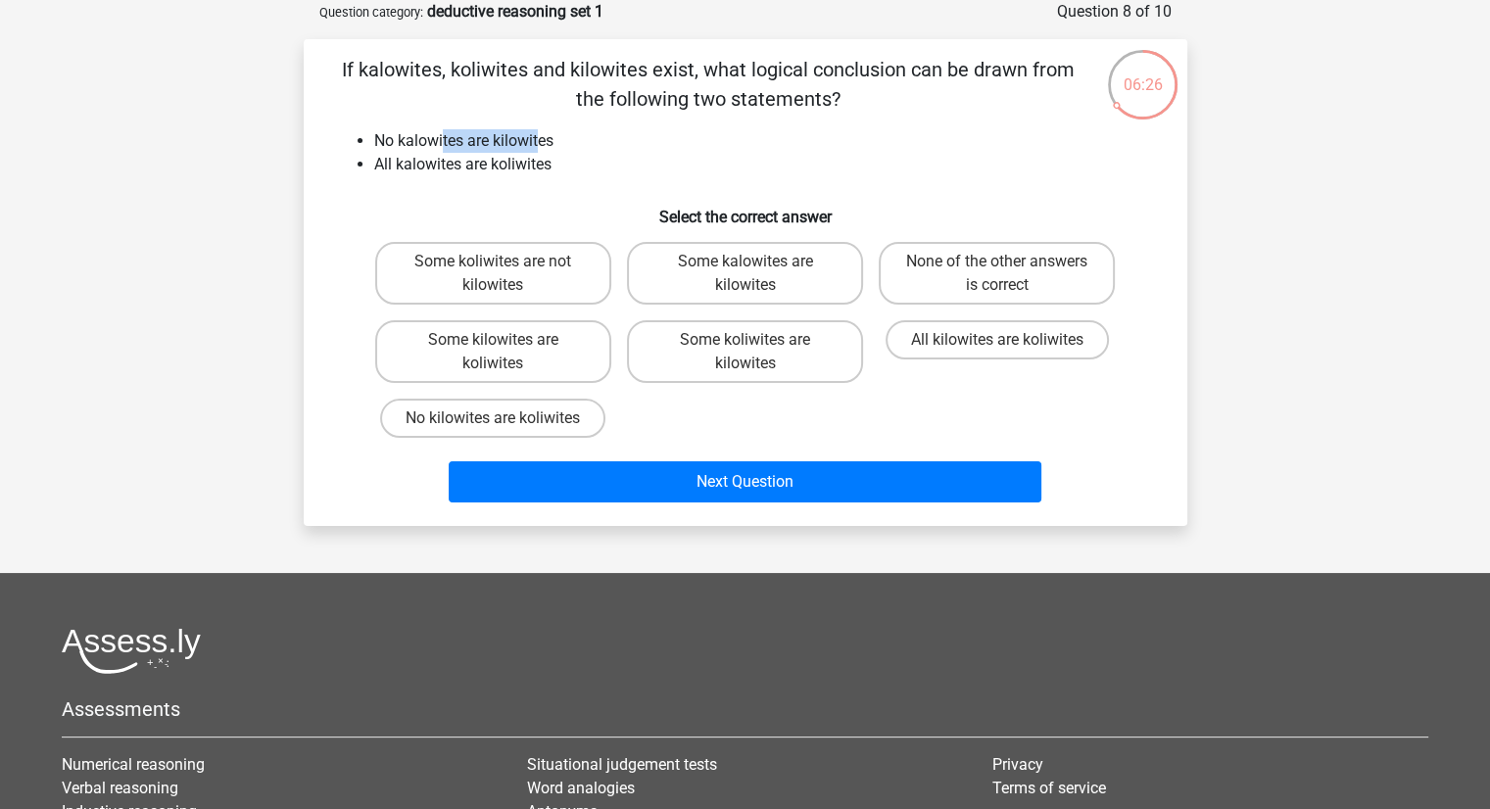
click at [537, 142] on li "No kalowites are kilowites" at bounding box center [765, 141] width 782 height 24
drag, startPoint x: 482, startPoint y: 166, endPoint x: 655, endPoint y: 256, distance: 195.4
click at [531, 169] on li "All kalowites are koliwites" at bounding box center [765, 165] width 782 height 24
click at [555, 337] on label "Some kilowites are koliwites" at bounding box center [493, 351] width 236 height 63
click at [506, 340] on input "Some kilowites are koliwites" at bounding box center [499, 346] width 13 height 13
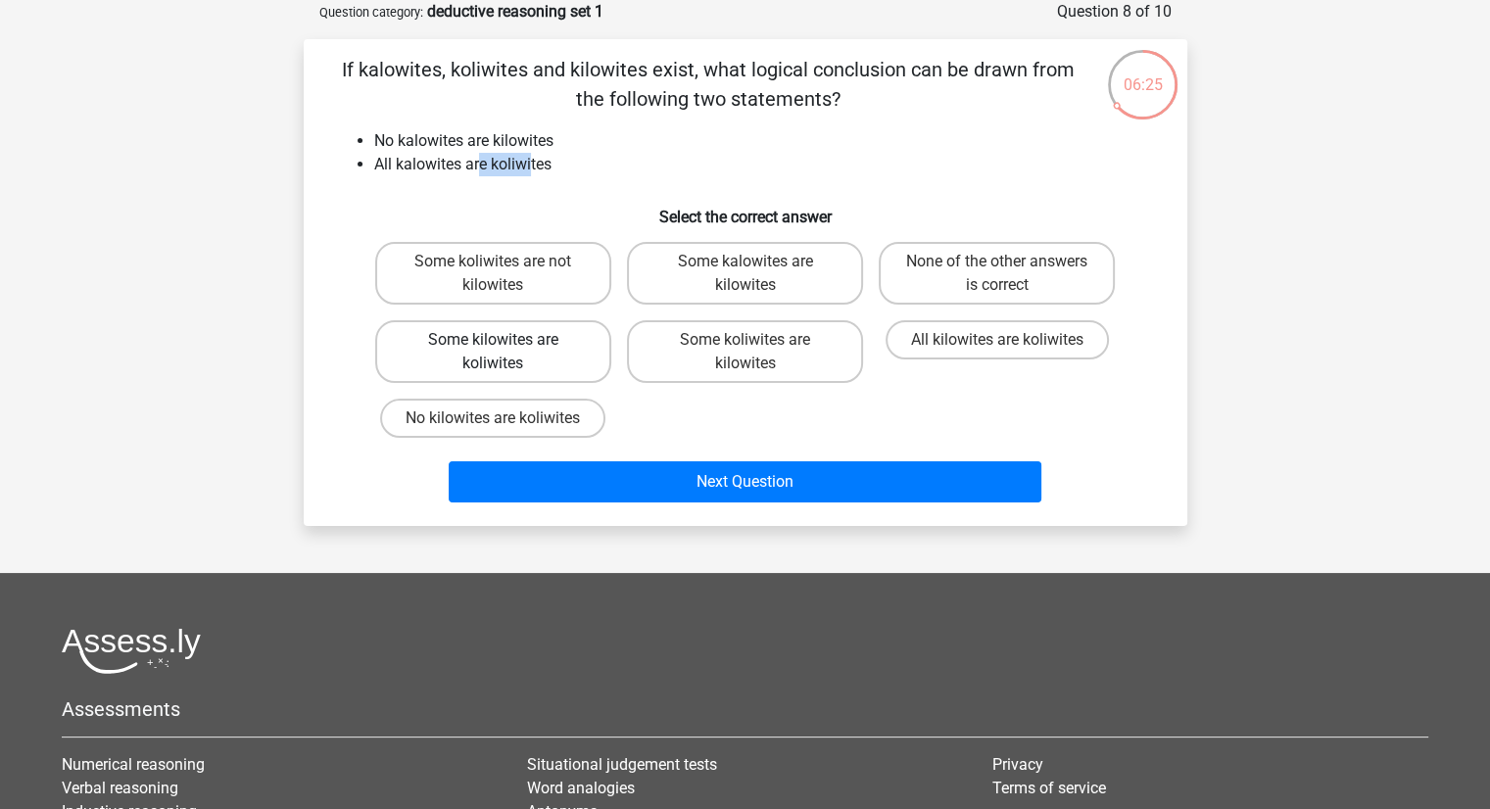
radio input "true"
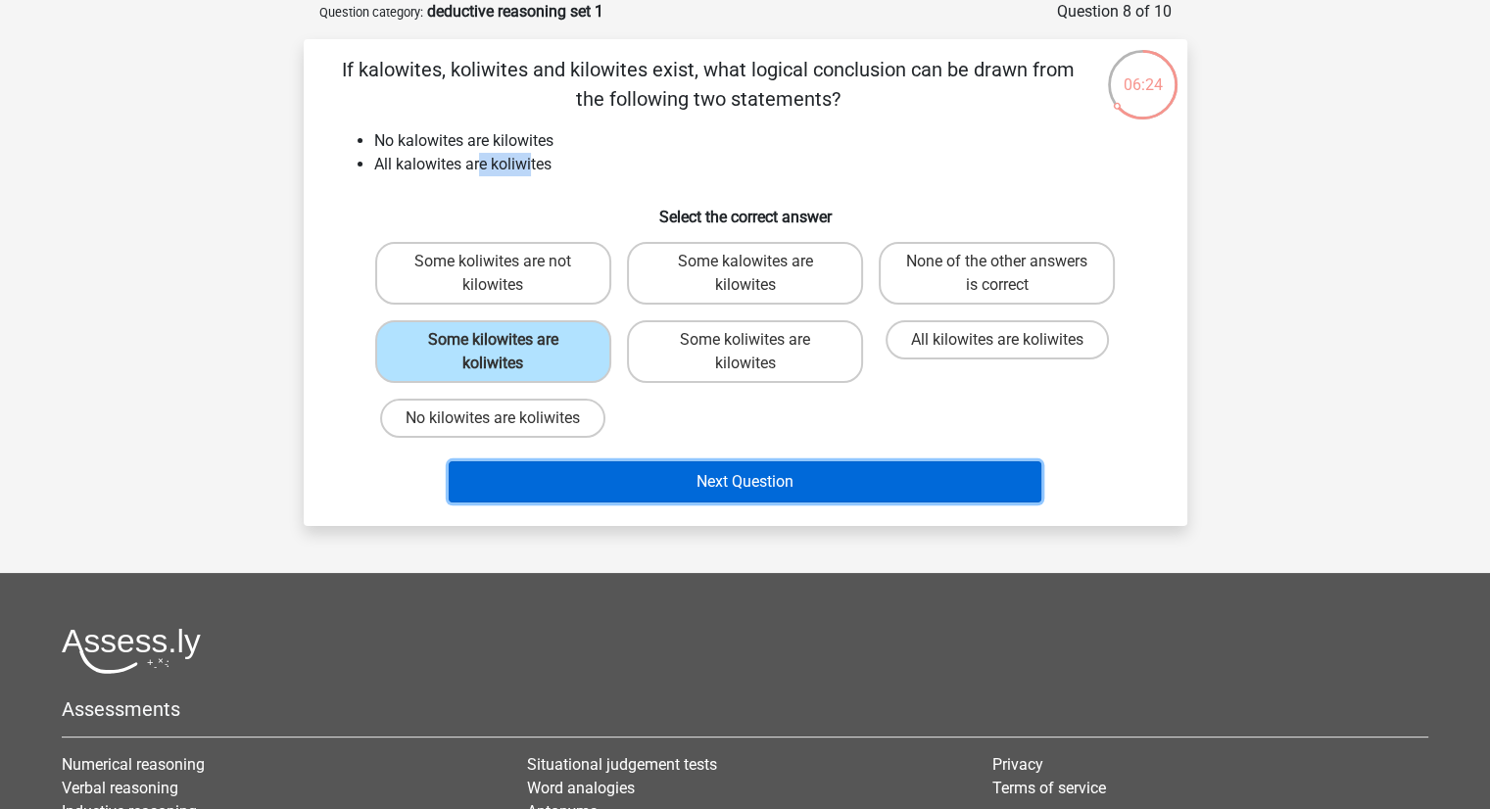
click at [783, 468] on button "Next Question" at bounding box center [745, 481] width 593 height 41
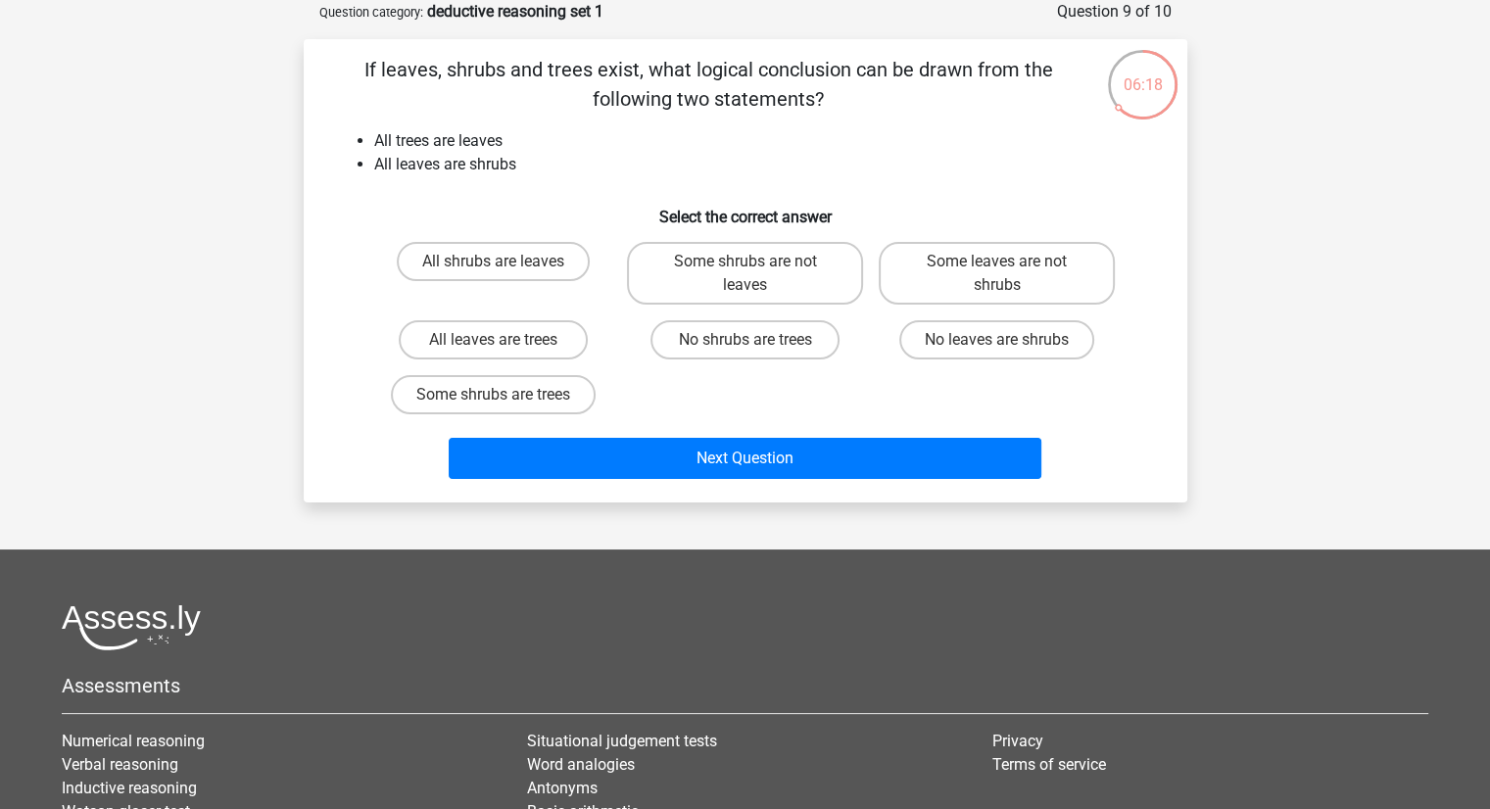
drag, startPoint x: 513, startPoint y: 72, endPoint x: 988, endPoint y: 72, distance: 474.2
click at [988, 72] on p "If leaves, shrubs and trees exist, what logical conclusion can be drawn from th…" at bounding box center [709, 84] width 748 height 59
drag, startPoint x: 754, startPoint y: 107, endPoint x: 772, endPoint y: 110, distance: 17.9
click at [772, 110] on p "If leaves, shrubs and trees exist, what logical conclusion can be drawn from th…" at bounding box center [709, 84] width 748 height 59
drag, startPoint x: 466, startPoint y: 150, endPoint x: 521, endPoint y: 148, distance: 54.9
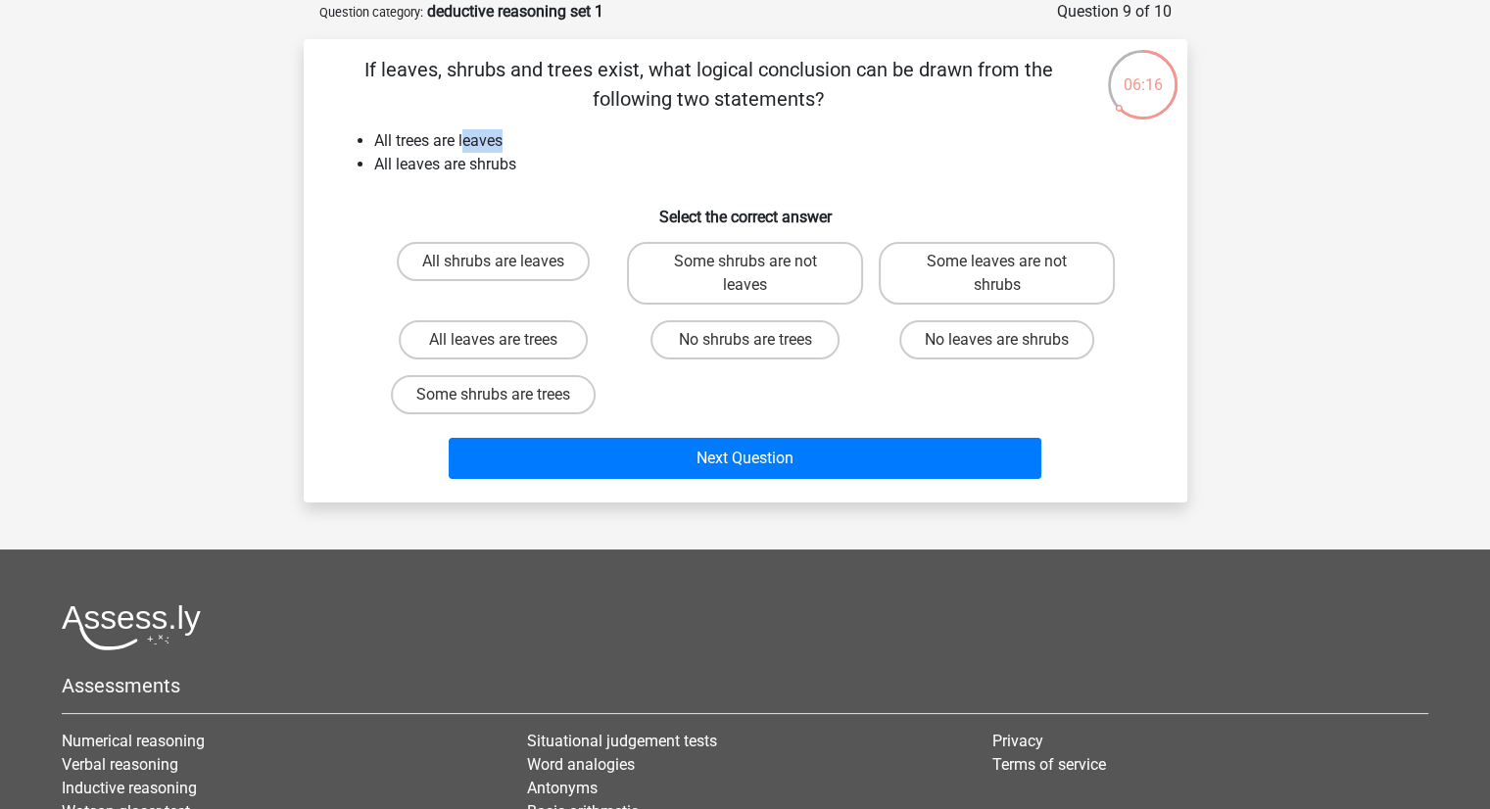
click at [521, 148] on li "All trees are leaves" at bounding box center [765, 141] width 782 height 24
click at [612, 154] on li "All leaves are shrubs" at bounding box center [765, 165] width 782 height 24
drag, startPoint x: 500, startPoint y: 158, endPoint x: 541, endPoint y: 158, distance: 41.1
click at [511, 158] on li "All leaves are shrubs" at bounding box center [765, 165] width 782 height 24
click at [639, 158] on li "All leaves are shrubs" at bounding box center [765, 165] width 782 height 24
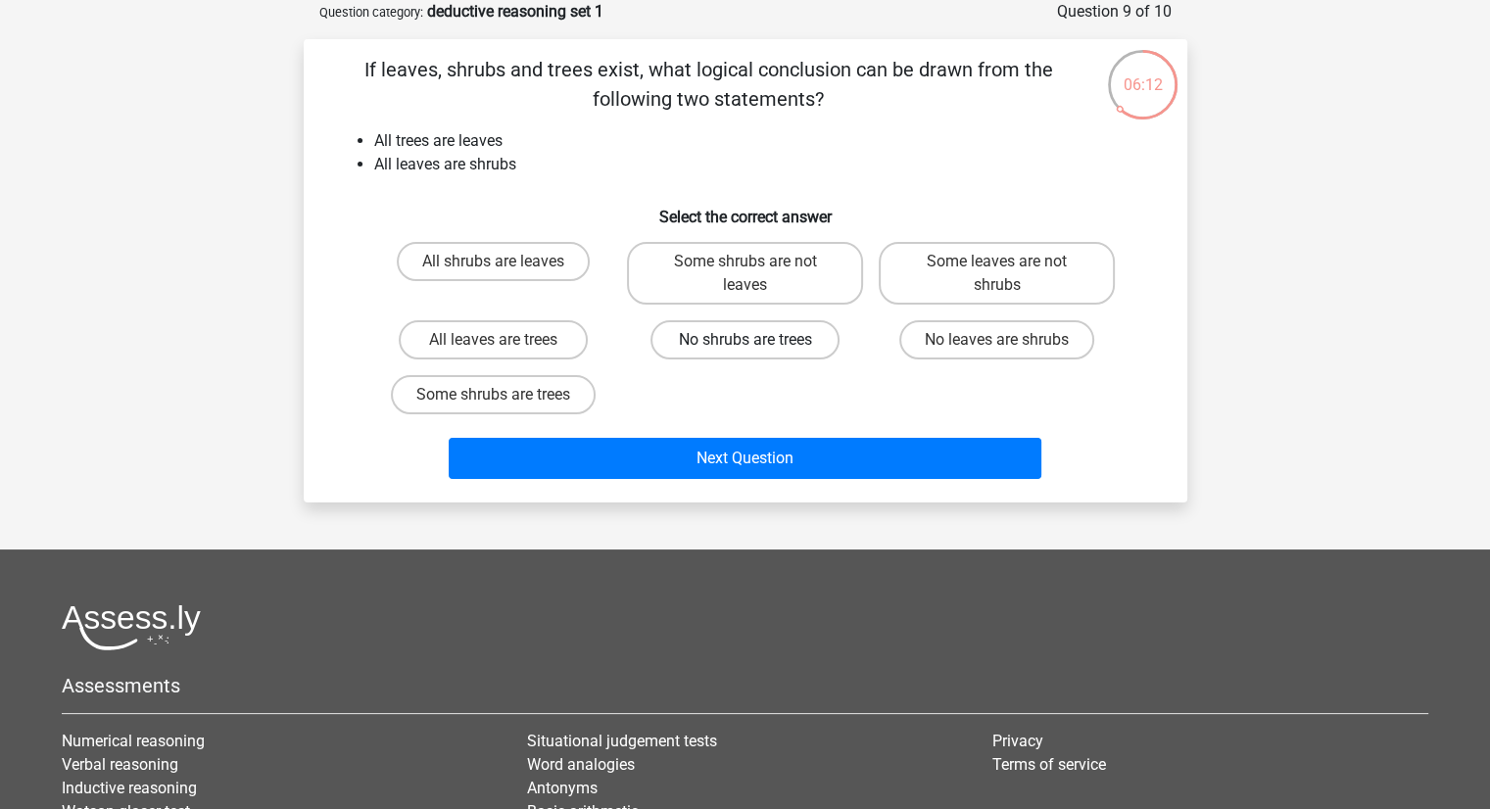
click at [771, 337] on label "No shrubs are trees" at bounding box center [745, 339] width 189 height 39
click at [757, 340] on input "No shrubs are trees" at bounding box center [751, 346] width 13 height 13
radio input "true"
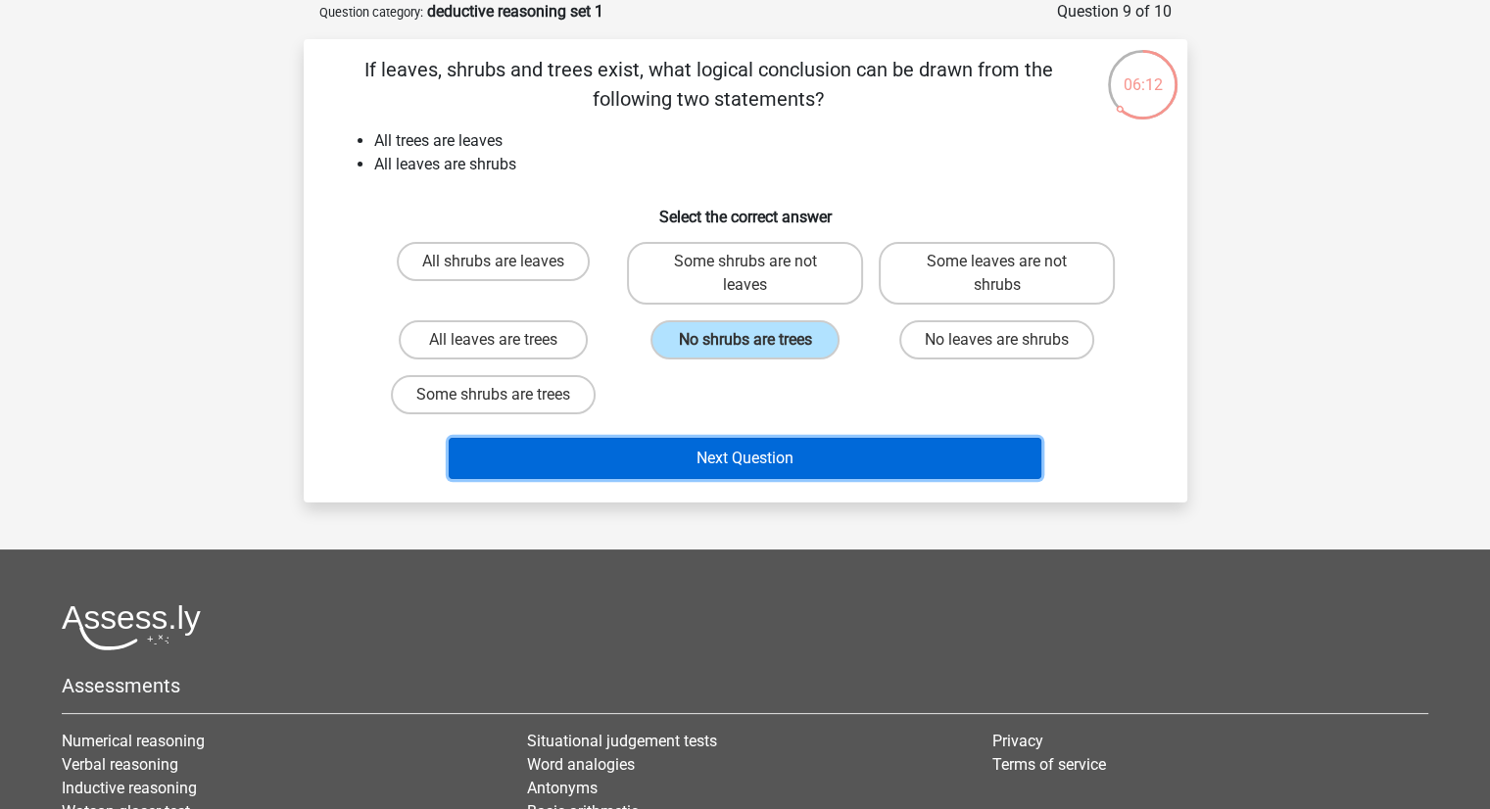
click at [796, 458] on button "Next Question" at bounding box center [745, 458] width 593 height 41
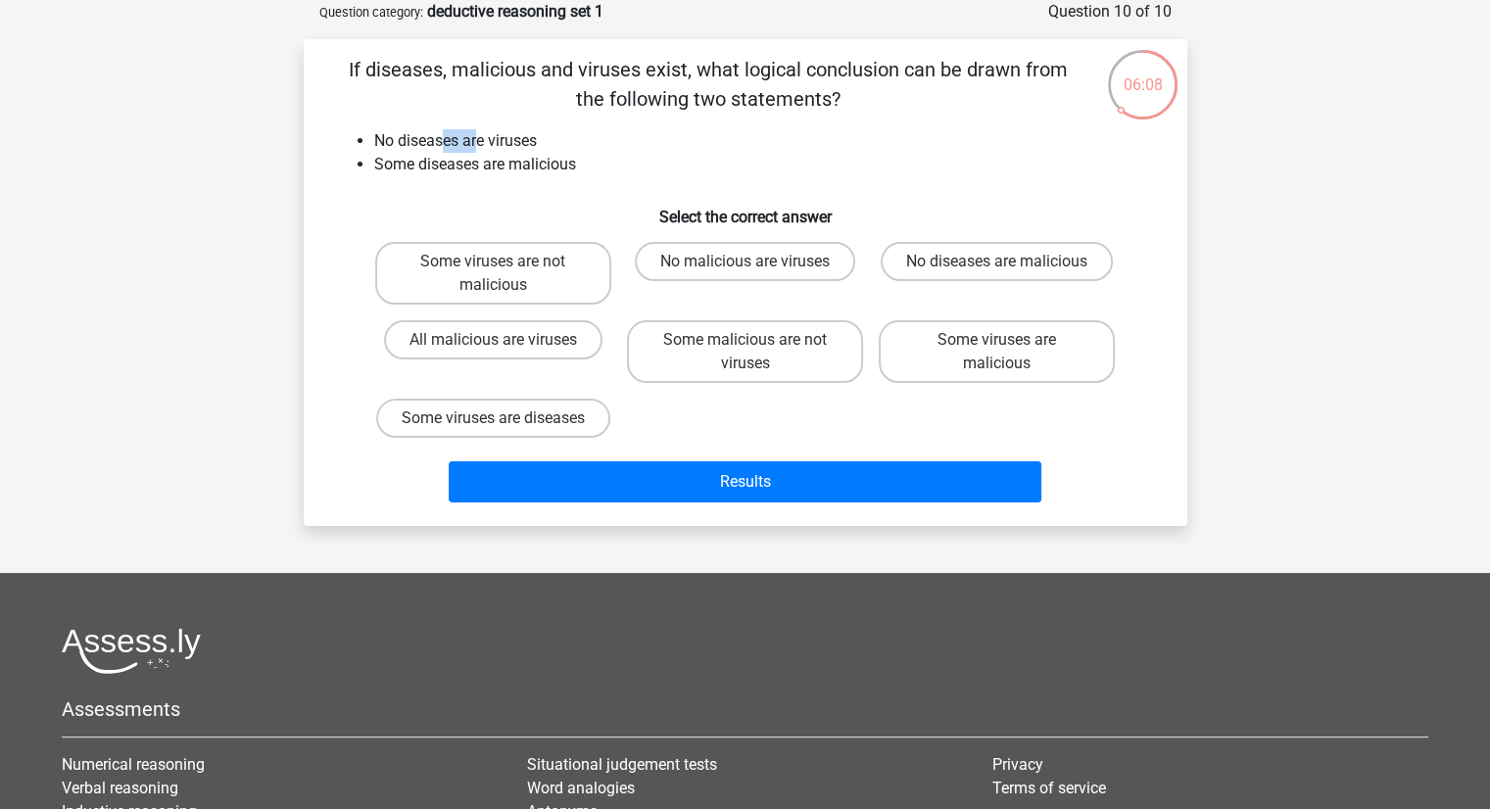
drag, startPoint x: 451, startPoint y: 141, endPoint x: 478, endPoint y: 141, distance: 27.4
click at [478, 141] on li "No diseases are viruses" at bounding box center [765, 141] width 782 height 24
click at [656, 142] on li "No diseases are viruses" at bounding box center [765, 141] width 782 height 24
drag, startPoint x: 394, startPoint y: 68, endPoint x: 448, endPoint y: 67, distance: 53.9
click at [448, 67] on p "If diseases, malicious and viruses exist, what logical conclusion can be drawn …" at bounding box center [709, 84] width 748 height 59
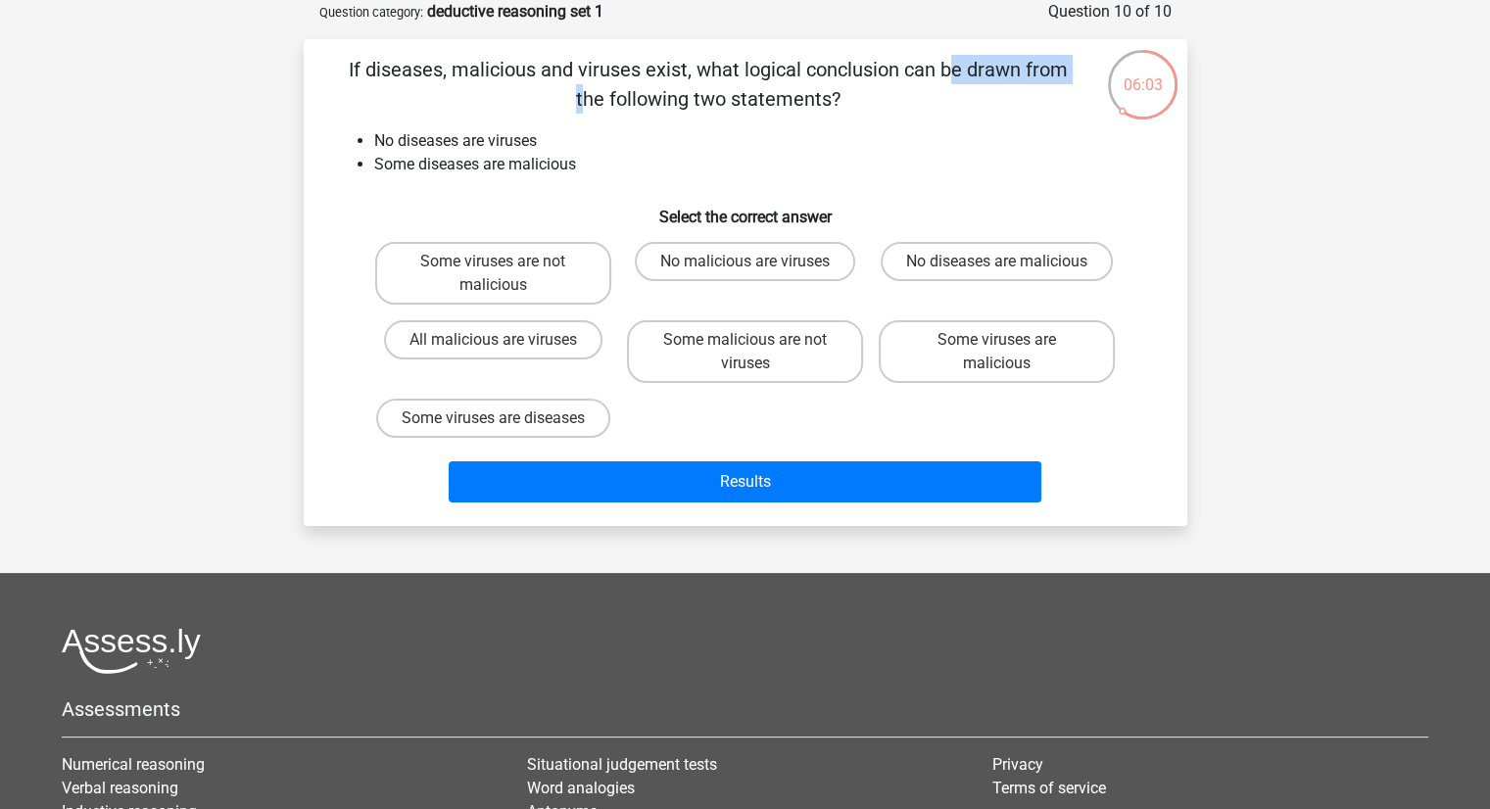
drag, startPoint x: 567, startPoint y: 74, endPoint x: 680, endPoint y: 66, distance: 113.0
click at [680, 66] on p "If diseases, malicious and viruses exist, what logical conclusion can be drawn …" at bounding box center [709, 84] width 748 height 59
drag, startPoint x: 783, startPoint y: 66, endPoint x: 1042, endPoint y: 67, distance: 259.6
click at [1042, 67] on p "If diseases, malicious and viruses exist, what logical conclusion can be drawn …" at bounding box center [709, 84] width 748 height 59
drag, startPoint x: 776, startPoint y: 96, endPoint x: 643, endPoint y: 125, distance: 136.4
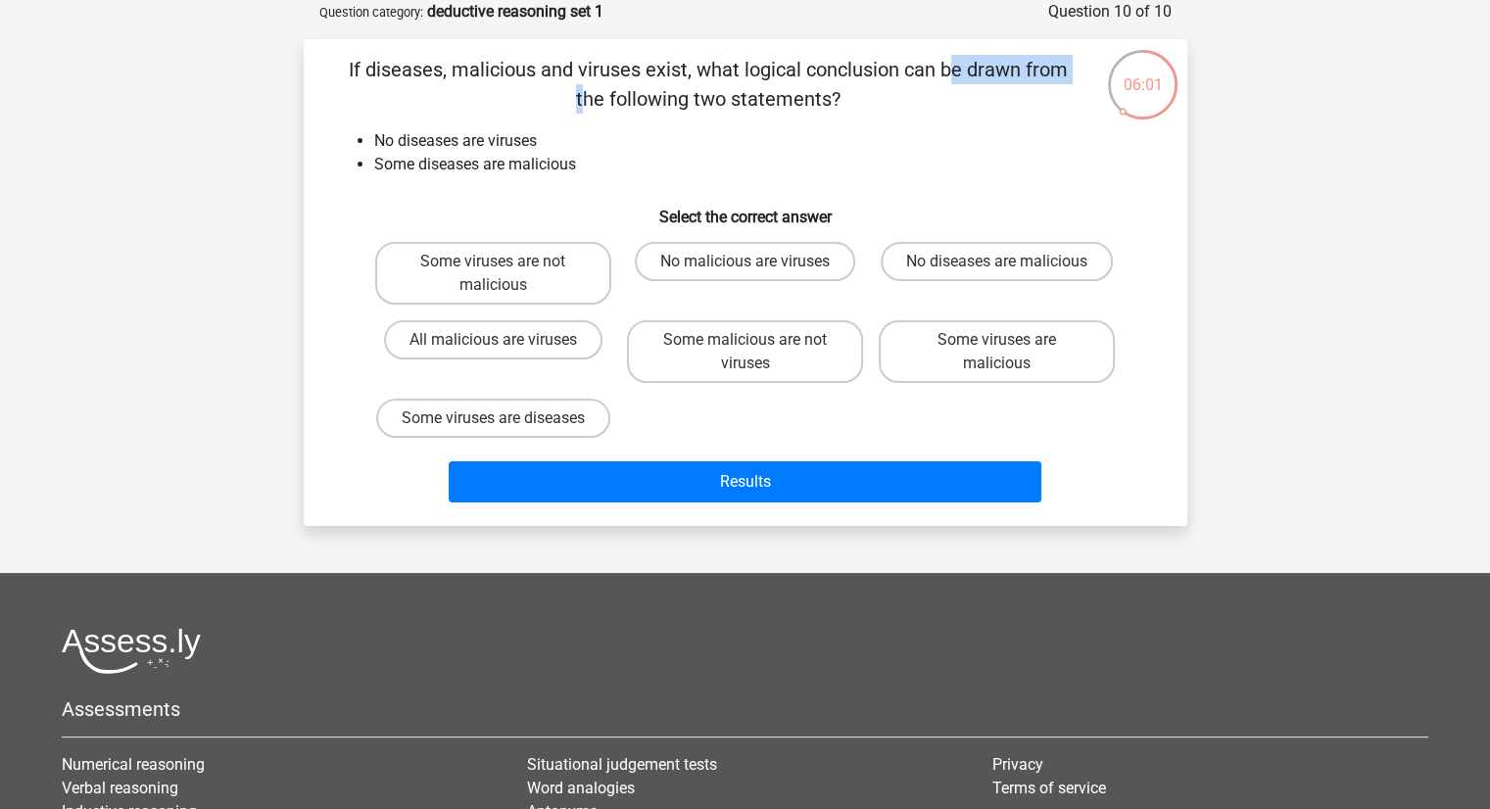
click at [780, 96] on p "If diseases, malicious and viruses exist, what logical conclusion can be drawn …" at bounding box center [709, 84] width 748 height 59
drag, startPoint x: 451, startPoint y: 138, endPoint x: 533, endPoint y: 138, distance: 82.3
click at [533, 138] on li "No diseases are viruses" at bounding box center [765, 141] width 782 height 24
drag, startPoint x: 502, startPoint y: 162, endPoint x: 553, endPoint y: 162, distance: 50.9
click at [553, 162] on li "Some diseases are malicious" at bounding box center [765, 165] width 782 height 24
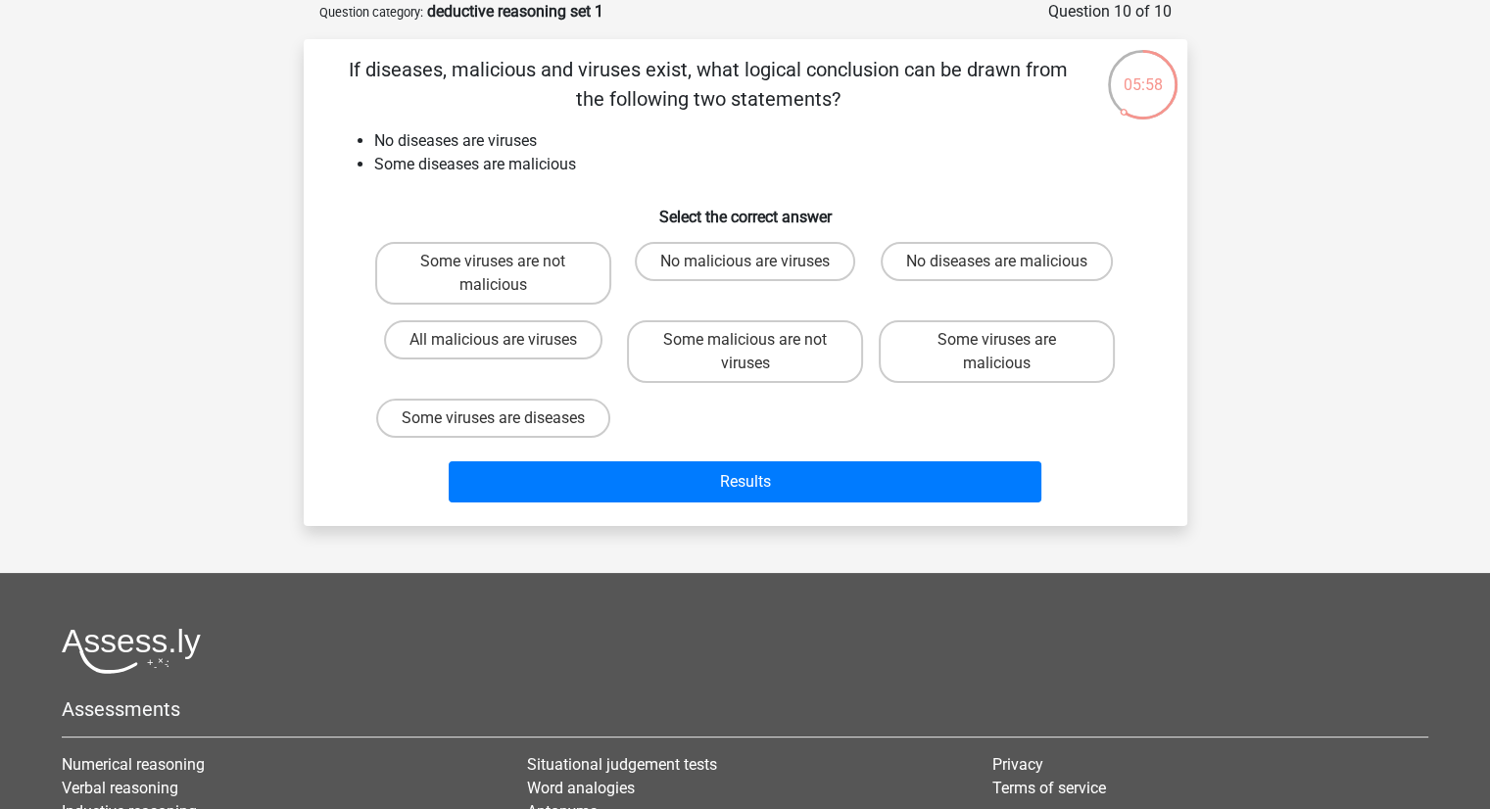
click at [784, 180] on div "If diseases, malicious and viruses exist, what logical conclusion can be drawn …" at bounding box center [746, 283] width 868 height 456
click at [801, 261] on label "No malicious are viruses" at bounding box center [745, 261] width 220 height 39
click at [757, 262] on input "No malicious are viruses" at bounding box center [751, 268] width 13 height 13
radio input "true"
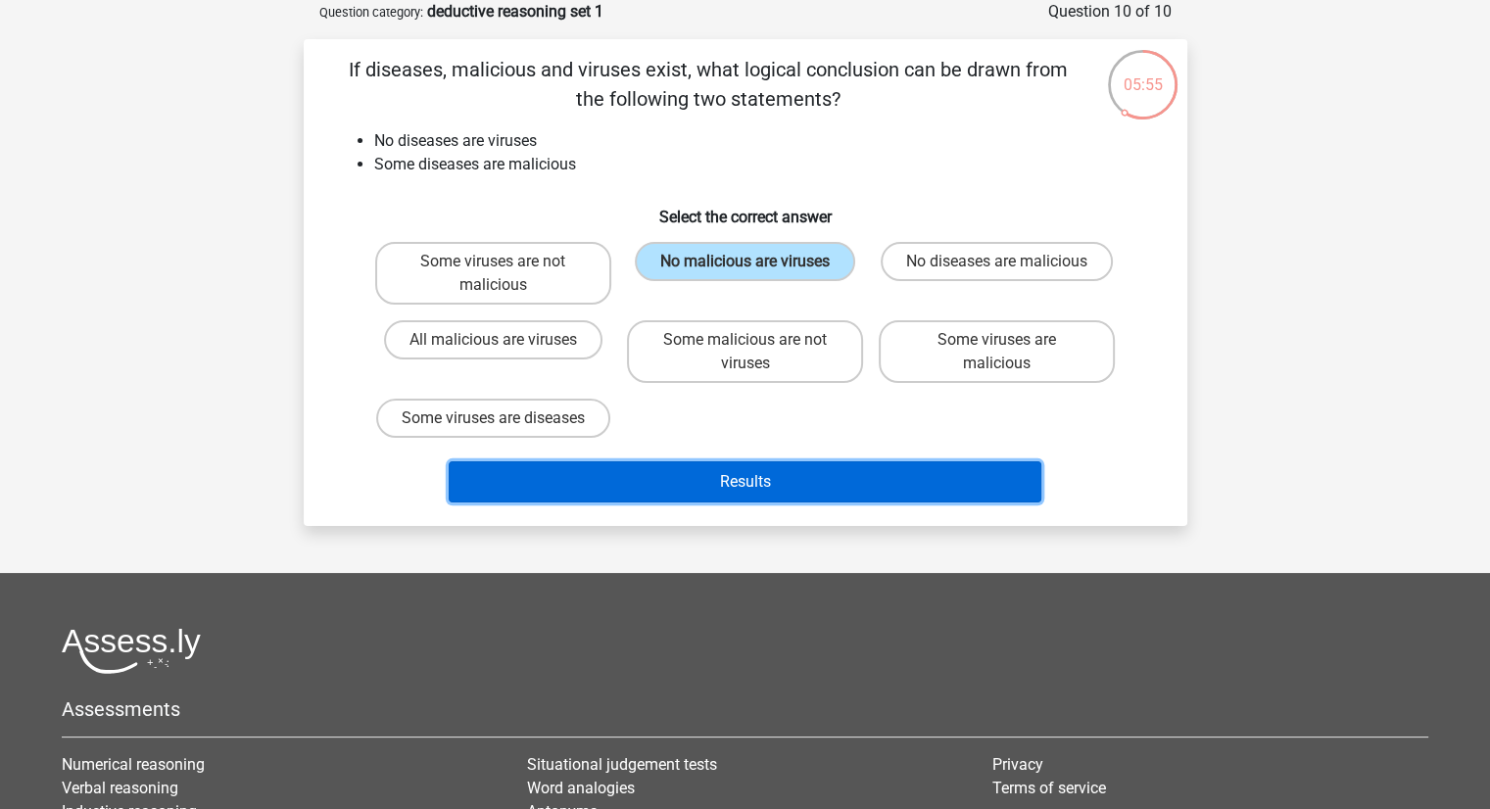
drag, startPoint x: 771, startPoint y: 475, endPoint x: 912, endPoint y: 480, distance: 141.2
click at [771, 478] on button "Results" at bounding box center [745, 481] width 593 height 41
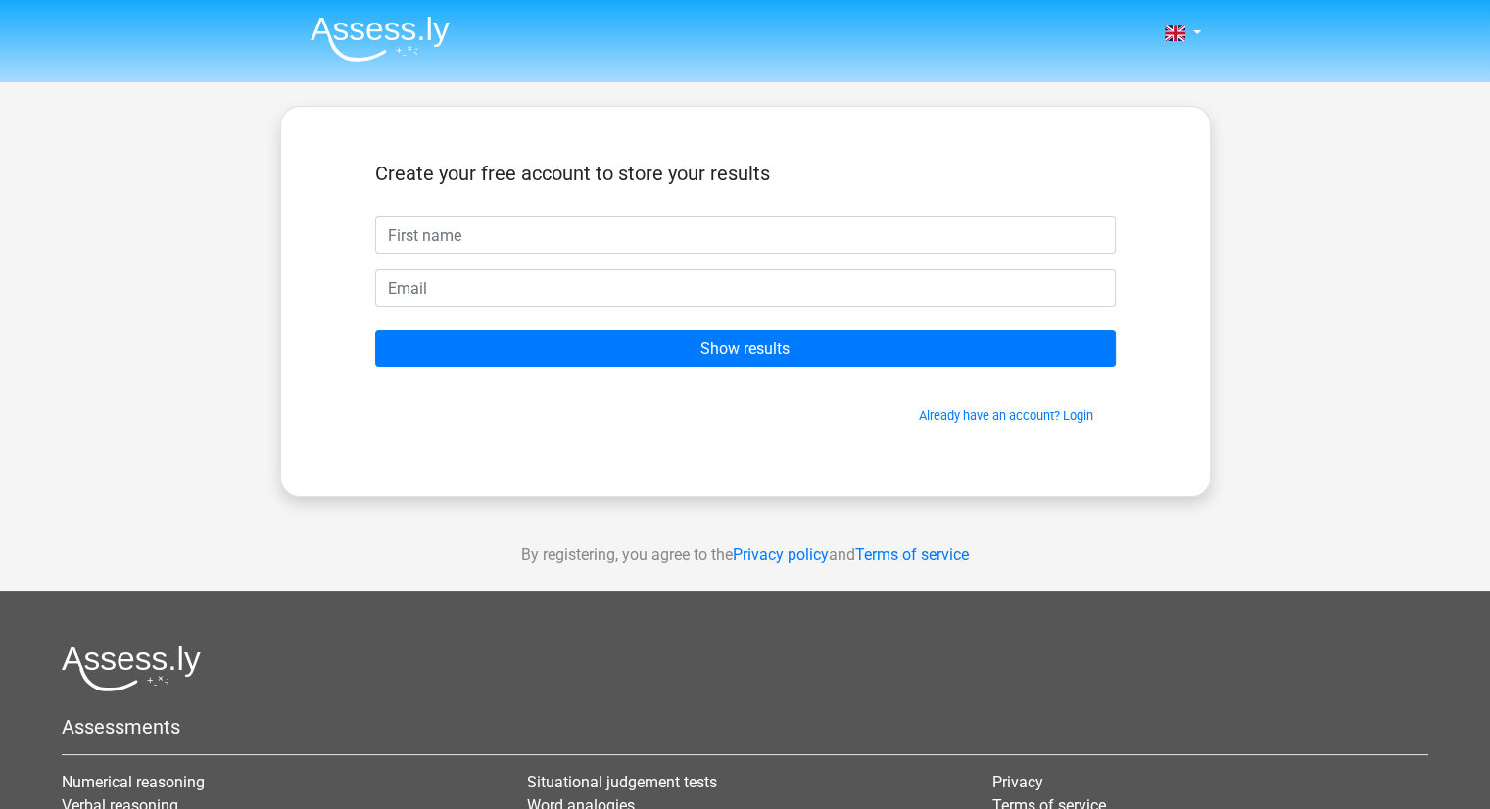
drag, startPoint x: 588, startPoint y: 178, endPoint x: 742, endPoint y: 177, distance: 153.8
click at [742, 177] on h5 "Create your free account to store your results" at bounding box center [745, 174] width 741 height 24
click at [836, 166] on h5 "Create your free account to store your results" at bounding box center [745, 174] width 741 height 24
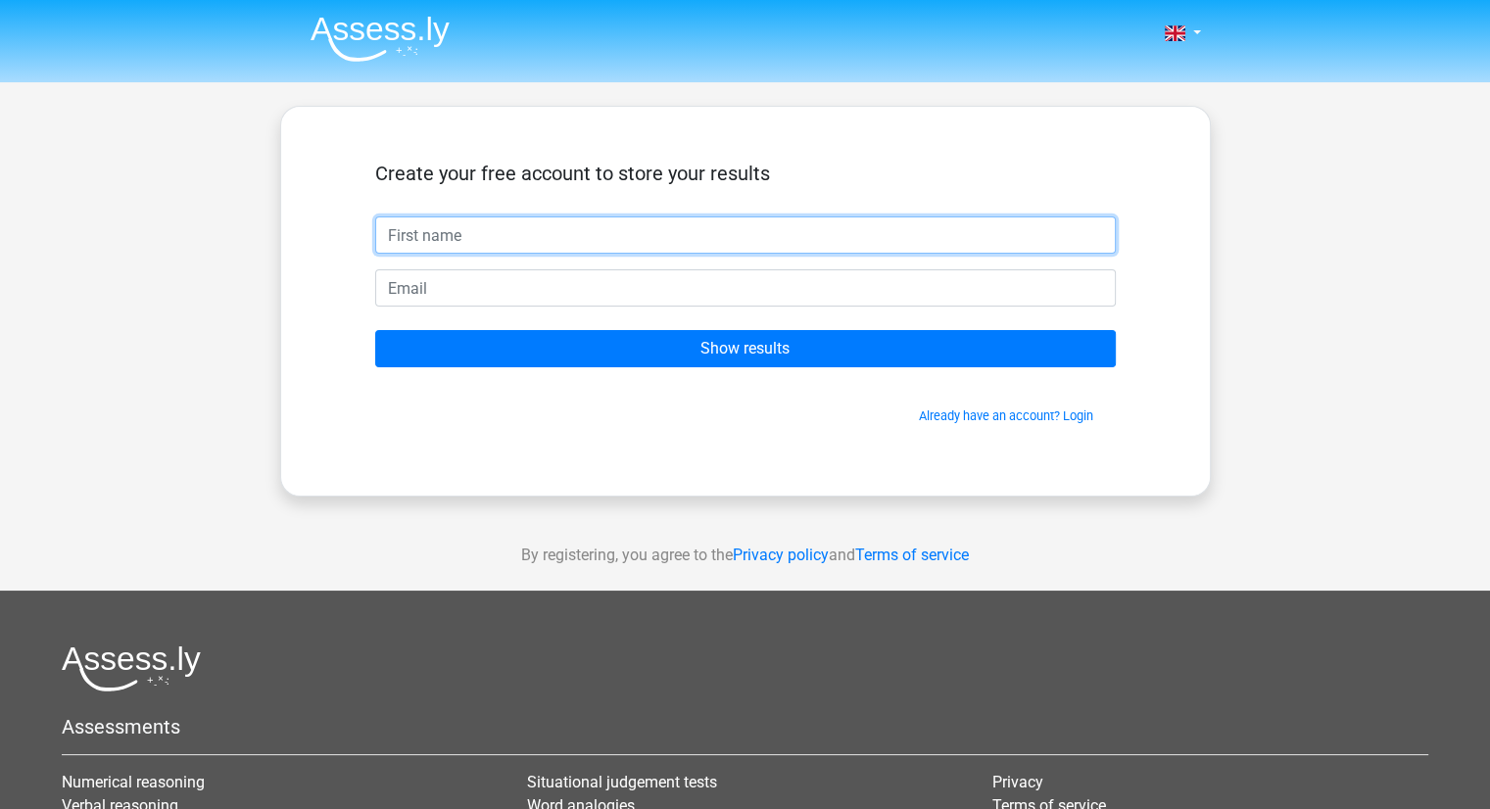
click at [525, 236] on input "text" at bounding box center [745, 235] width 741 height 37
type input "vijay"
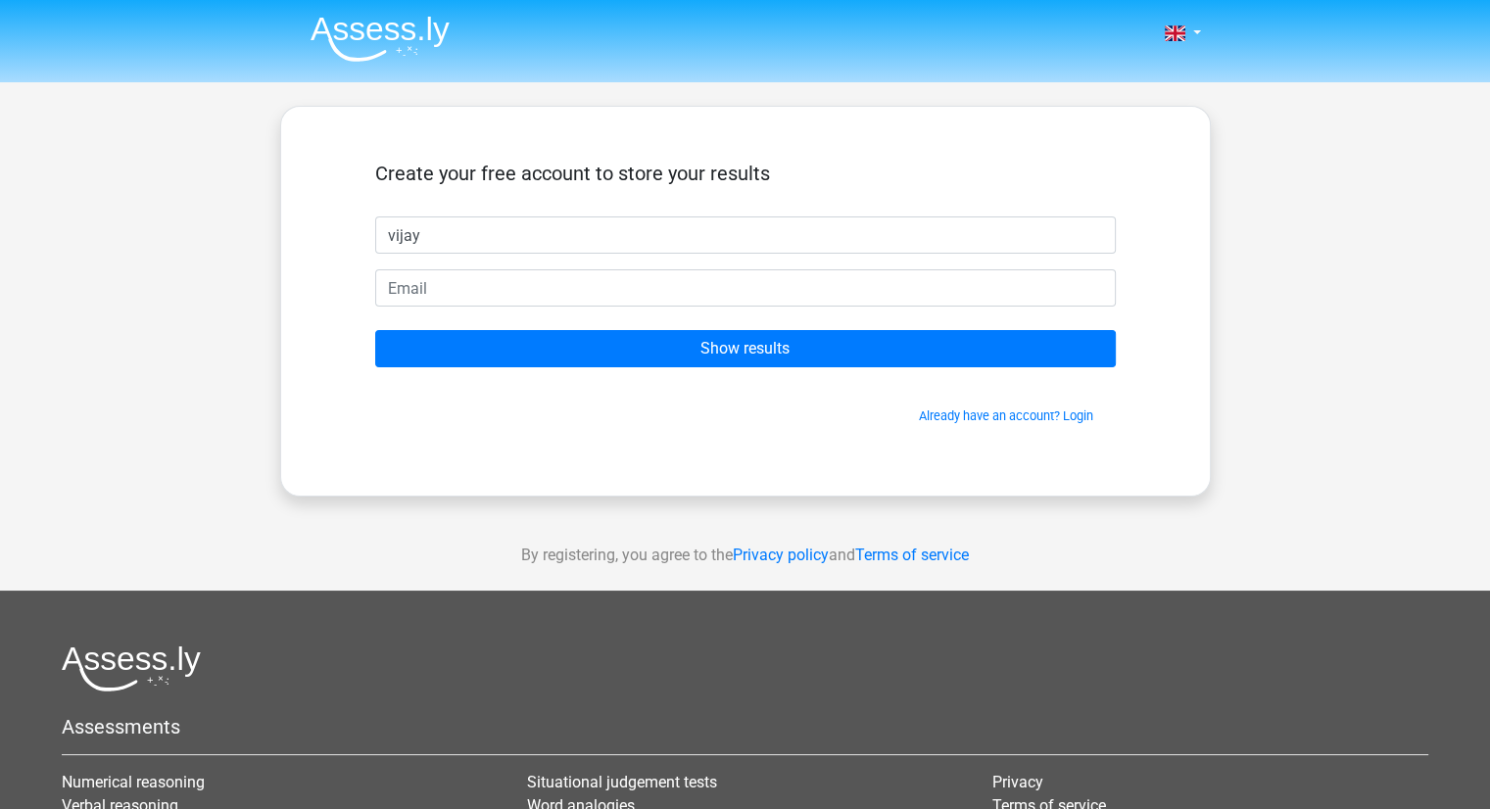
click at [490, 266] on form "Create your free account to store your results vijay Show results Already have …" at bounding box center [745, 294] width 741 height 264
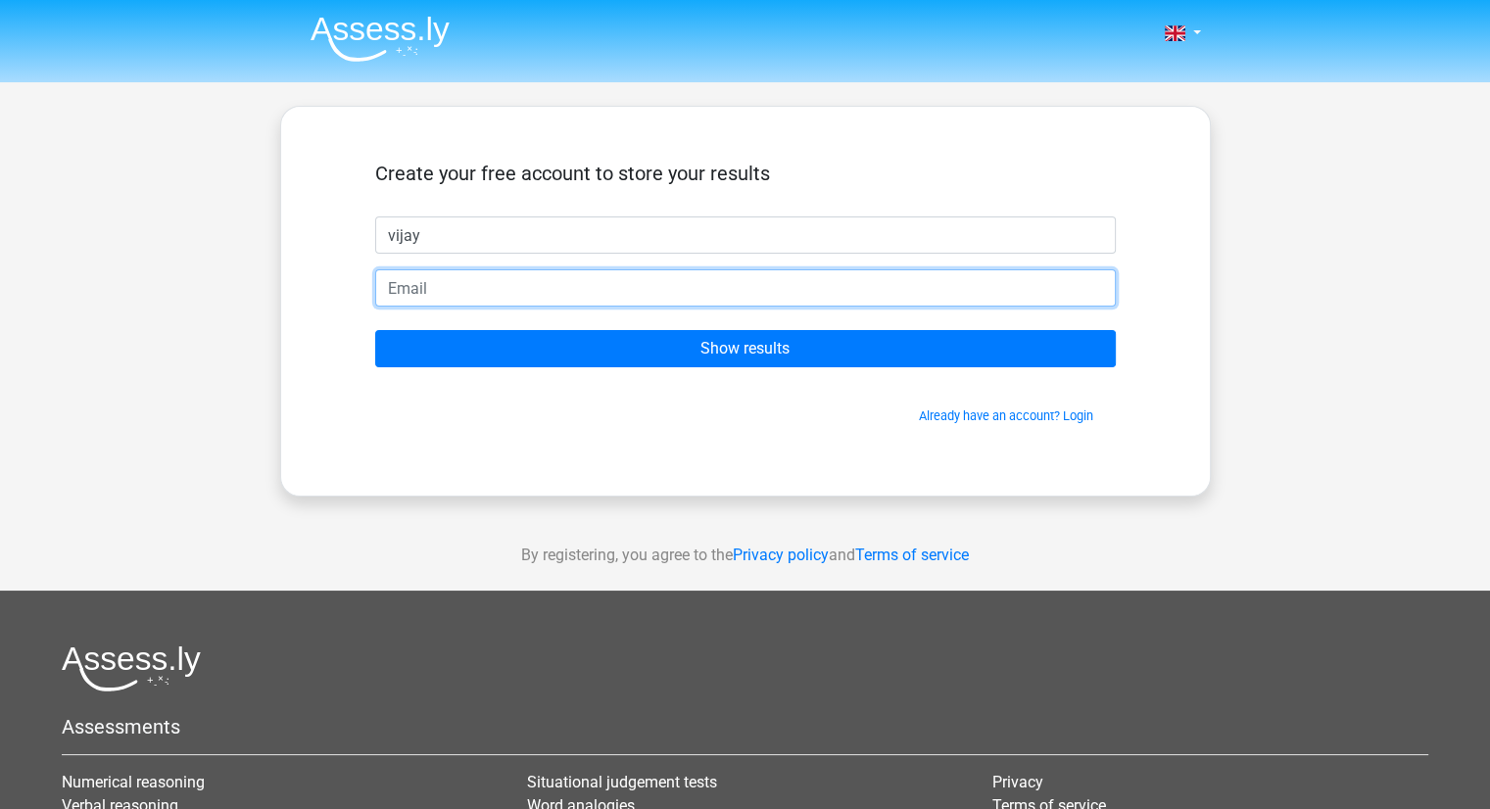
click at [486, 290] on input "email" at bounding box center [745, 287] width 741 height 37
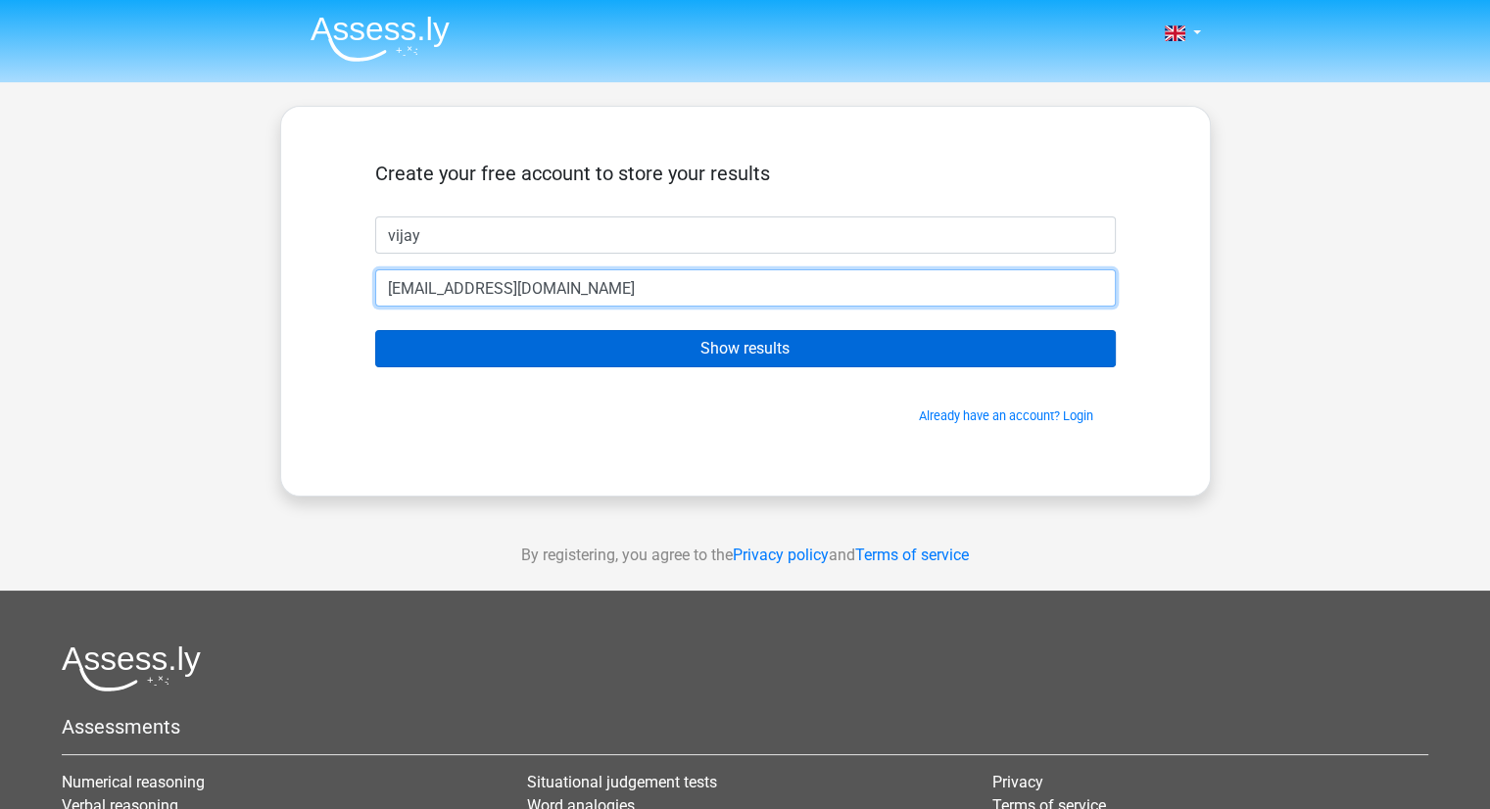
type input "vkrajup@gmail.com"
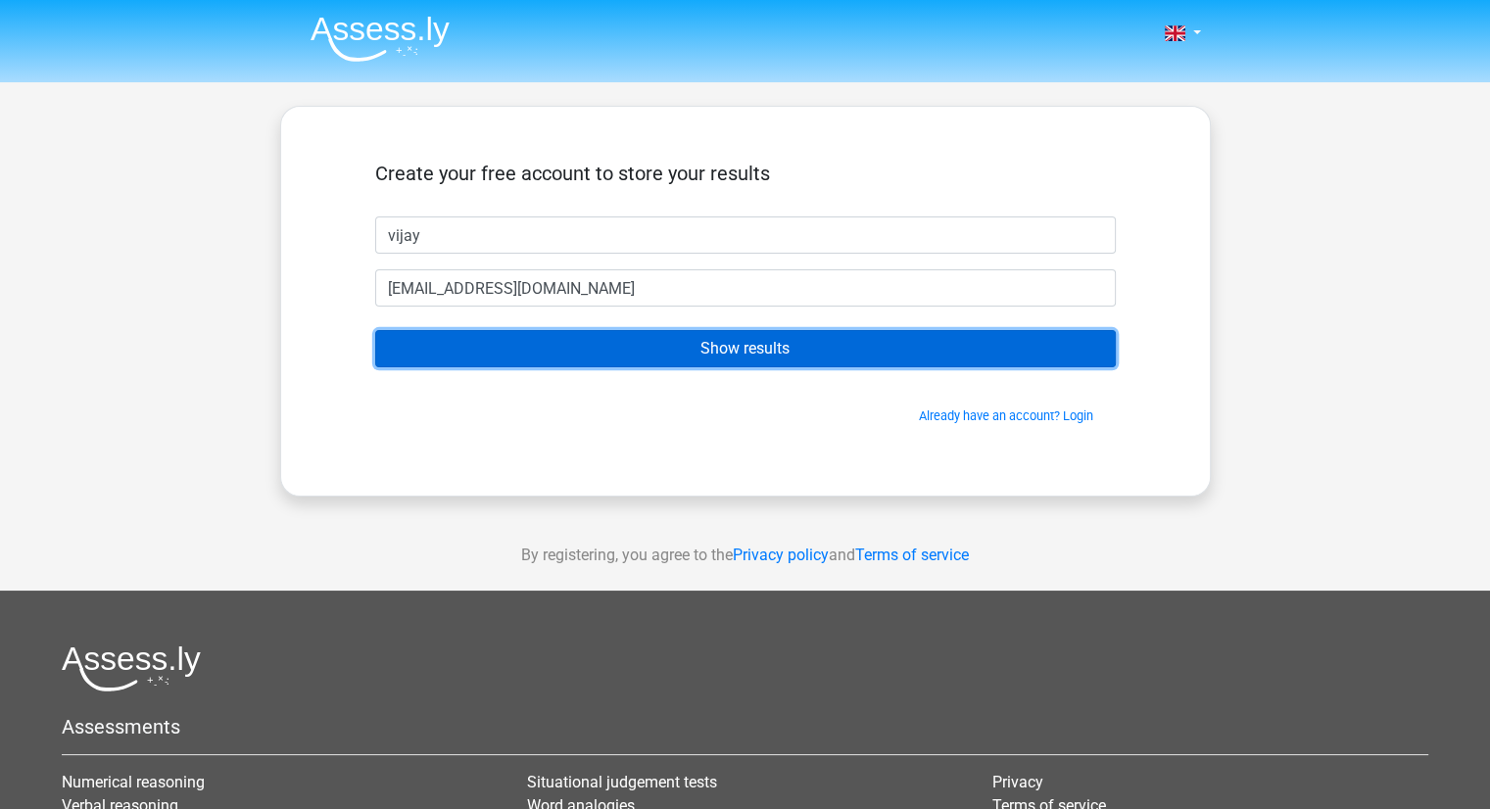
click at [690, 350] on input "Show results" at bounding box center [745, 348] width 741 height 37
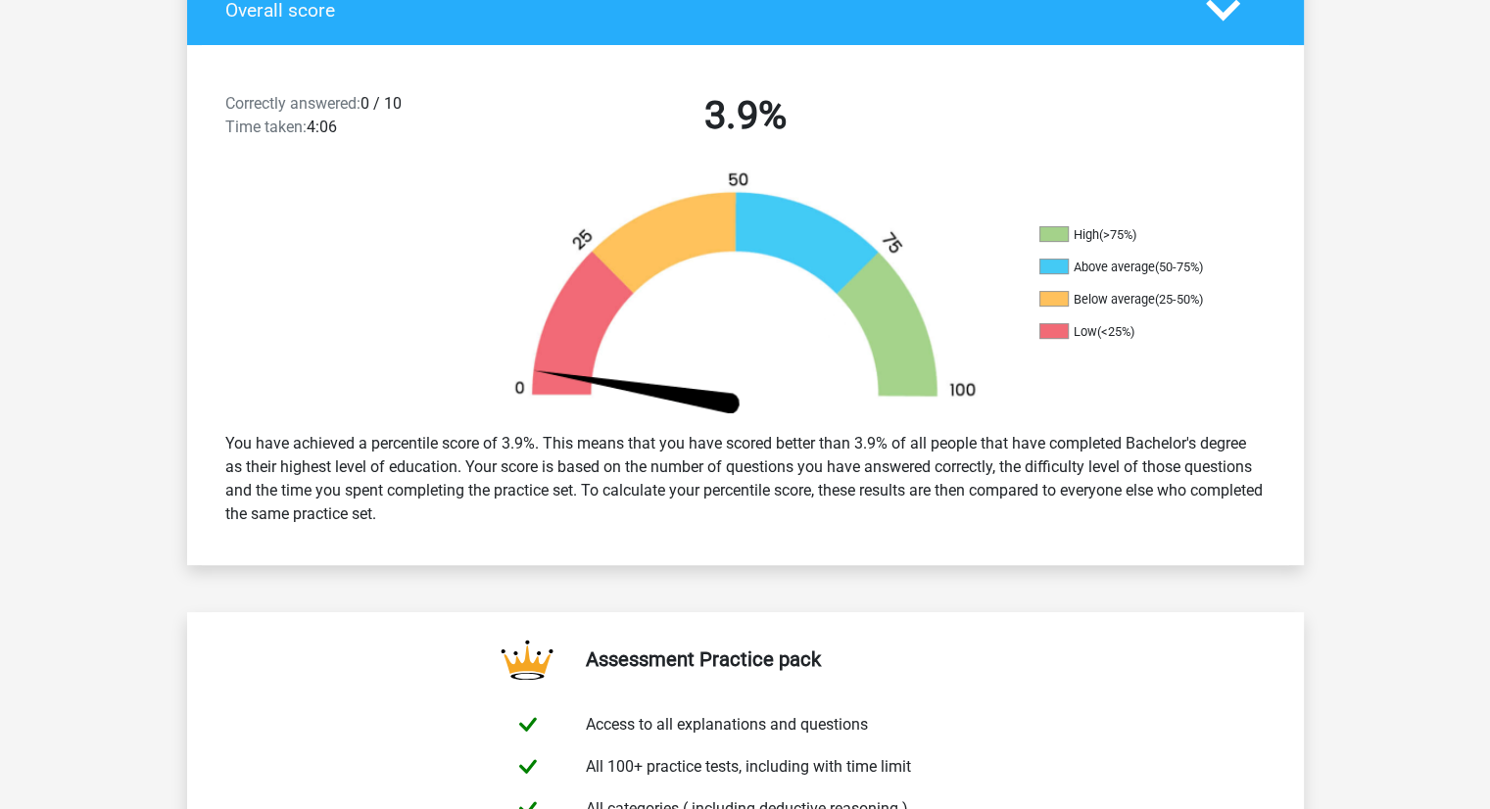
scroll to position [490, 0]
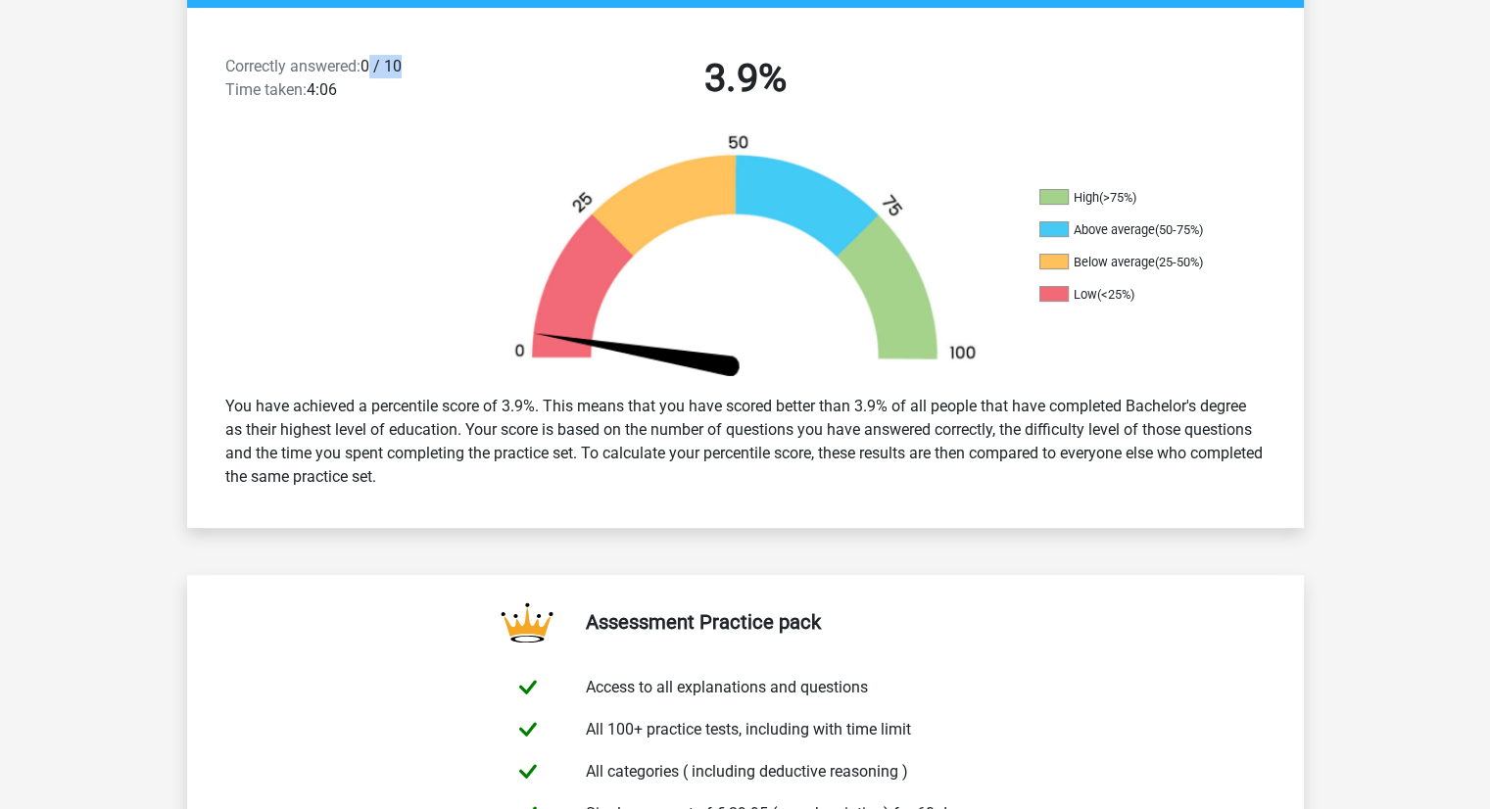
drag, startPoint x: 376, startPoint y: 62, endPoint x: 411, endPoint y: 68, distance: 35.8
click at [411, 68] on div "Correctly answered: 0 / 10 Time taken: 4:06" at bounding box center [344, 82] width 267 height 55
drag, startPoint x: 325, startPoint y: 93, endPoint x: 529, endPoint y: 92, distance: 203.8
click at [344, 92] on div "Correctly answered: 0 / 10 Time taken: 4:06" at bounding box center [344, 82] width 267 height 55
click at [705, 81] on h2 "3.9%" at bounding box center [746, 78] width 506 height 47
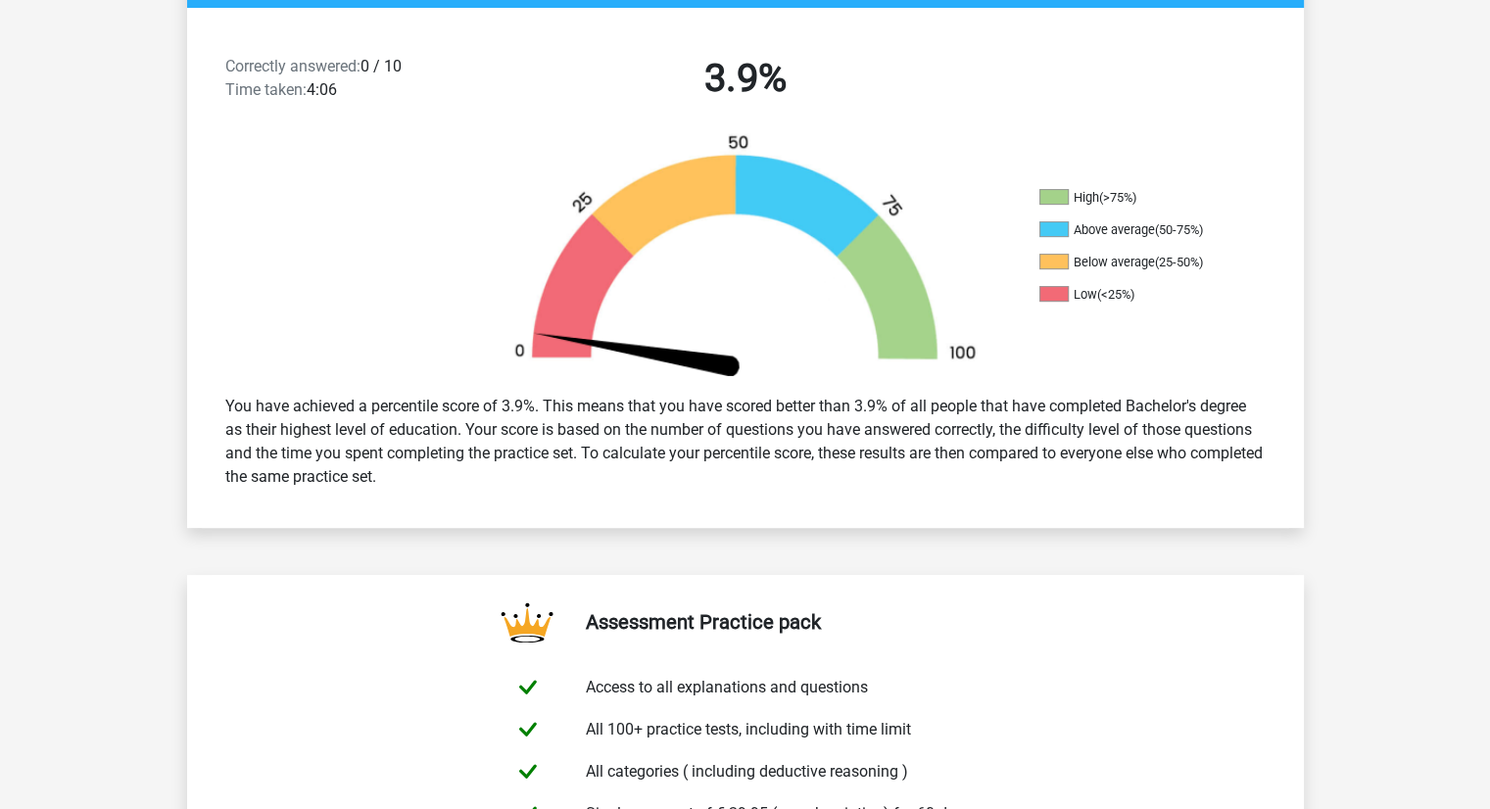
drag, startPoint x: 1123, startPoint y: 294, endPoint x: 1152, endPoint y: 294, distance: 29.4
click at [1152, 294] on li "Low (<25%)" at bounding box center [1137, 295] width 196 height 18
click at [1259, 342] on div "High (>75%) Above average (50-75%) Below average (25-50%) Low (<25%)" at bounding box center [745, 256] width 1117 height 246
drag, startPoint x: 1141, startPoint y: 271, endPoint x: 1160, endPoint y: 273, distance: 18.7
click at [1160, 273] on ul "High (>75%) Above average (50-75%) Below average (25-50%) Low (<25%)" at bounding box center [1137, 253] width 196 height 129
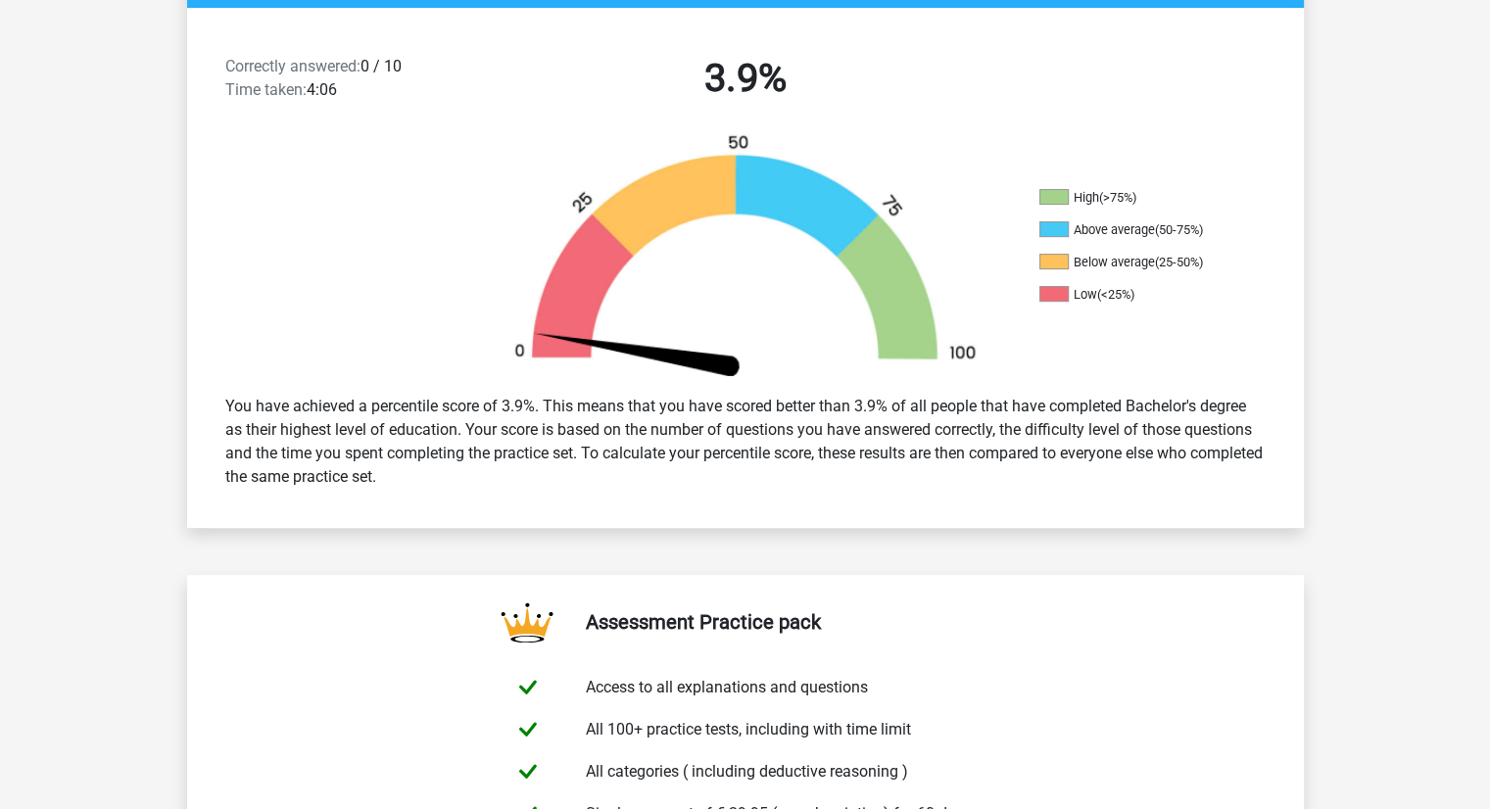
drag, startPoint x: 1149, startPoint y: 265, endPoint x: 1223, endPoint y: 265, distance: 73.5
click at [1223, 265] on li "Below average (25-50%)" at bounding box center [1137, 263] width 196 height 18
click at [1233, 332] on div "High (>75%) Above average (50-75%) Below average (25-50%) Low (<25%)" at bounding box center [745, 256] width 1117 height 246
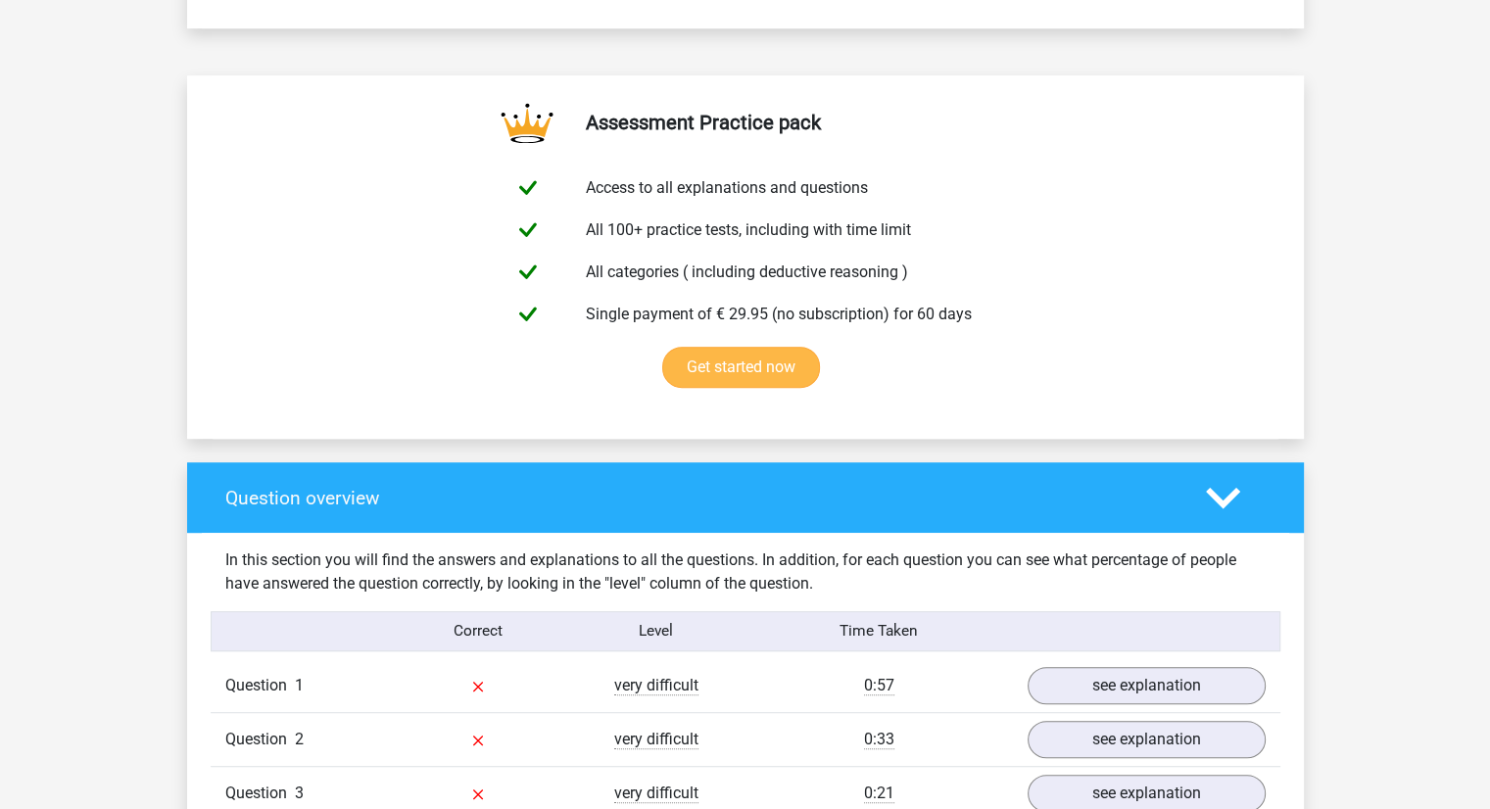
scroll to position [1078, 0]
